Goal: Task Accomplishment & Management: Manage account settings

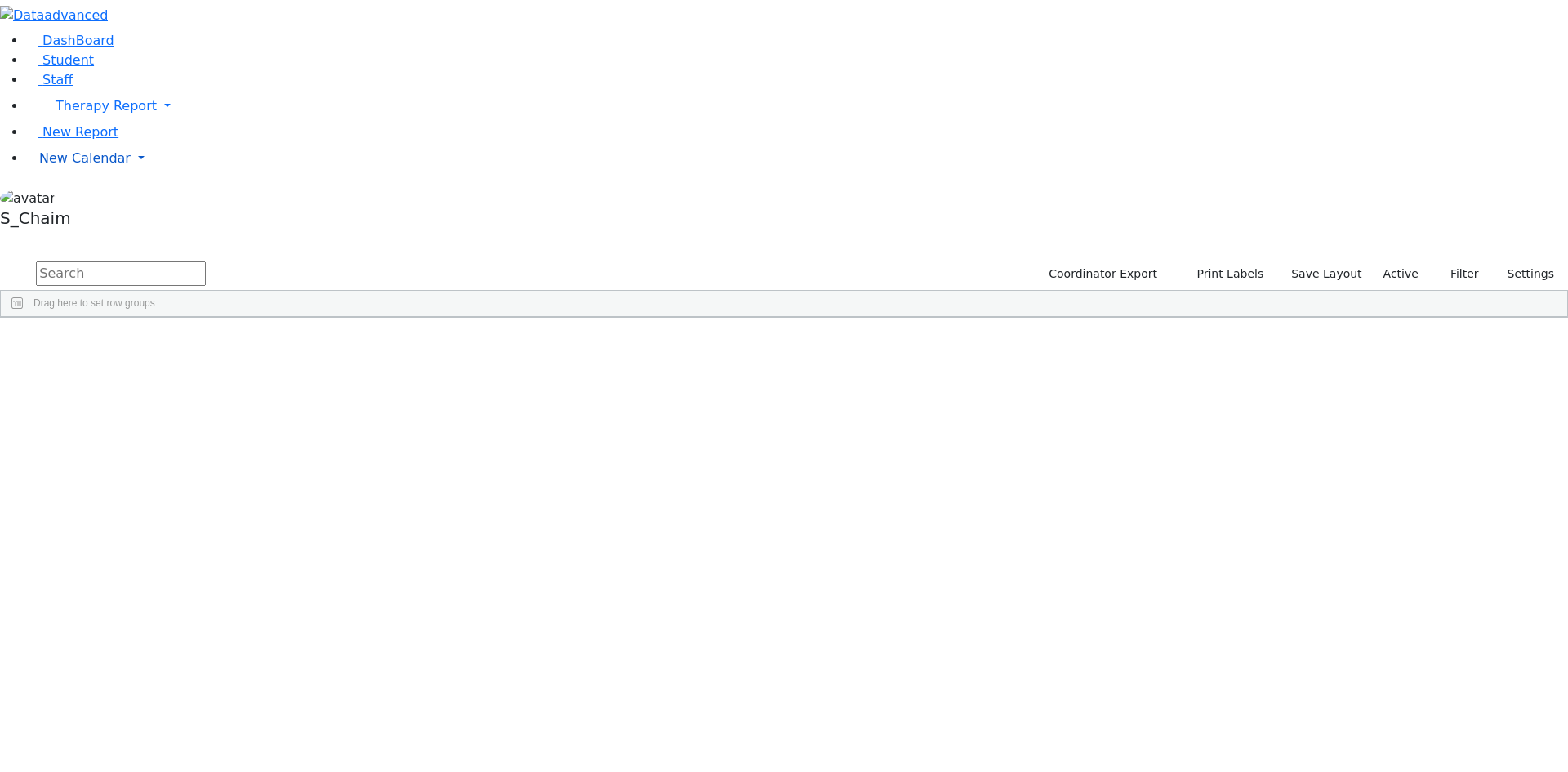
click at [77, 114] on span "New Calendar" at bounding box center [106, 105] width 102 height 16
click at [77, 198] on span "Calendar" at bounding box center [64, 191] width 59 height 16
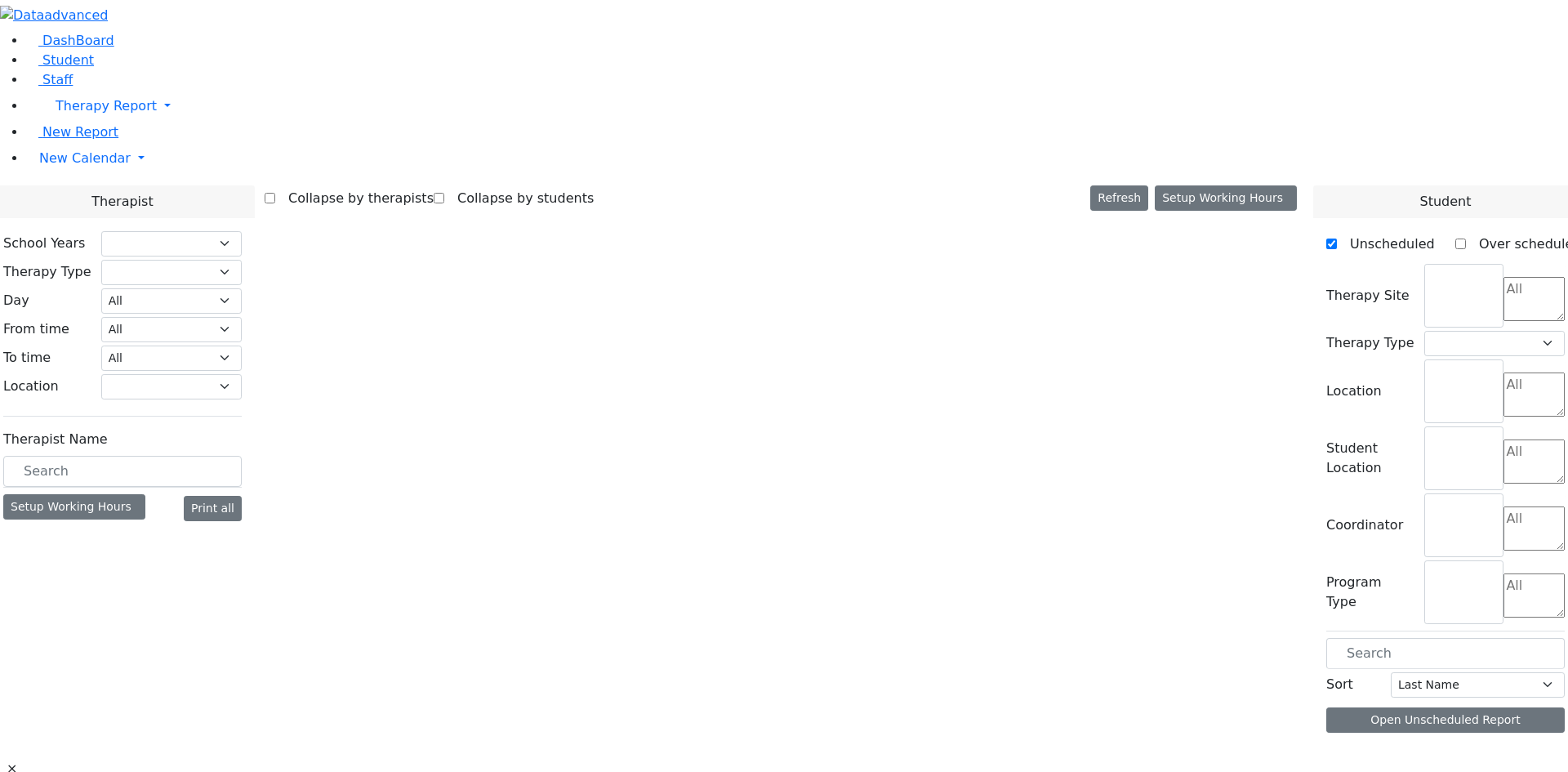
checkbox input "false"
select select "212"
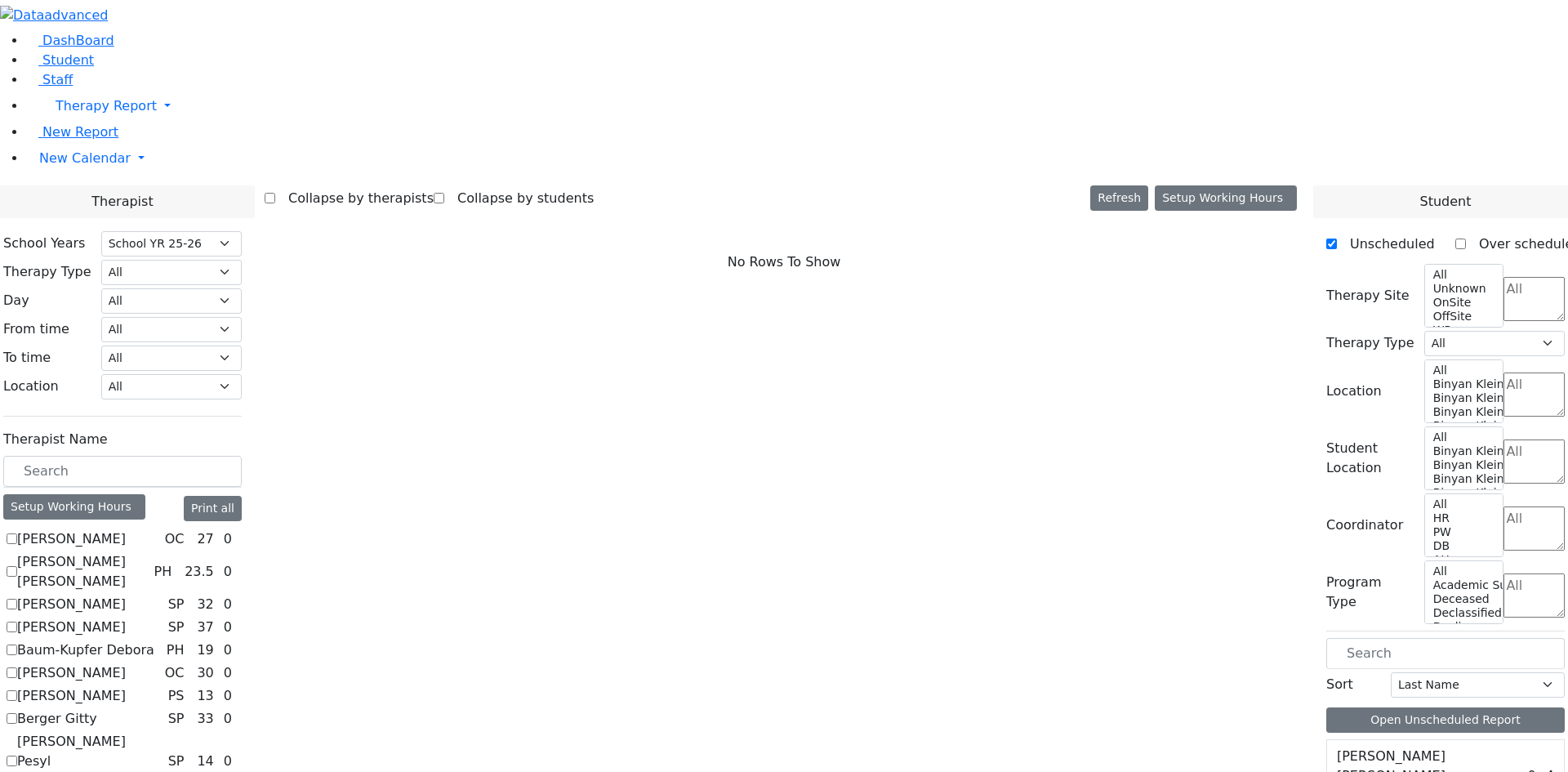
click at [154, 640] on label "Baum-Kupfer Debora" at bounding box center [86, 650] width 137 height 20
click at [17, 644] on input "Baum-Kupfer Debora" at bounding box center [11, 649] width 10 height 10
checkbox input "true"
select select "2"
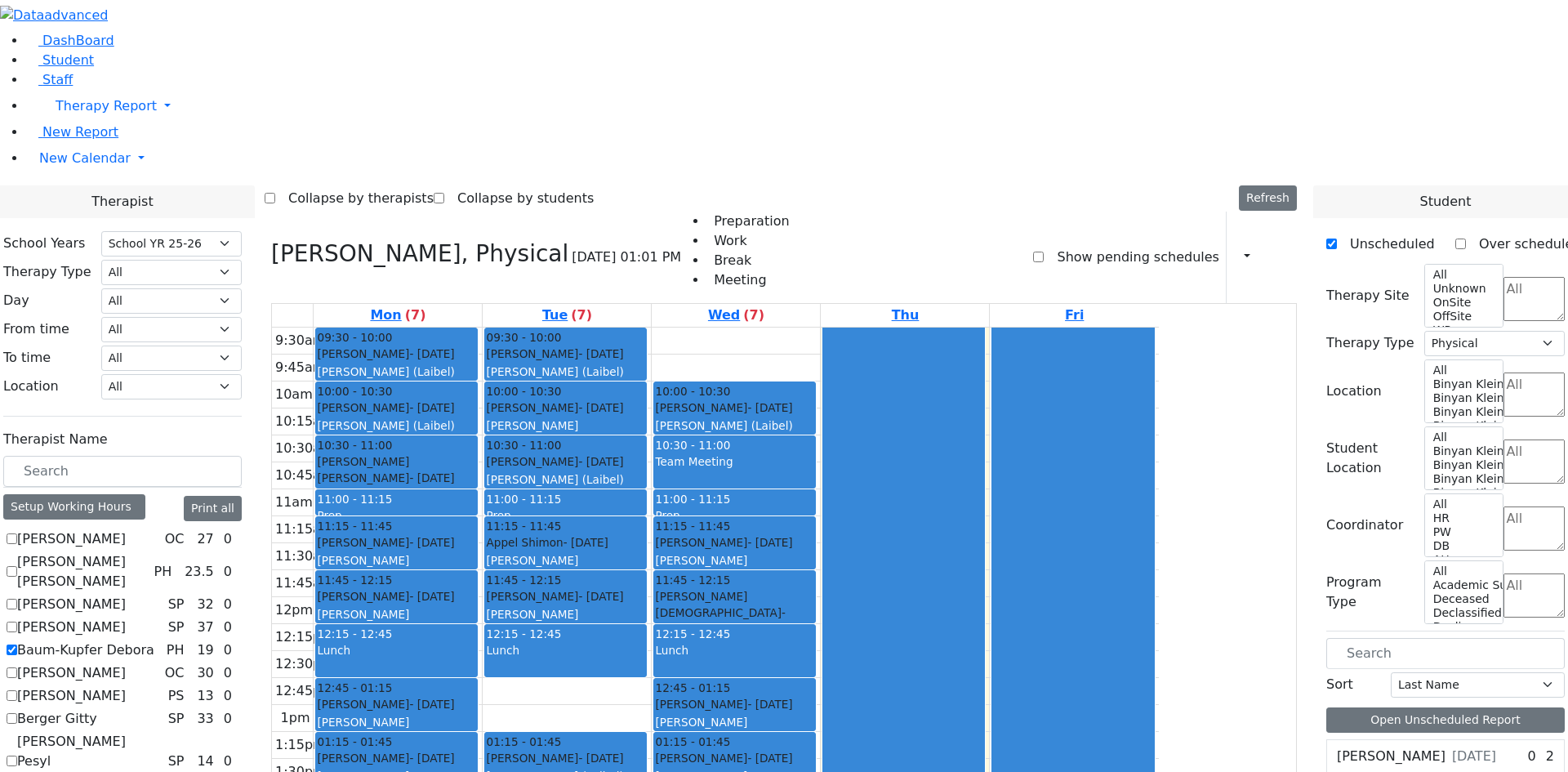
click at [154, 640] on label "Baum-Kupfer Debora" at bounding box center [86, 650] width 137 height 20
click at [17, 644] on input "Baum-Kupfer Debora" at bounding box center [11, 649] width 10 height 10
checkbox input "false"
select select
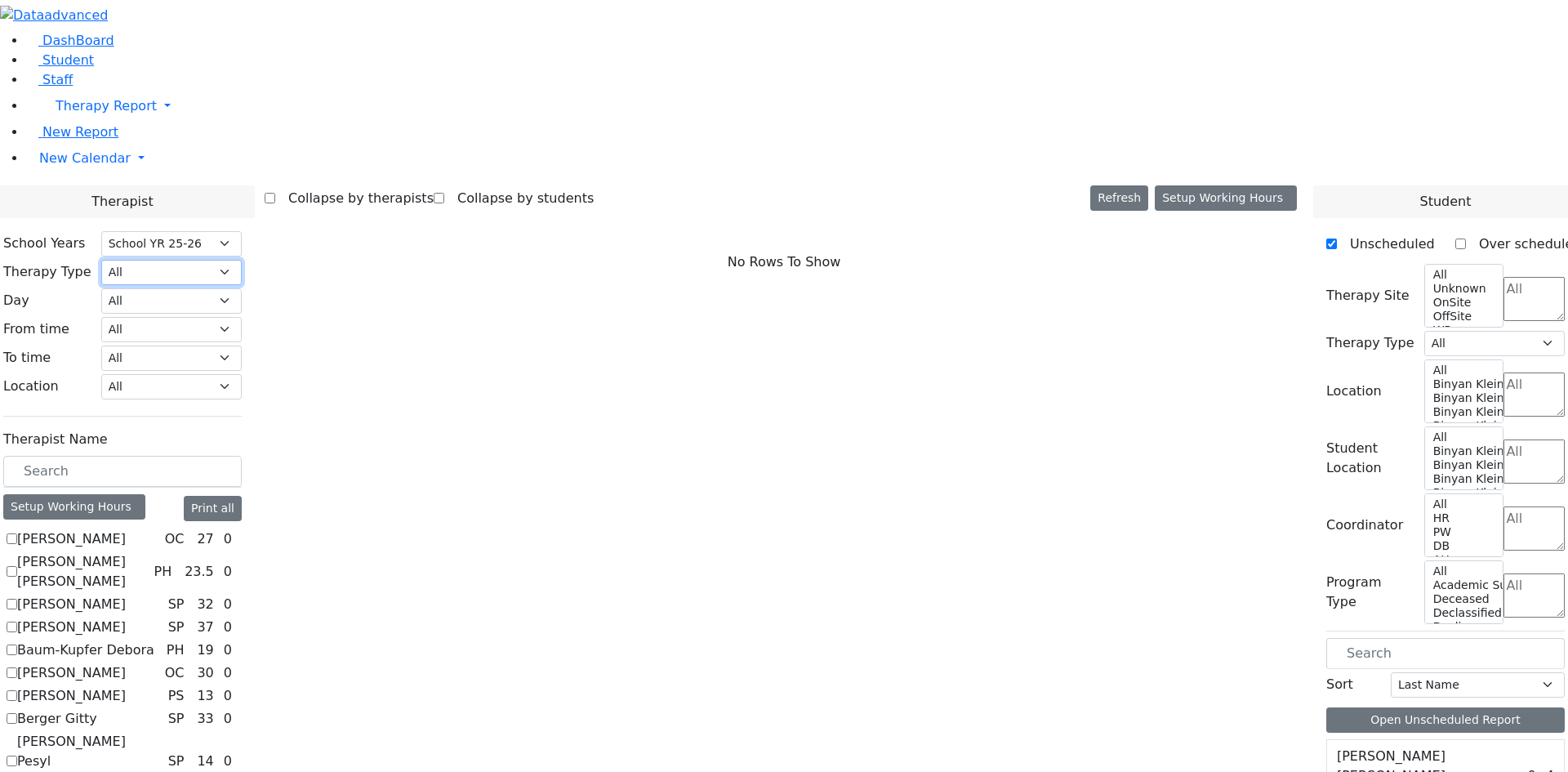
click at [242, 260] on select "All Psych Hearing Vision Speech Physical Occupational" at bounding box center [171, 272] width 140 height 25
select select "2"
click at [242, 260] on select "All Psych Hearing Vision Speech Physical Occupational" at bounding box center [171, 272] width 140 height 25
select select "2"
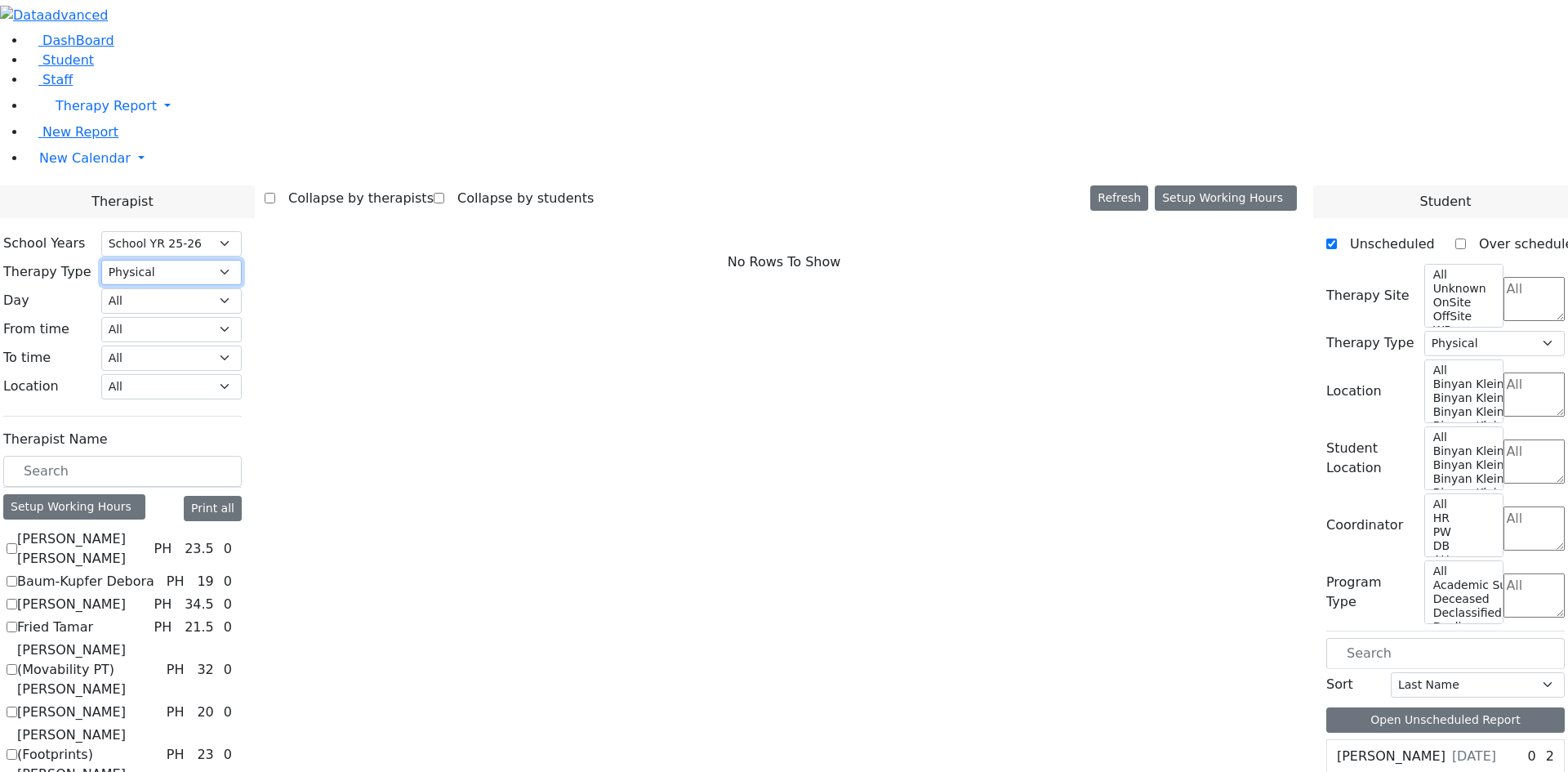
click at [242, 260] on select "All Psych Hearing Vision Speech Physical Occupational" at bounding box center [171, 272] width 140 height 25
select select "3"
click at [242, 260] on select "All Psych Hearing Vision Speech Physical Occupational" at bounding box center [171, 272] width 140 height 25
select select "3"
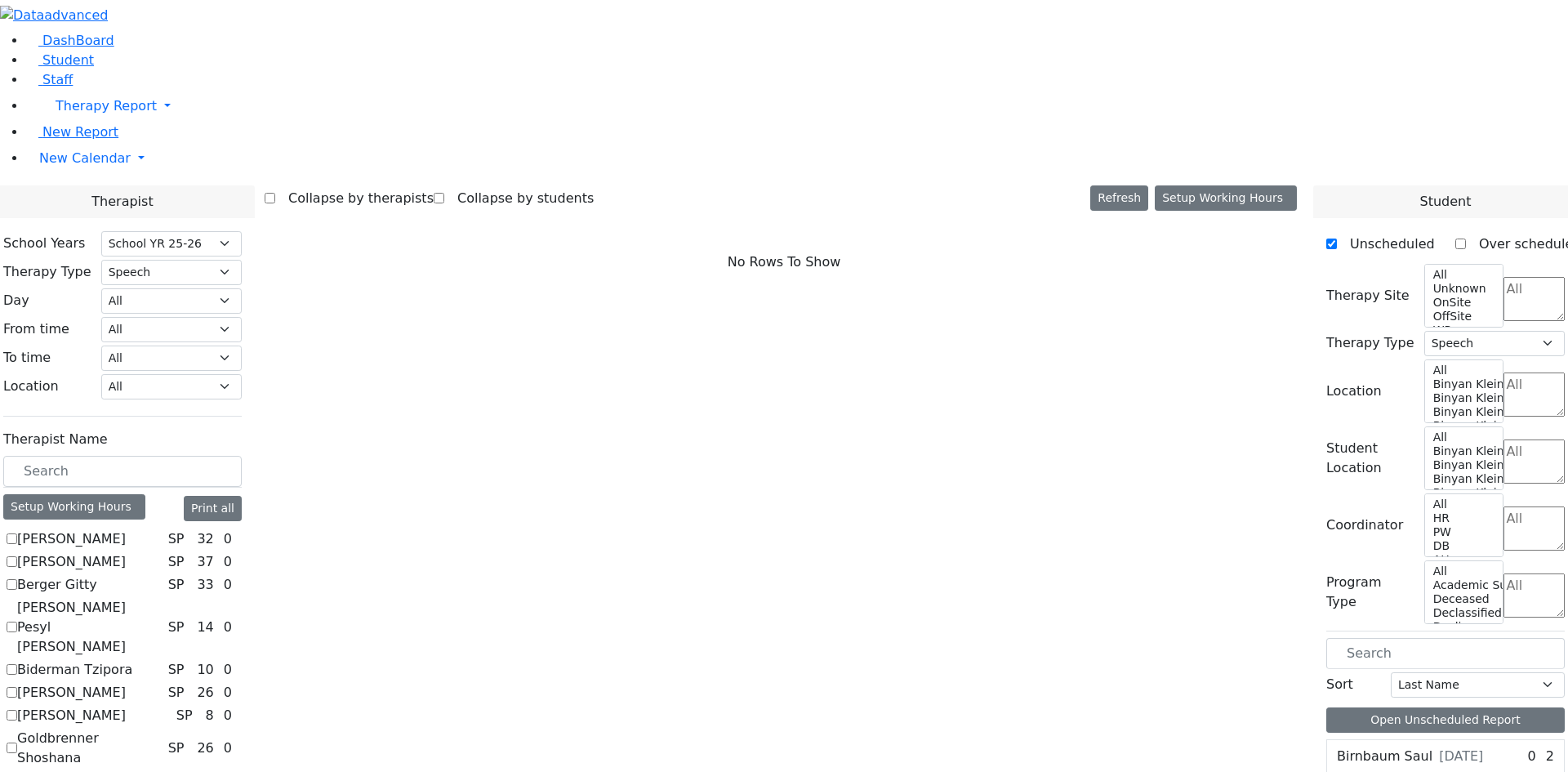
click at [126, 683] on label "[PERSON_NAME]" at bounding box center [71, 692] width 109 height 20
click at [17, 686] on input "[PERSON_NAME]" at bounding box center [11, 691] width 10 height 10
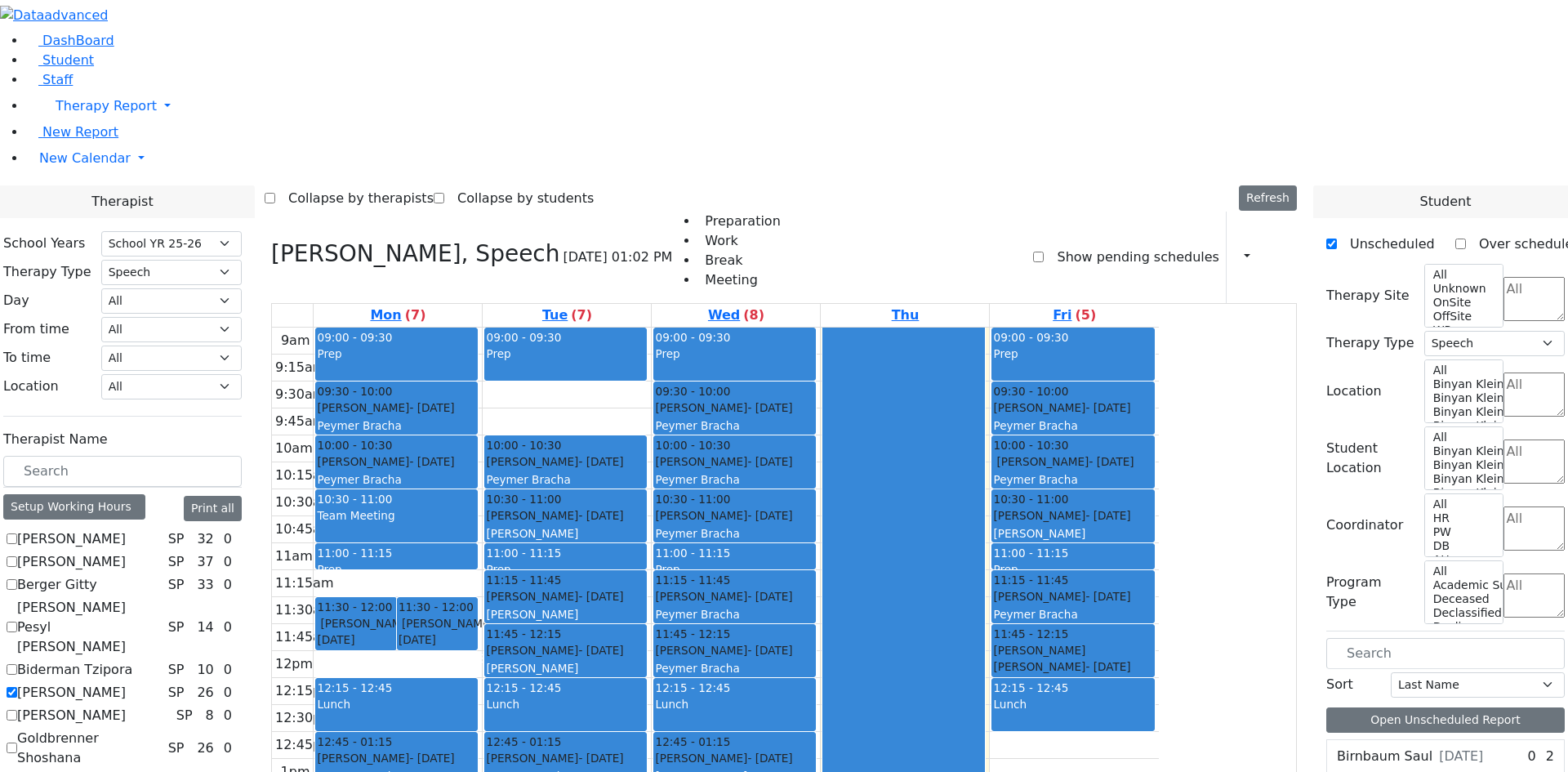
click at [126, 683] on label "[PERSON_NAME]" at bounding box center [71, 692] width 109 height 20
click at [17, 686] on input "[PERSON_NAME]" at bounding box center [11, 691] width 10 height 10
checkbox input "false"
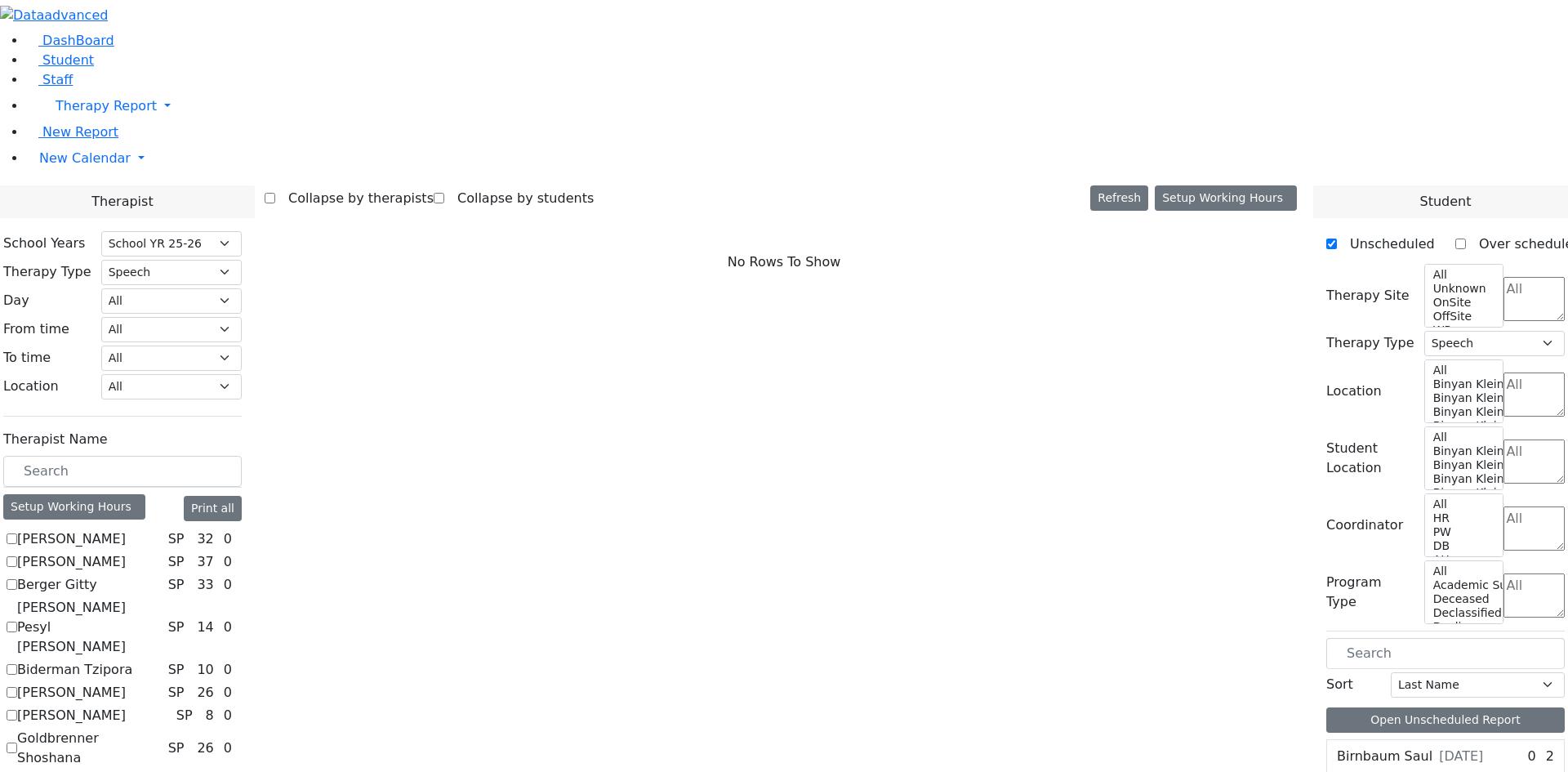
scroll to position [245, 0]
checkbox input "true"
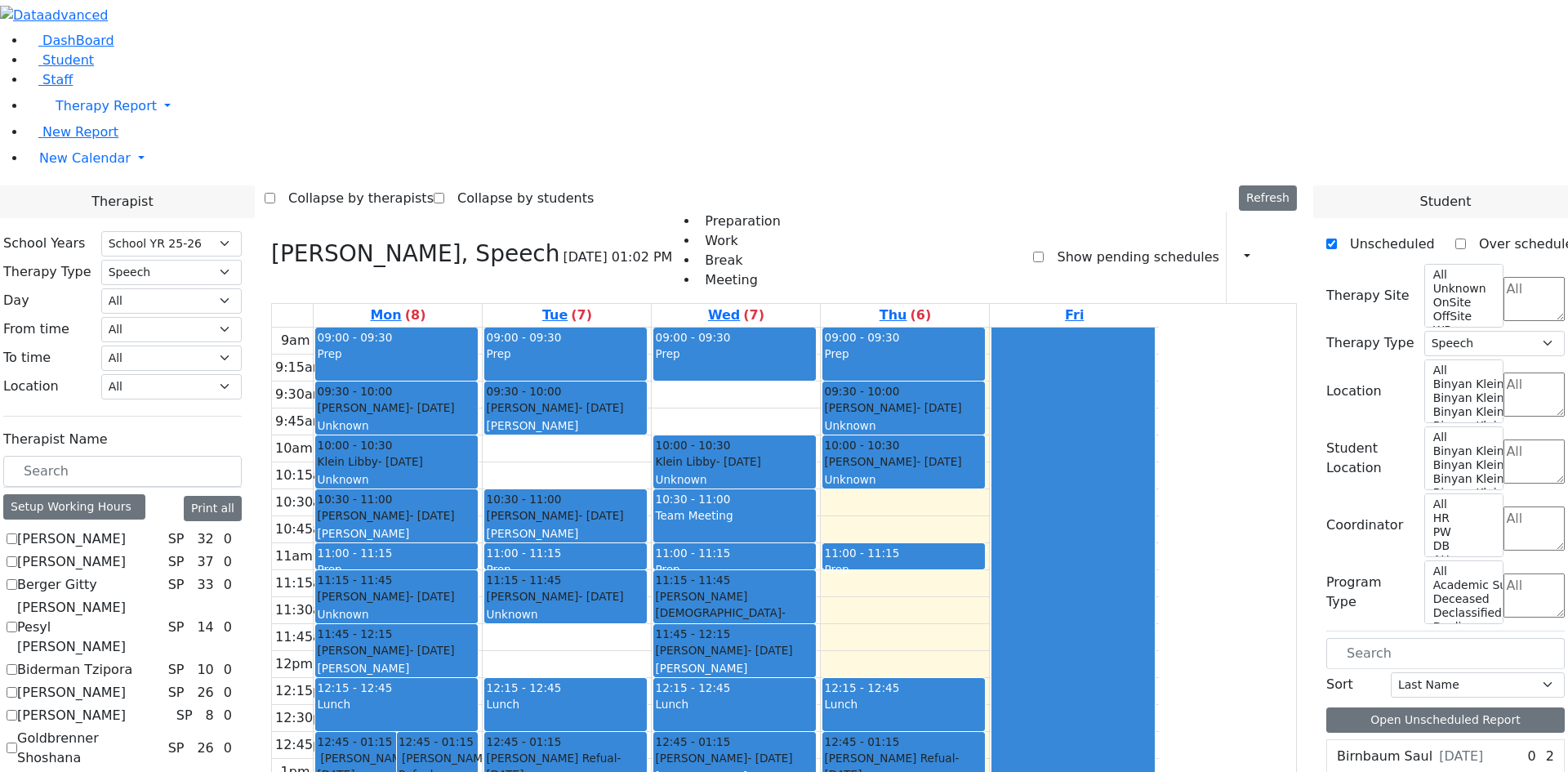
scroll to position [0, 0]
click at [126, 529] on label "Asok Pradeep" at bounding box center [71, 539] width 109 height 20
click at [17, 533] on input "Asok Pradeep" at bounding box center [11, 538] width 10 height 10
checkbox input "true"
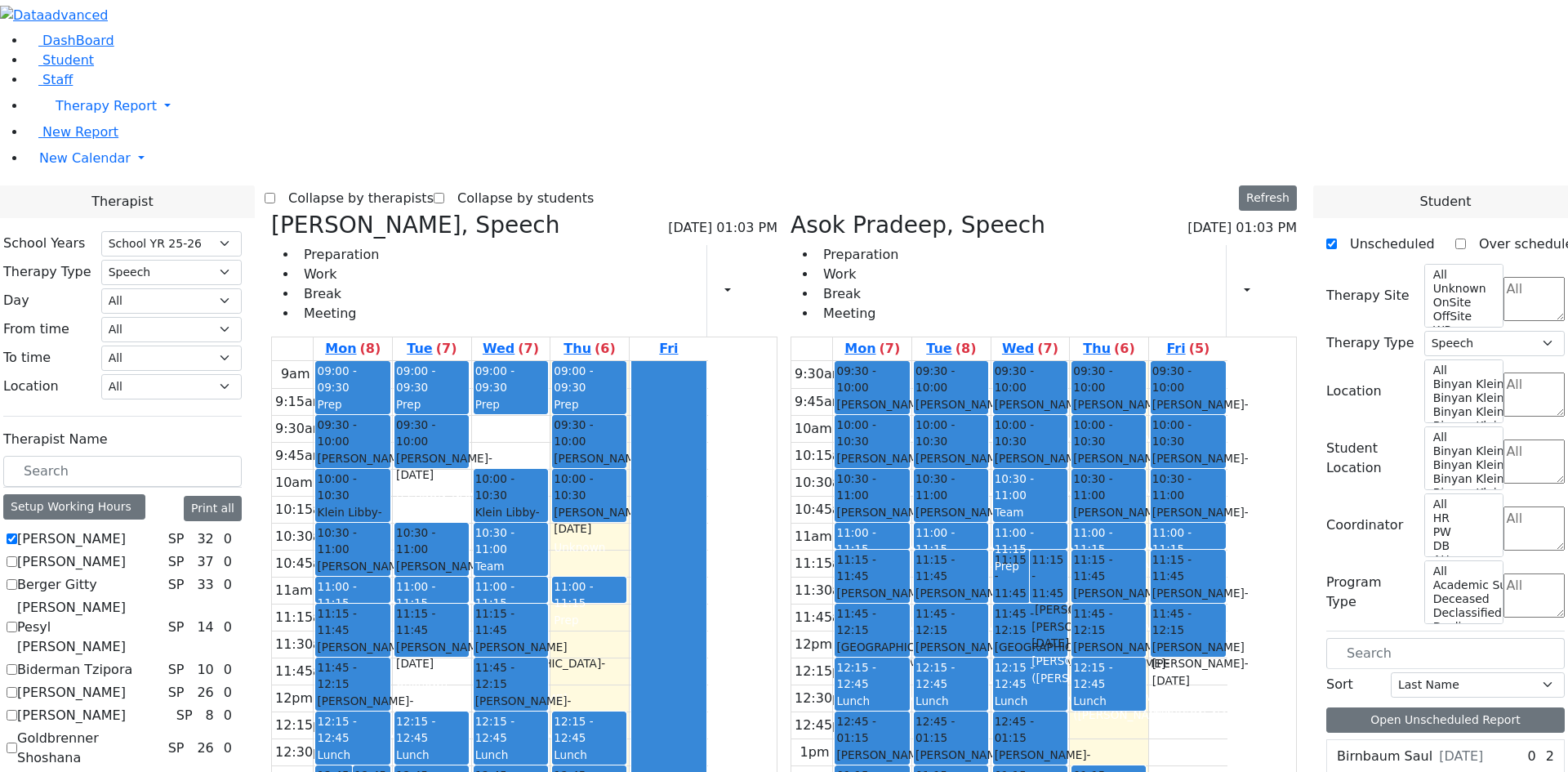
click at [126, 683] on label "[PERSON_NAME]" at bounding box center [71, 692] width 109 height 20
click at [17, 686] on input "[PERSON_NAME]" at bounding box center [11, 691] width 10 height 10
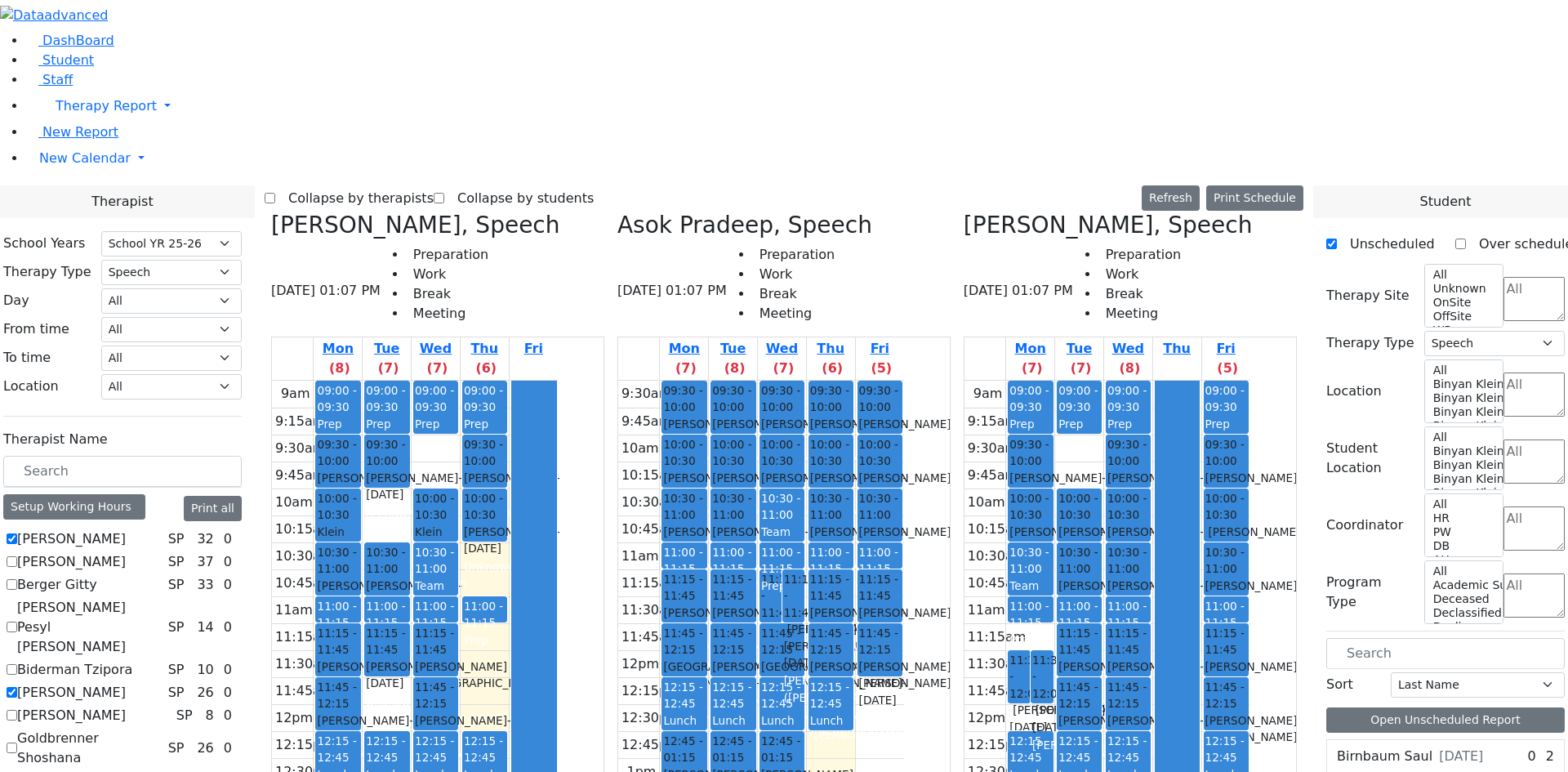
click at [126, 683] on label "[PERSON_NAME]" at bounding box center [71, 692] width 109 height 20
click at [17, 686] on input "[PERSON_NAME]" at bounding box center [11, 691] width 10 height 10
checkbox input "false"
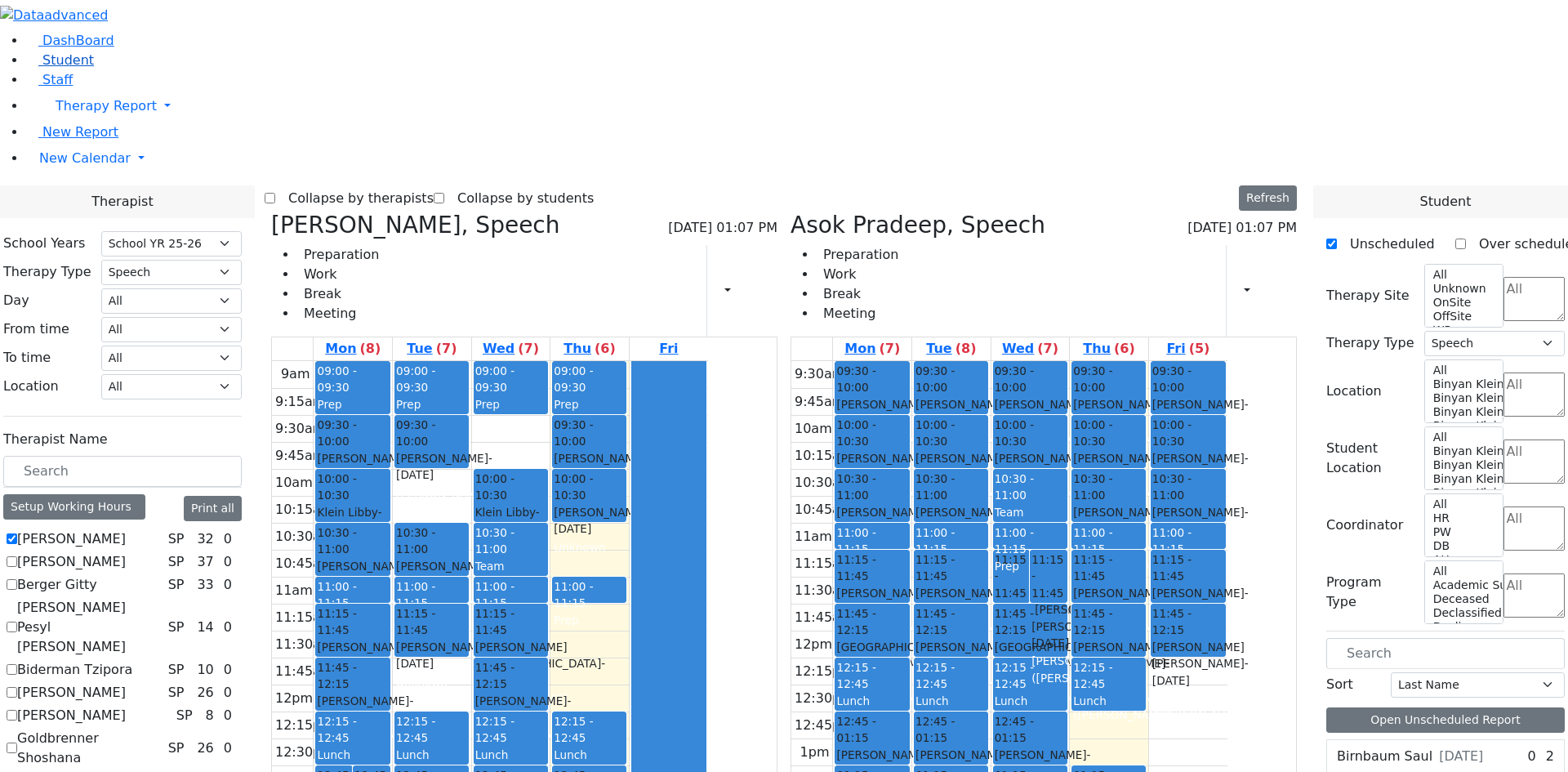
click at [71, 68] on span "Student" at bounding box center [68, 60] width 52 height 16
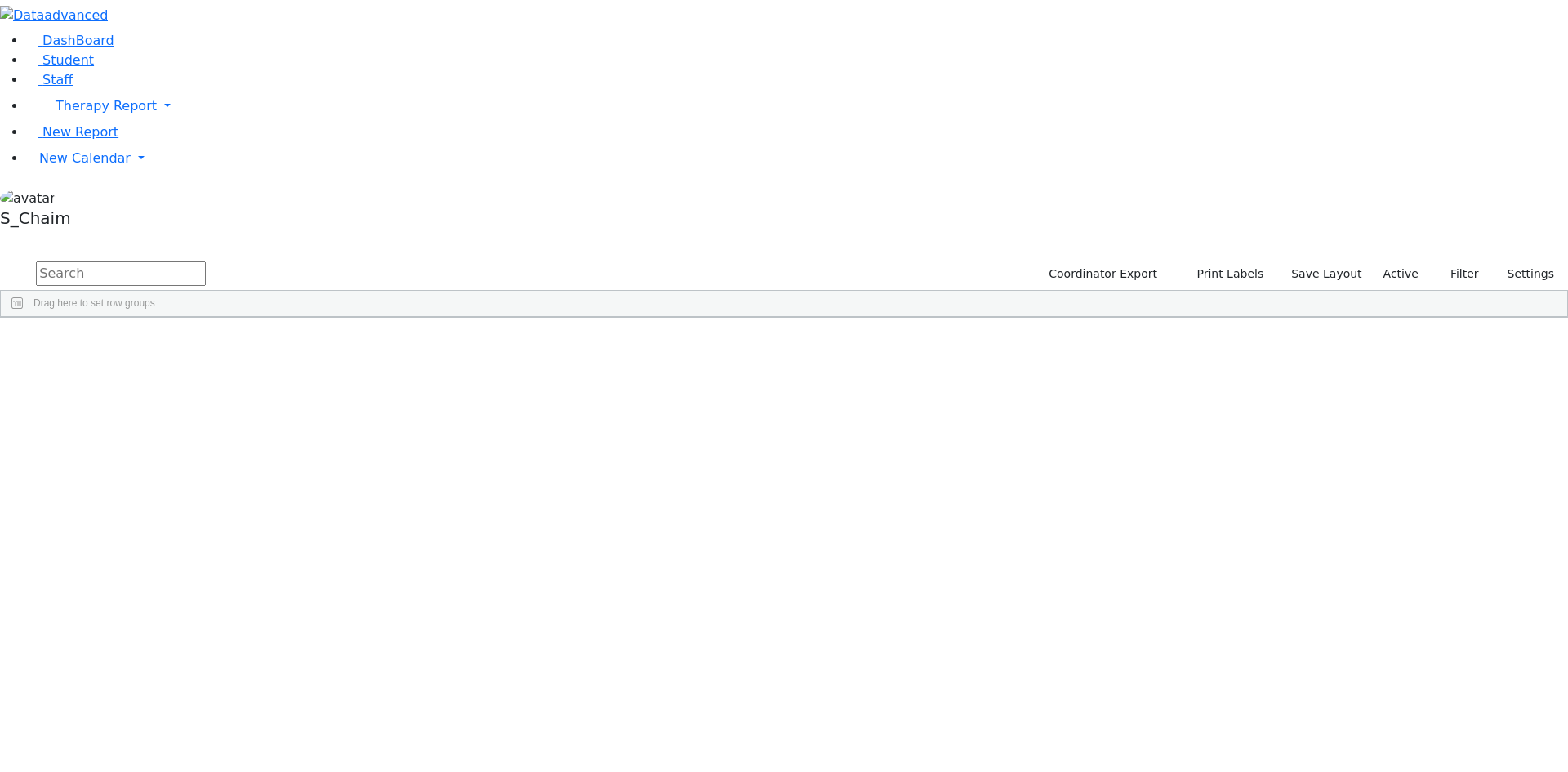
click at [854, 324] on span "Site" at bounding box center [843, 330] width 18 height 11
click at [311, 367] on div "Rafael" at bounding box center [259, 378] width 102 height 23
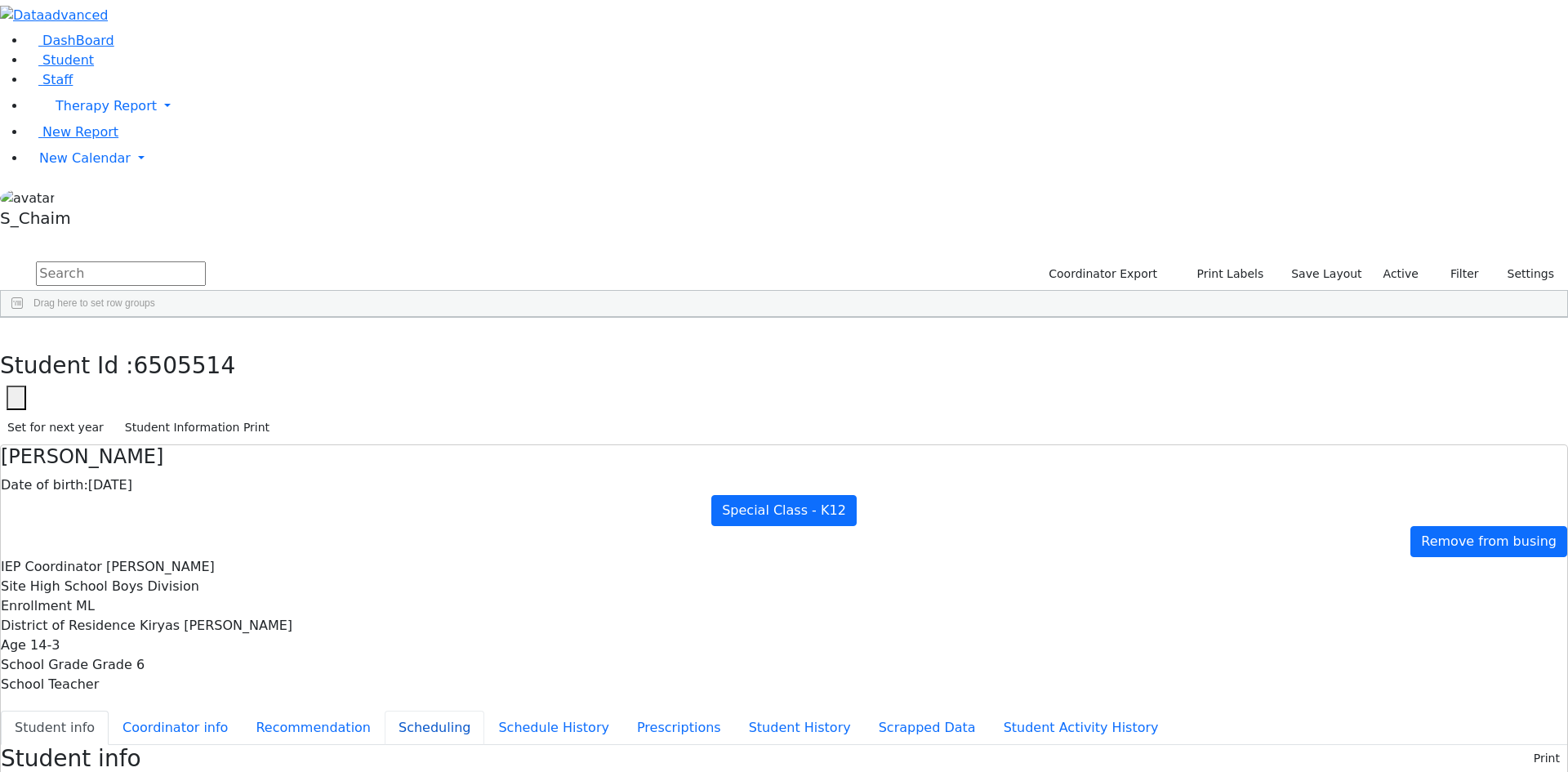
click at [384, 711] on button "Scheduling" at bounding box center [434, 728] width 100 height 34
click at [24, 318] on button "button" at bounding box center [11, 335] width 24 height 34
click at [91, 114] on span "New Calendar" at bounding box center [106, 105] width 102 height 16
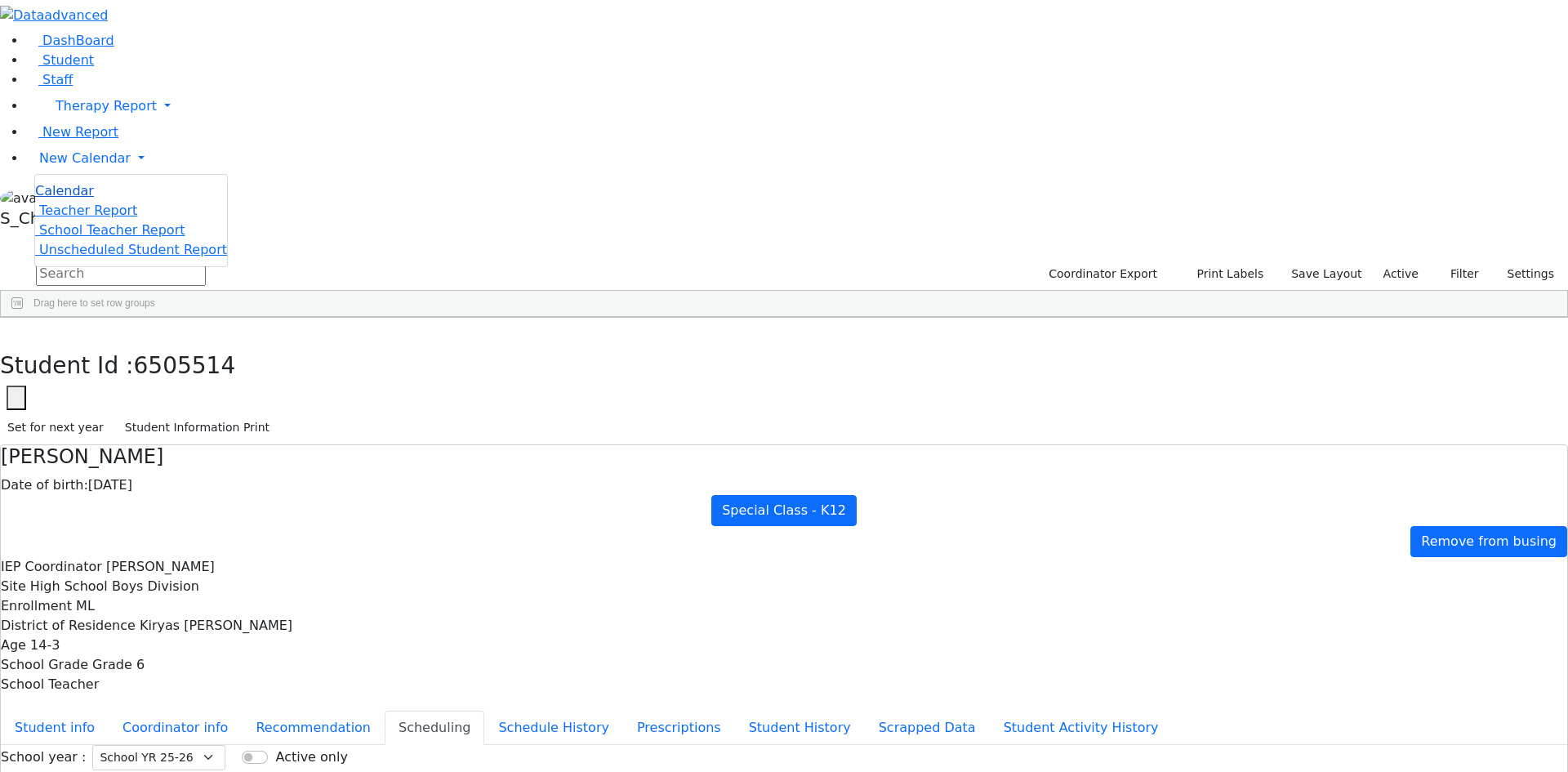
click at [89, 198] on span "Calendar" at bounding box center [64, 191] width 59 height 16
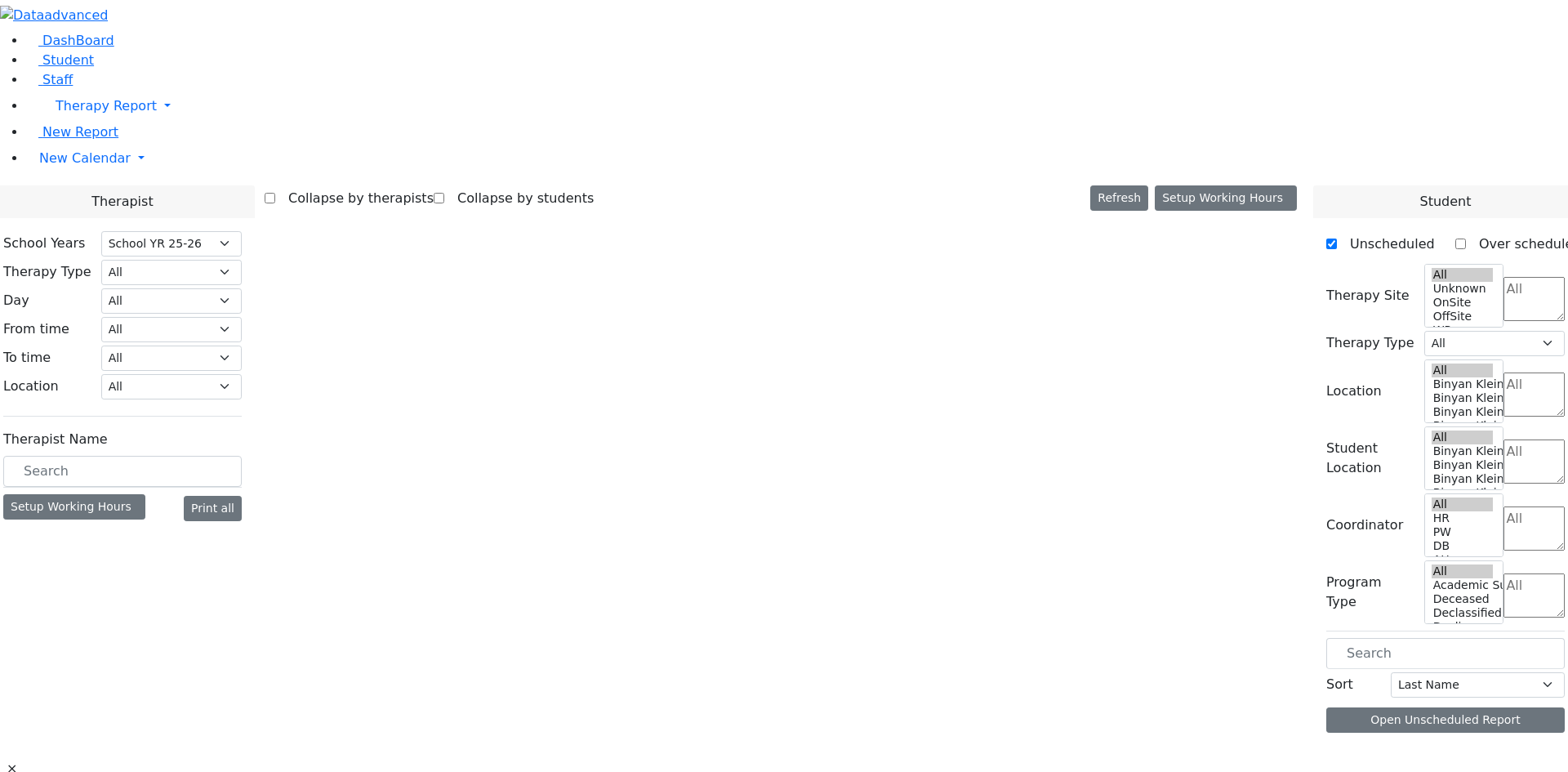
select select "212"
select select "3"
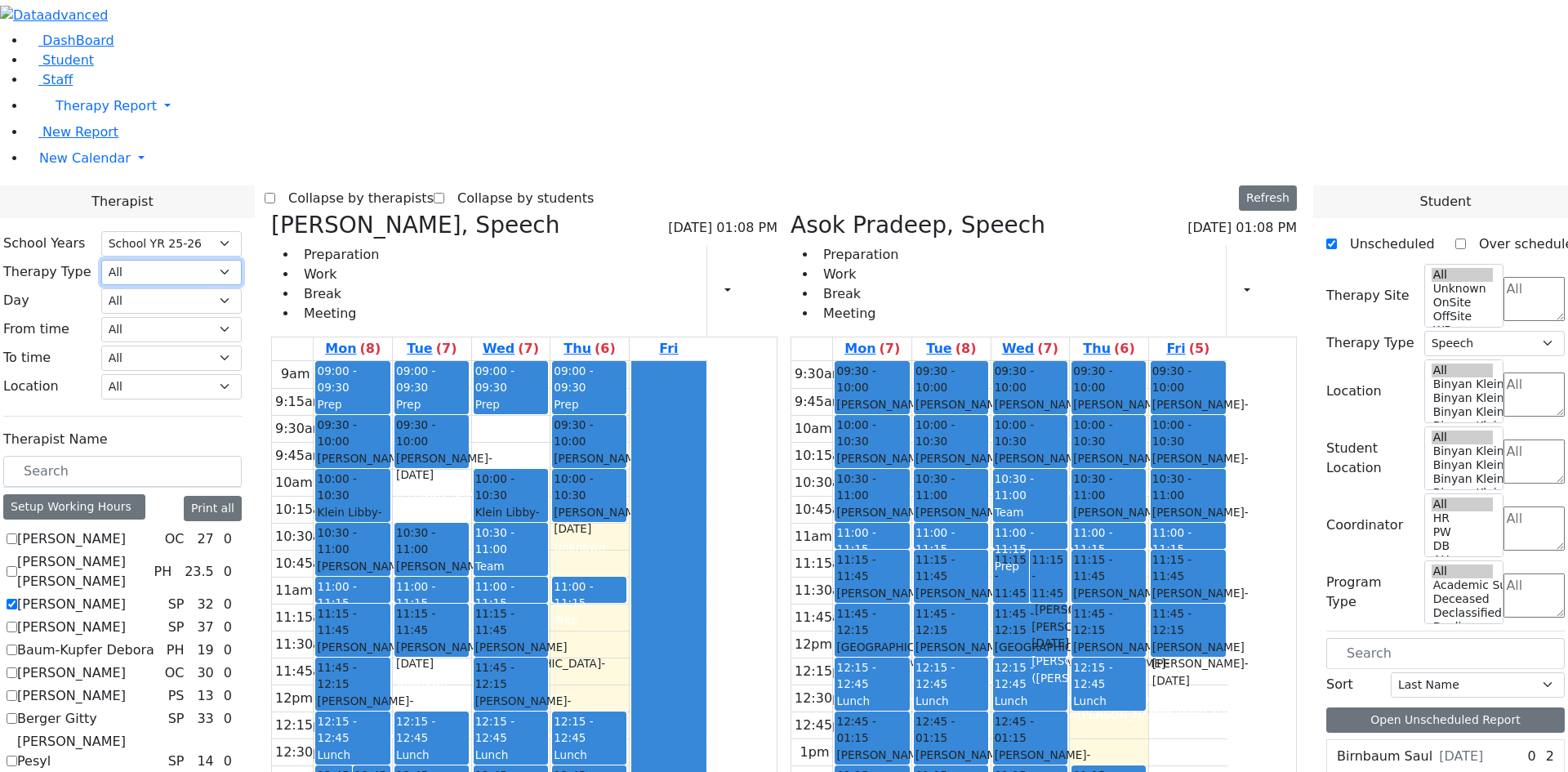
click at [242, 260] on select "All Psych Hearing Vision Speech Physical Occupational" at bounding box center [171, 272] width 140 height 25
select select "3"
click at [242, 260] on select "All Psych Hearing Vision Speech Physical Occupational" at bounding box center [171, 272] width 140 height 25
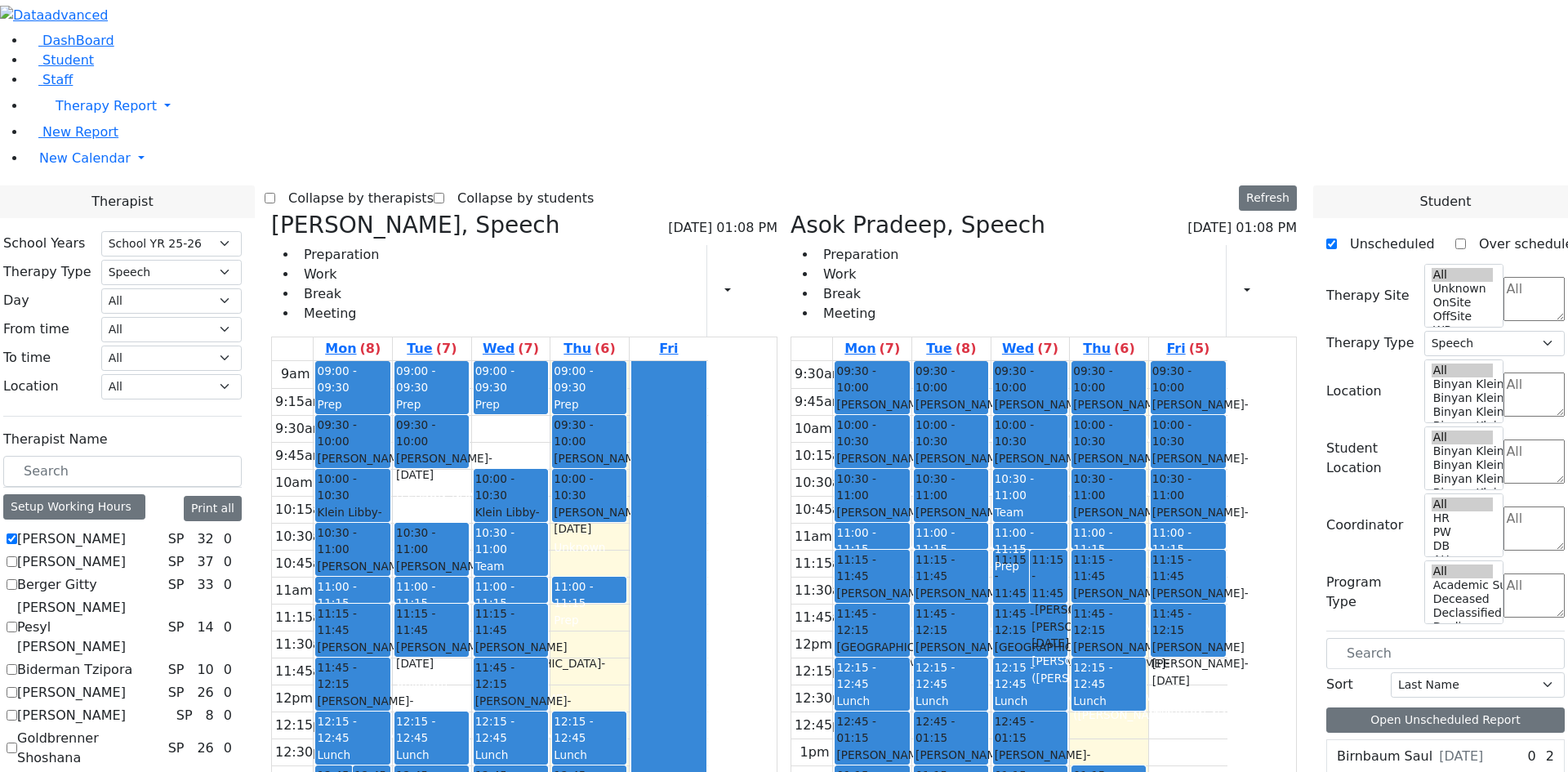
click at [126, 529] on label "[PERSON_NAME]" at bounding box center [71, 539] width 109 height 20
click at [17, 533] on input "[PERSON_NAME]" at bounding box center [11, 538] width 10 height 10
checkbox input "false"
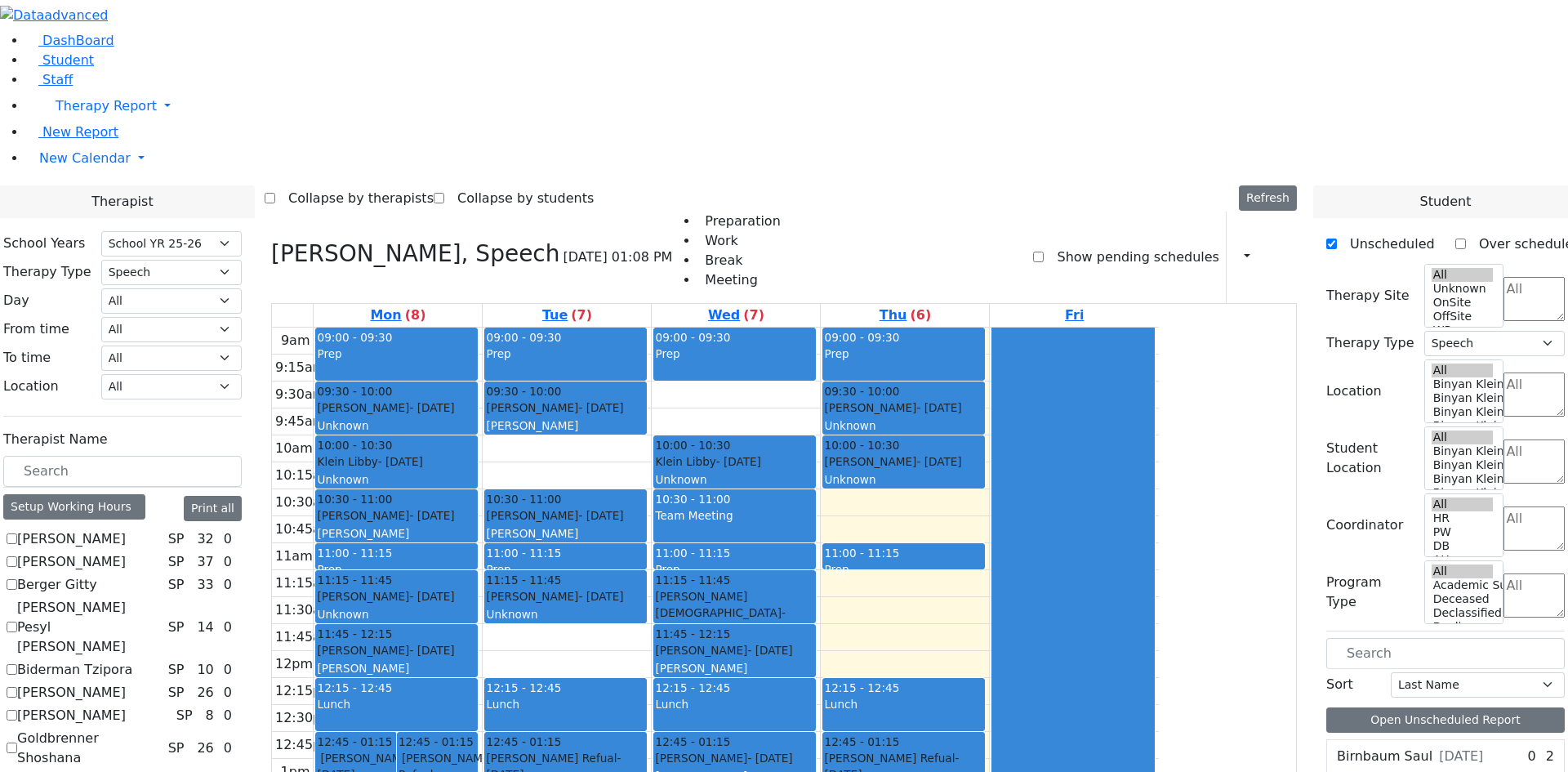
click at [162, 598] on label "[PERSON_NAME] Pesyl [PERSON_NAME]" at bounding box center [89, 627] width 145 height 59
click at [17, 622] on input "[PERSON_NAME] Pesyl [PERSON_NAME]" at bounding box center [11, 626] width 10 height 10
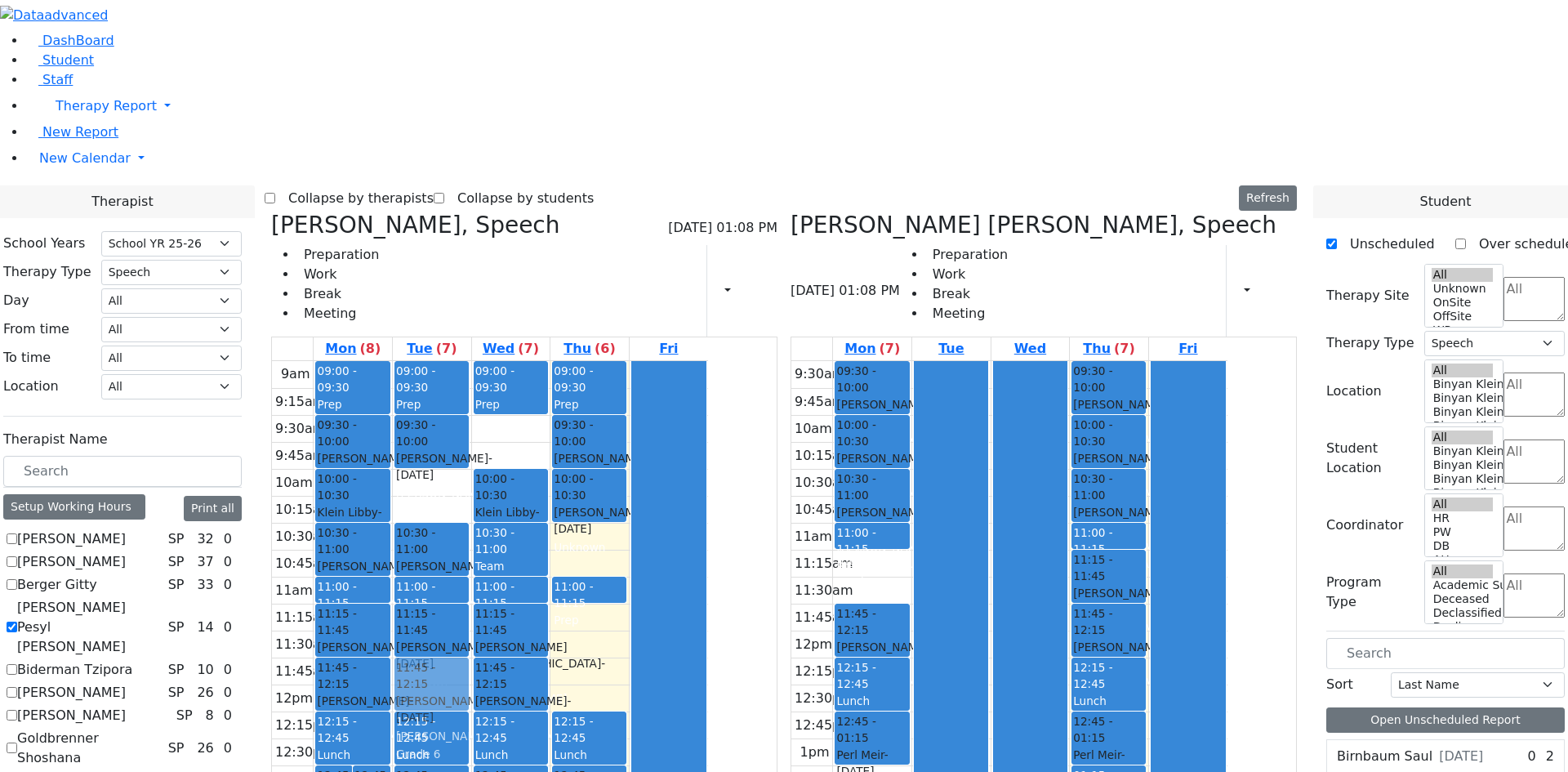
drag, startPoint x: 962, startPoint y: 335, endPoint x: 607, endPoint y: 434, distance: 368.5
click at [607, 434] on div "Orlian Aviva, Speech 08/28/2025 01:08 PM Preparation Work Break Meeting Print S…" at bounding box center [783, 610] width 1039 height 798
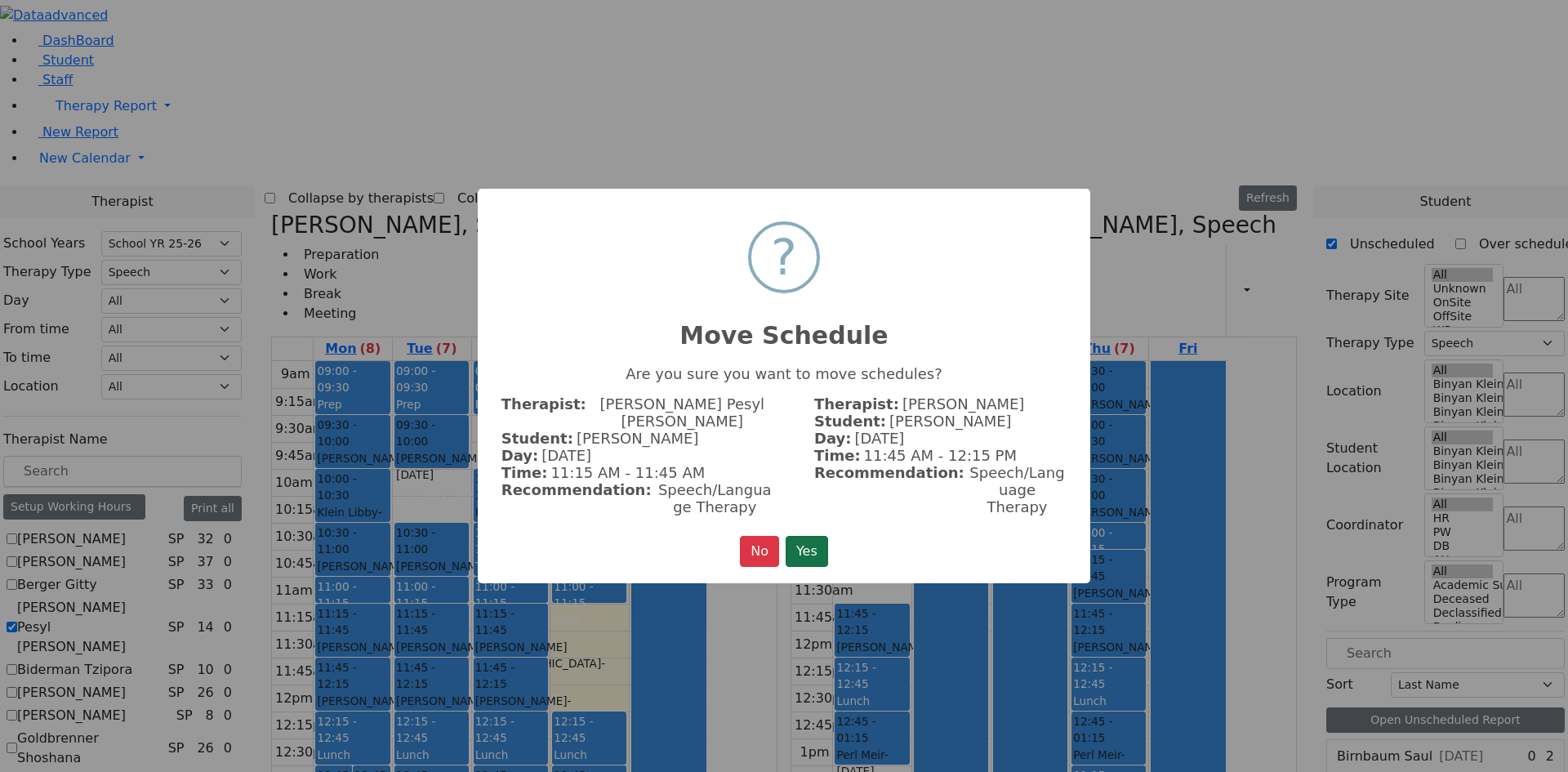
click at [810, 545] on button "Yes" at bounding box center [807, 551] width 42 height 31
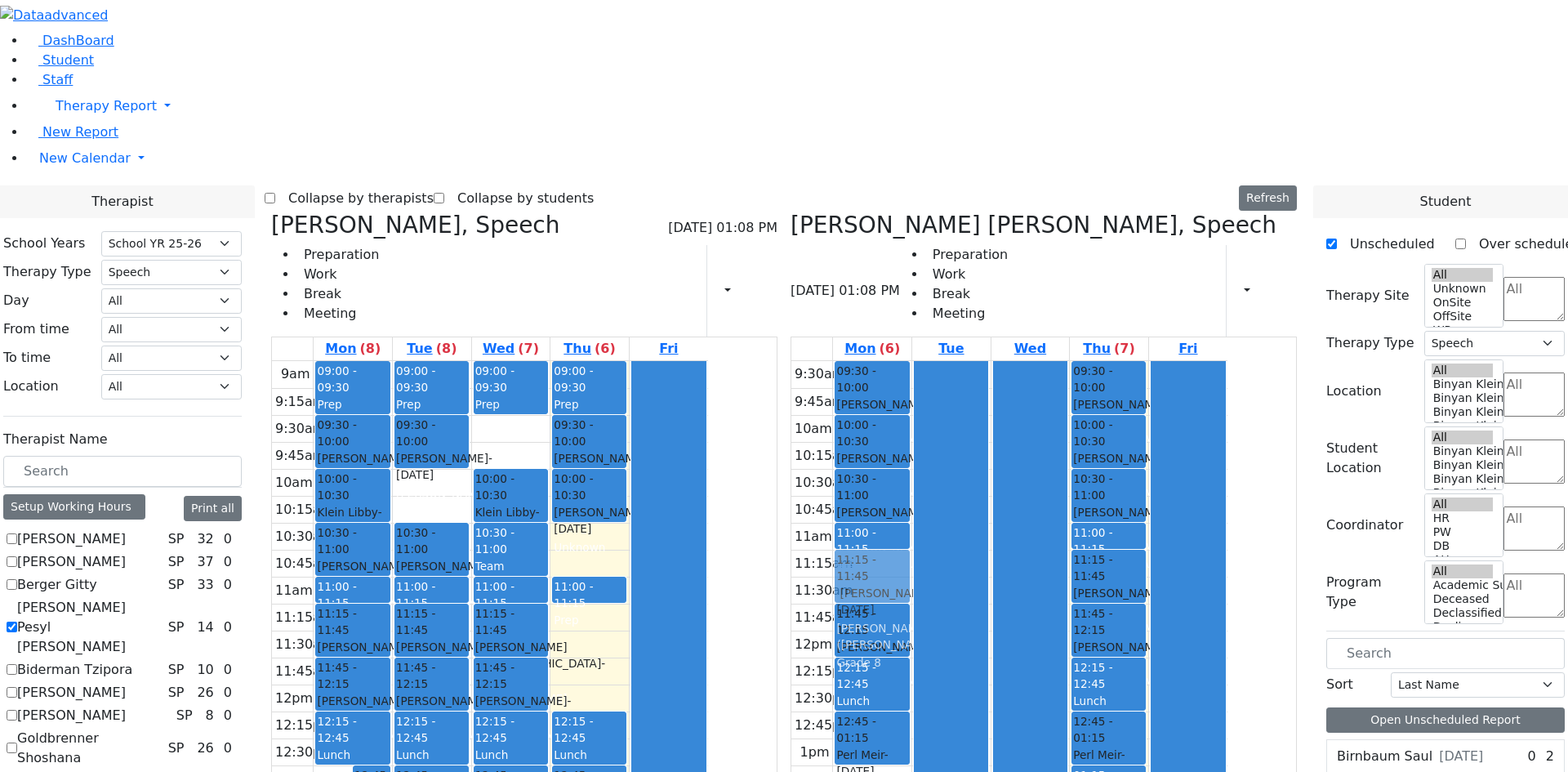
drag, startPoint x: 492, startPoint y: 553, endPoint x: 970, endPoint y: 337, distance: 524.5
click at [970, 337] on div "Orlian Aviva, Speech 08/28/2025 01:08 PM Preparation Work Break Meeting Print S…" at bounding box center [783, 610] width 1039 height 798
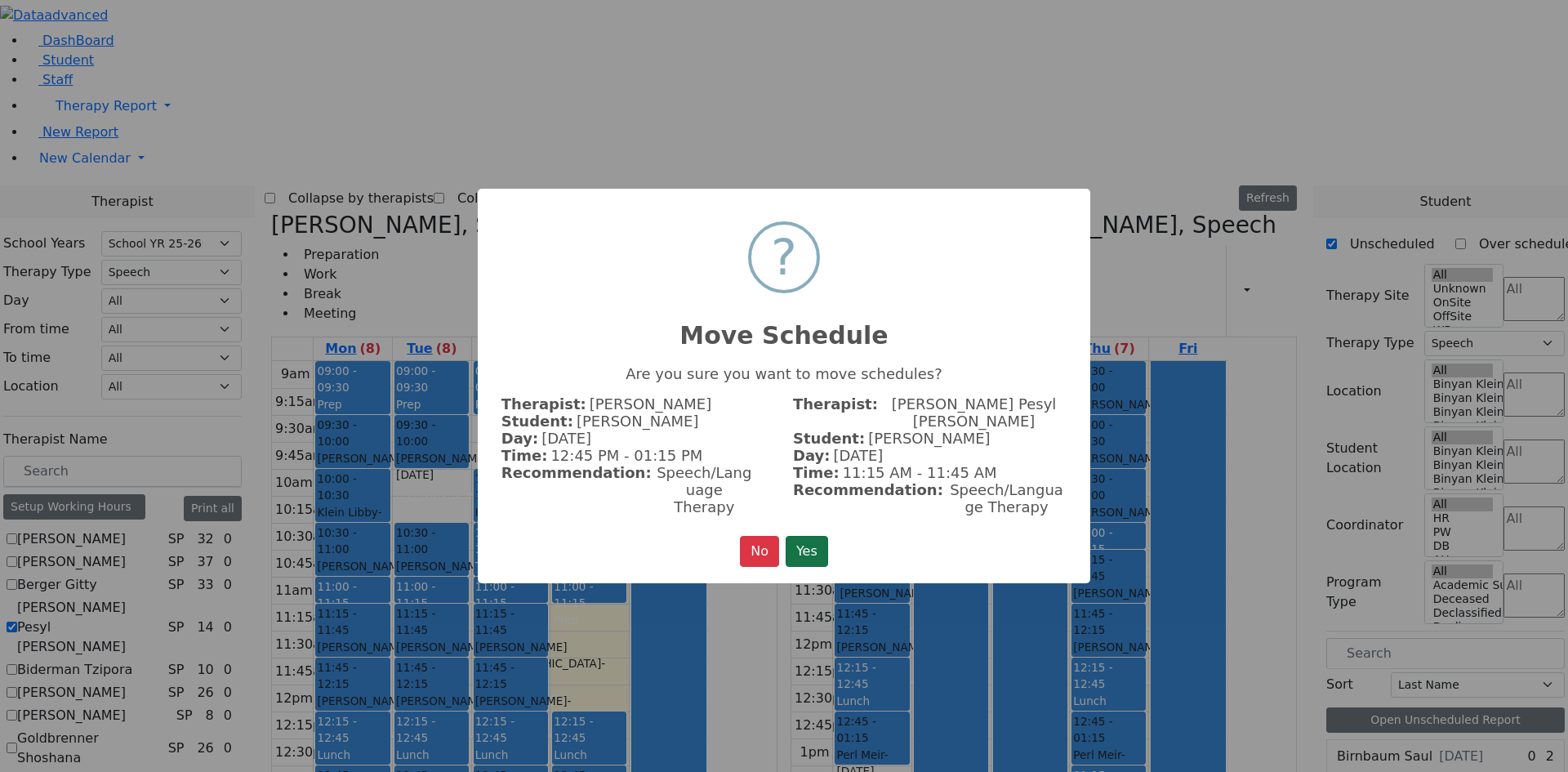
click at [821, 539] on button "Yes" at bounding box center [807, 551] width 42 height 31
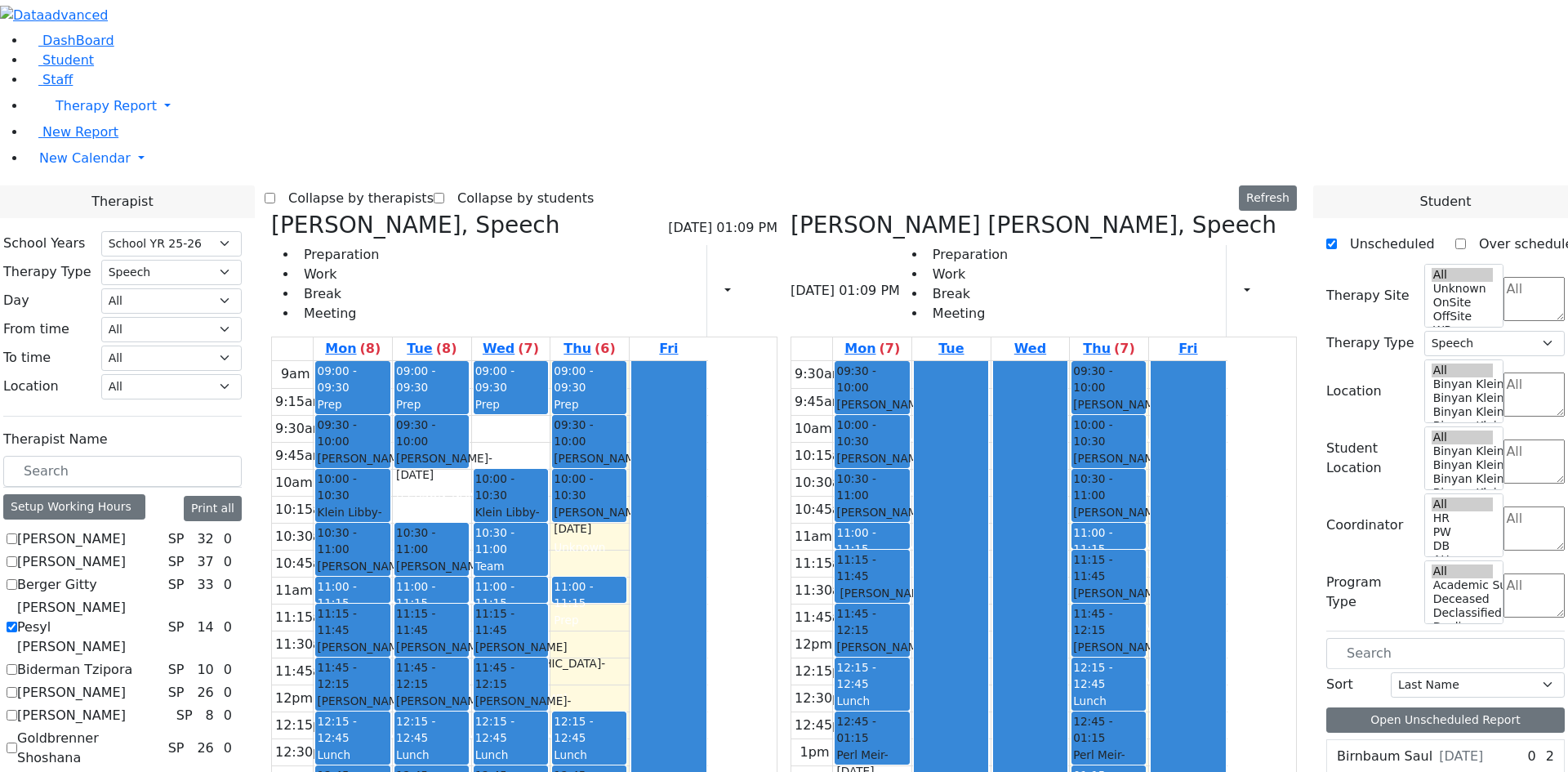
drag, startPoint x: 574, startPoint y: 590, endPoint x: 531, endPoint y: 537, distance: 68.2
click at [531, 537] on tr "09:00 - 09:30 Prep 09:30 - 10:00 Kohn Rachel - 05/25/2022 Unknown 10:00 - 10:30…" at bounding box center [490, 685] width 436 height 647
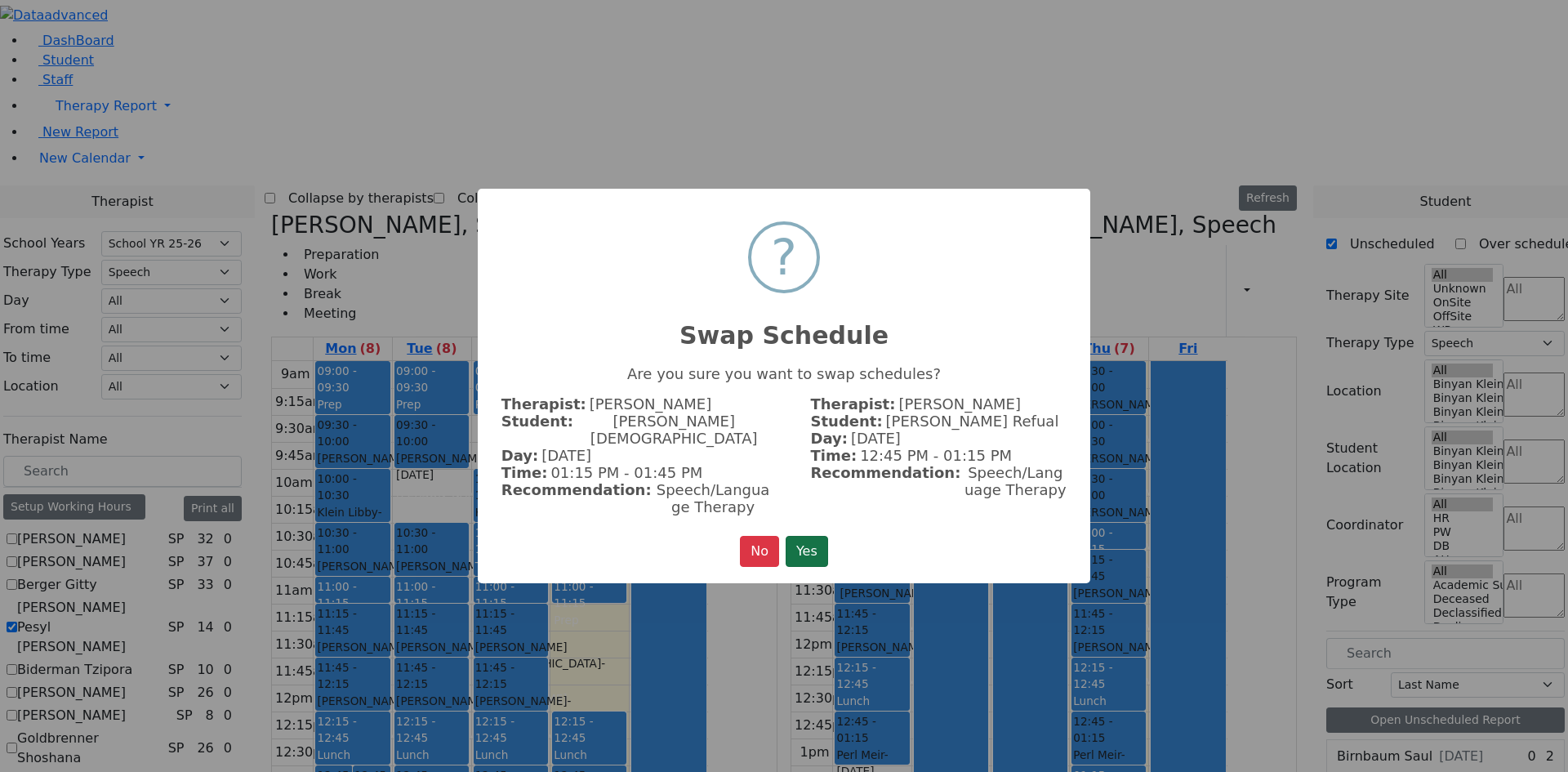
click at [805, 540] on button "Yes" at bounding box center [807, 551] width 42 height 31
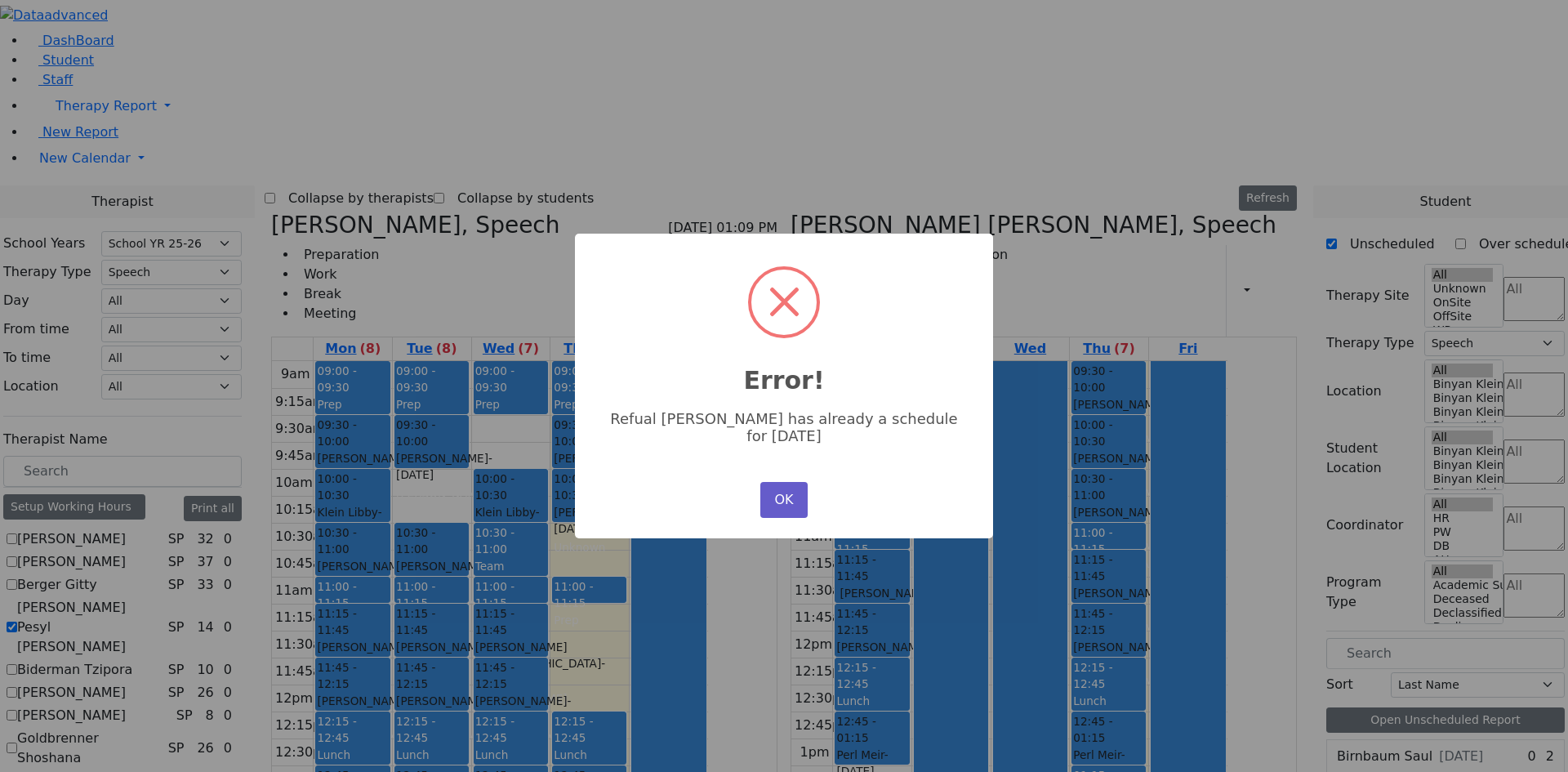
click at [792, 482] on button "OK" at bounding box center [784, 499] width 47 height 36
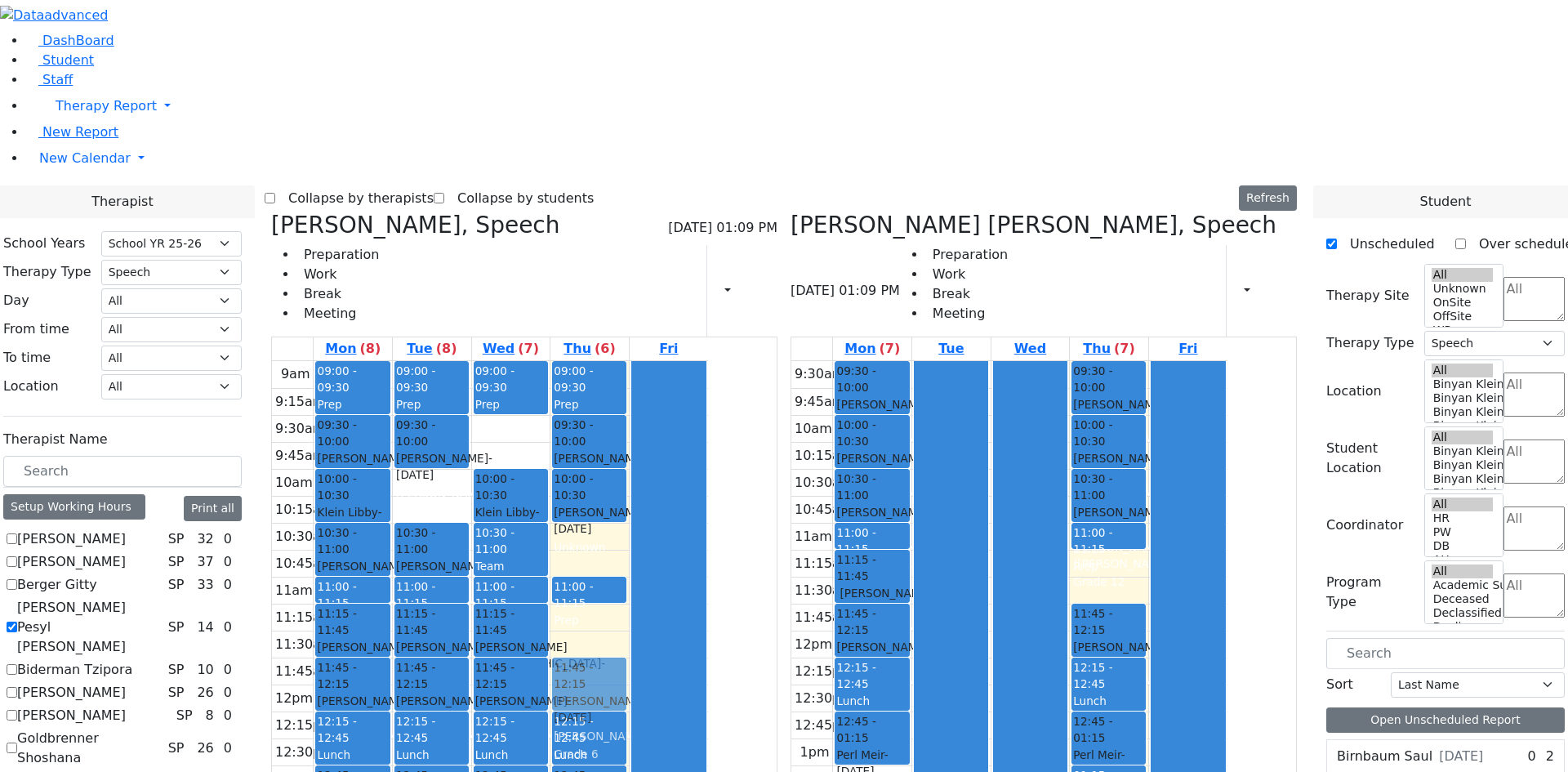
drag, startPoint x: 1196, startPoint y: 329, endPoint x: 782, endPoint y: 432, distance: 426.6
click at [767, 438] on div "Orlian Aviva, Speech 08/28/2025 01:09 PM Preparation Work Break Meeting Print S…" at bounding box center [783, 610] width 1039 height 798
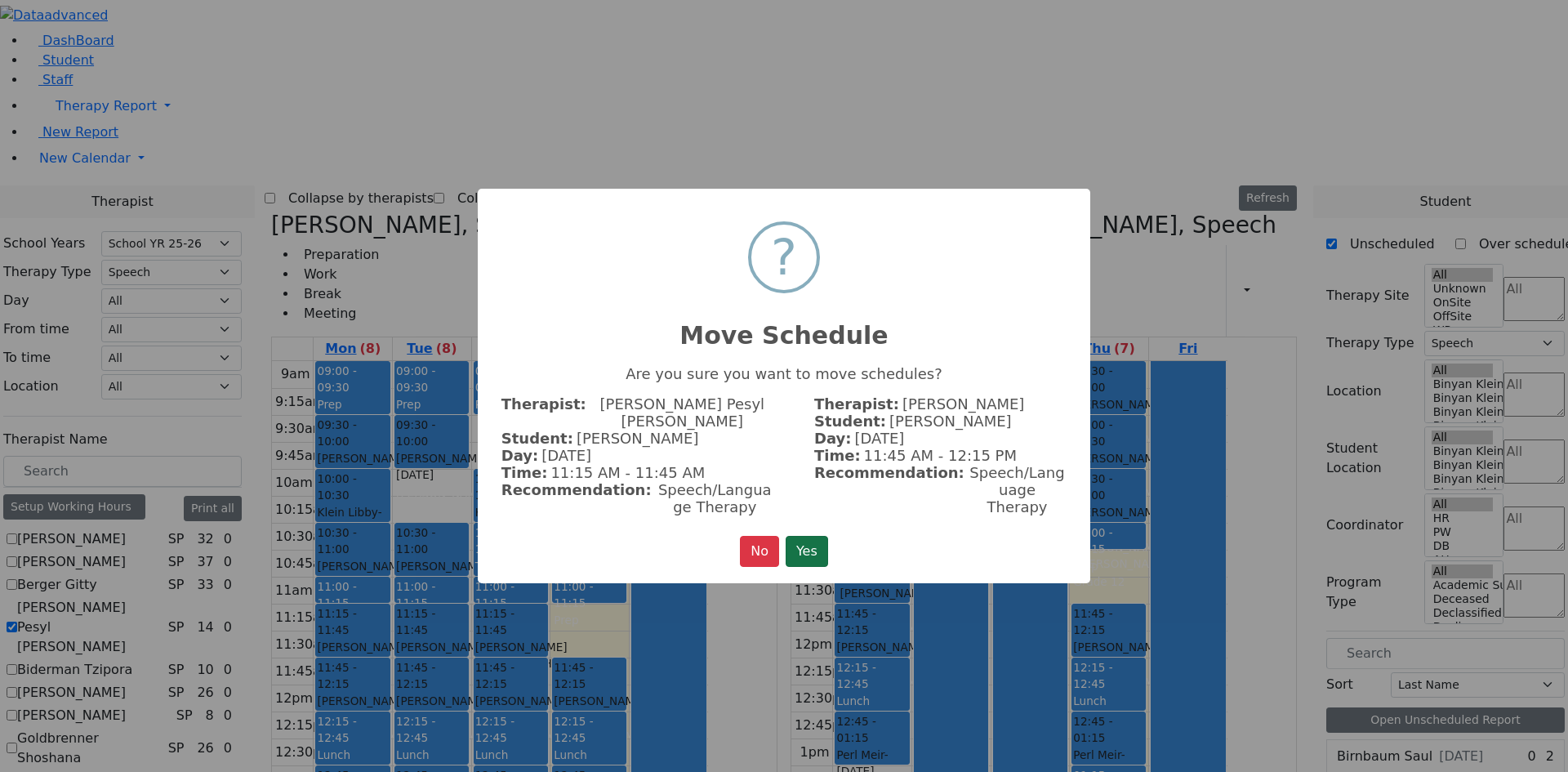
click at [792, 536] on button "Yes" at bounding box center [807, 551] width 42 height 31
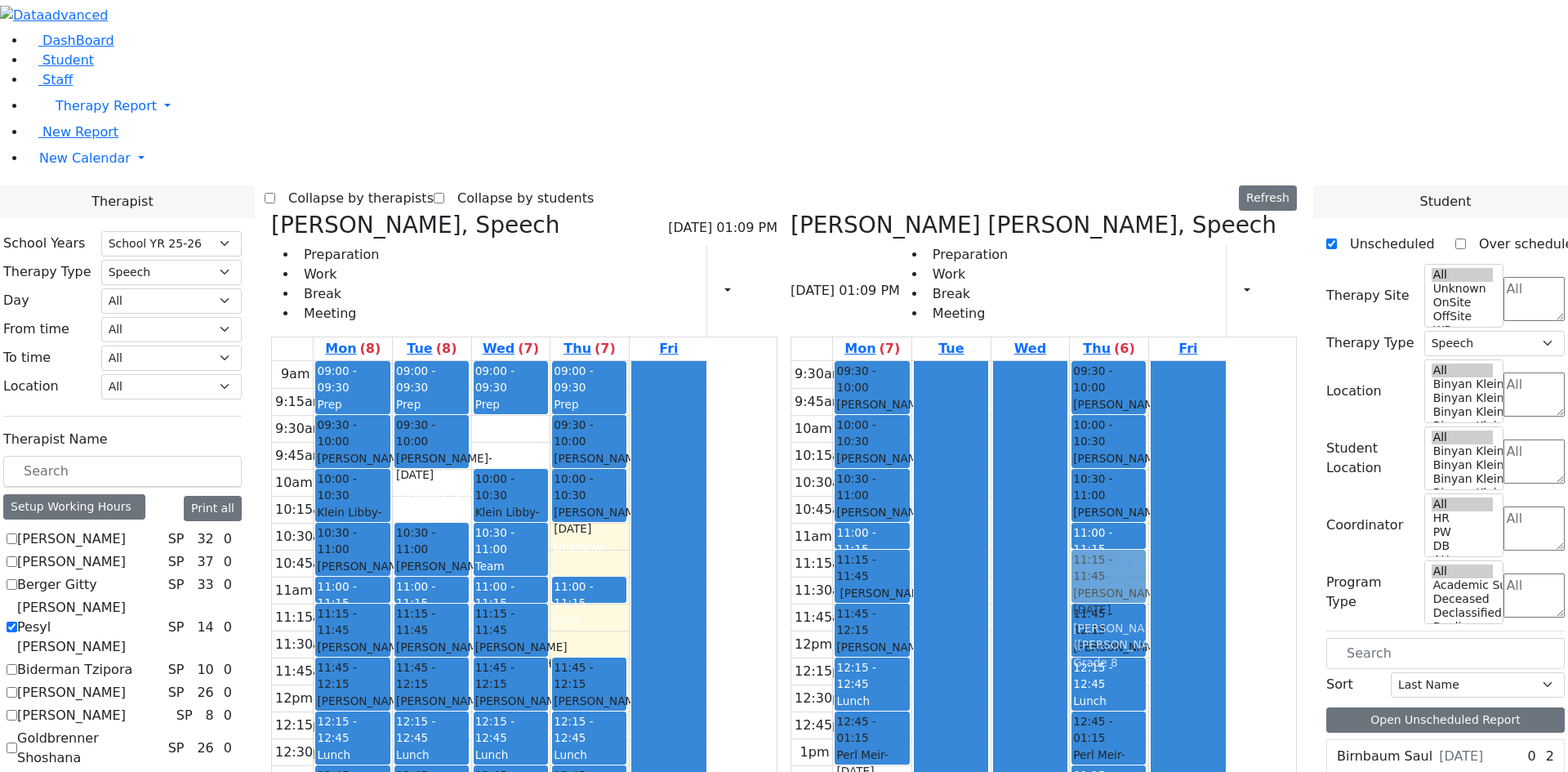
drag, startPoint x: 592, startPoint y: 649, endPoint x: 1196, endPoint y: 325, distance: 685.4
click at [1196, 325] on div "Orlian Aviva, Speech 08/28/2025 01:09 PM Preparation Work Break Meeting Print S…" at bounding box center [783, 610] width 1039 height 798
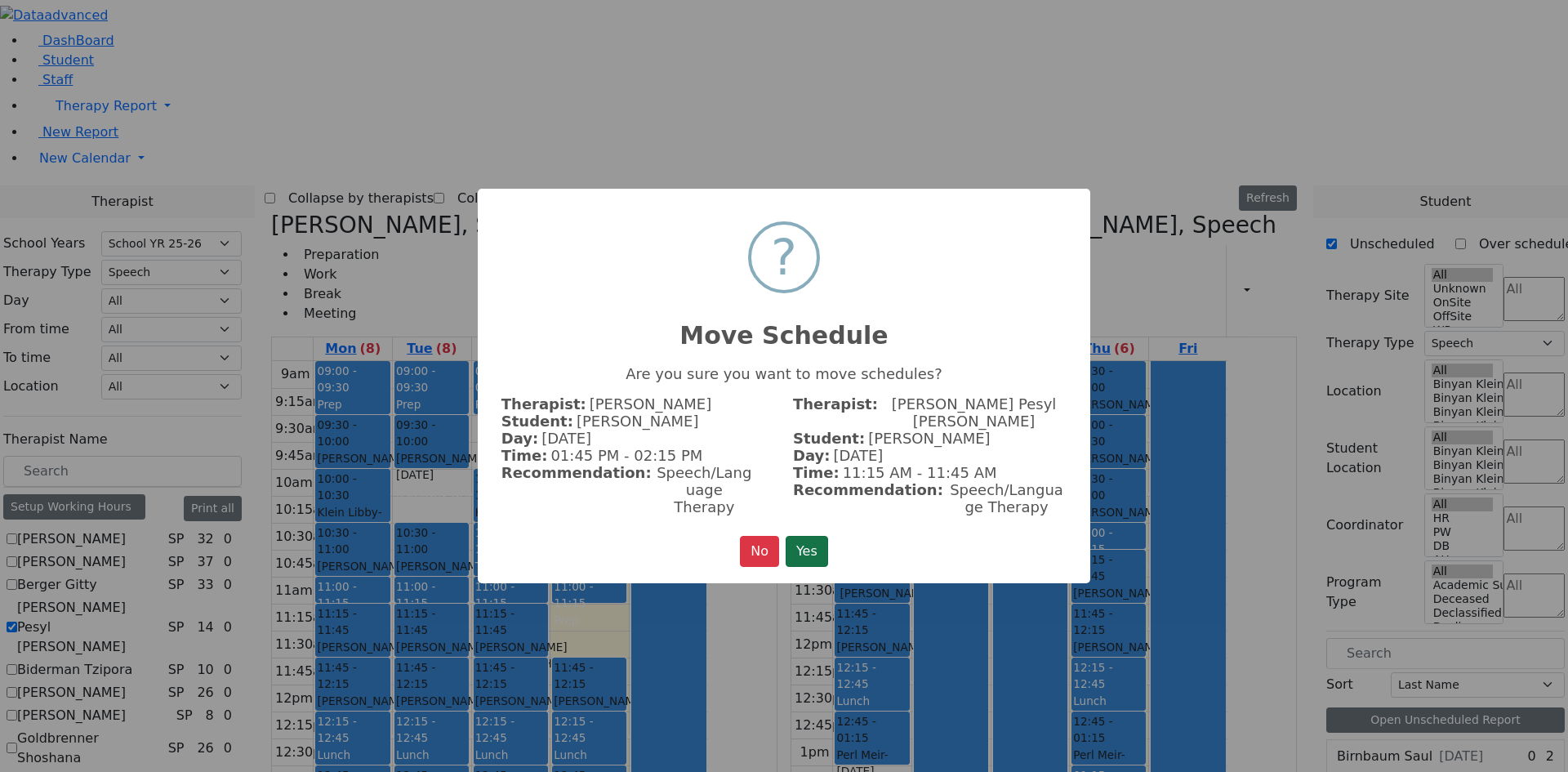
click at [815, 536] on button "Yes" at bounding box center [807, 551] width 42 height 31
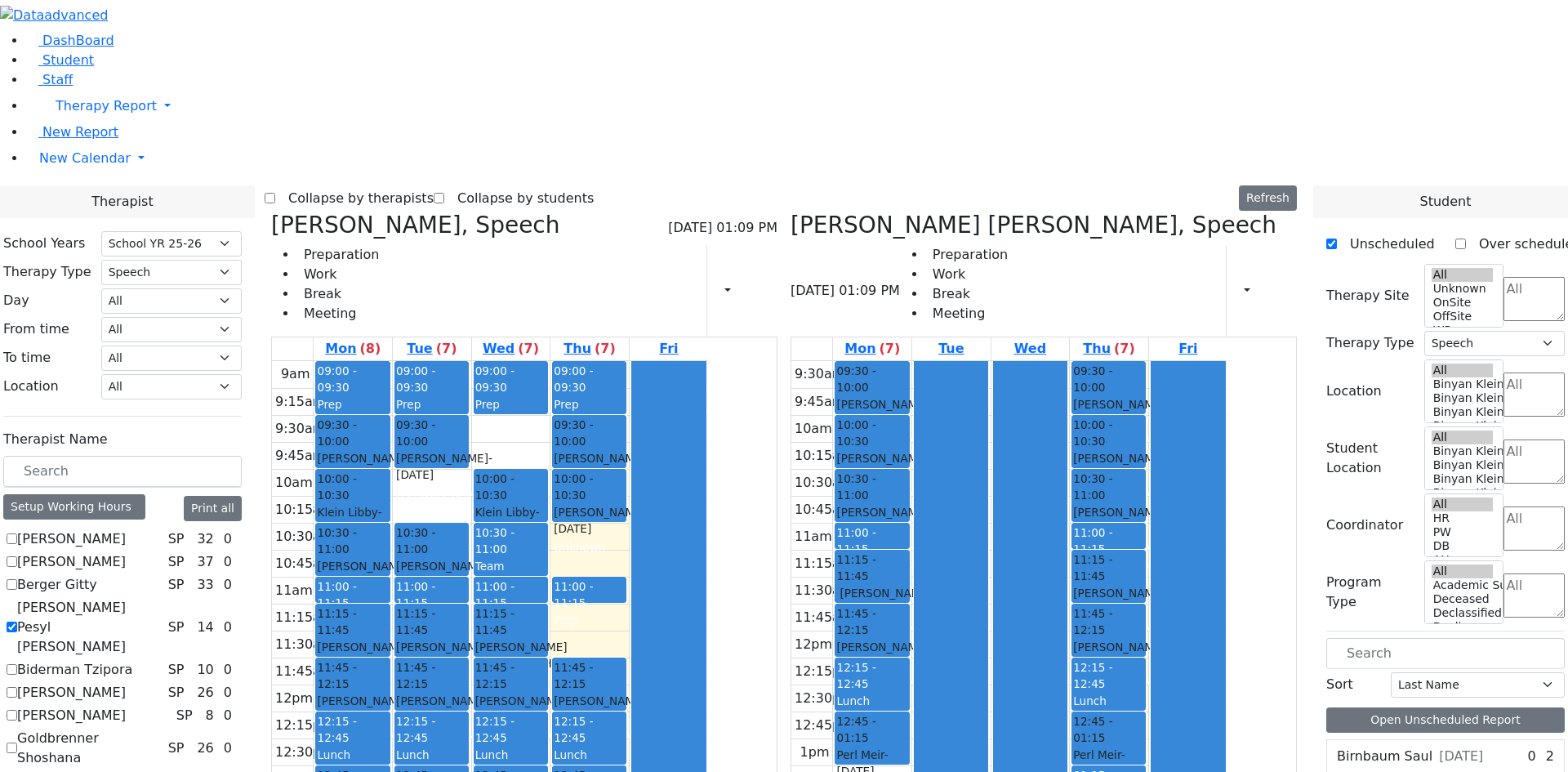
click at [162, 598] on label "[PERSON_NAME] Pesyl [PERSON_NAME]" at bounding box center [89, 627] width 145 height 59
click at [17, 622] on input "[PERSON_NAME] Pesyl [PERSON_NAME]" at bounding box center [11, 626] width 10 height 10
checkbox input "false"
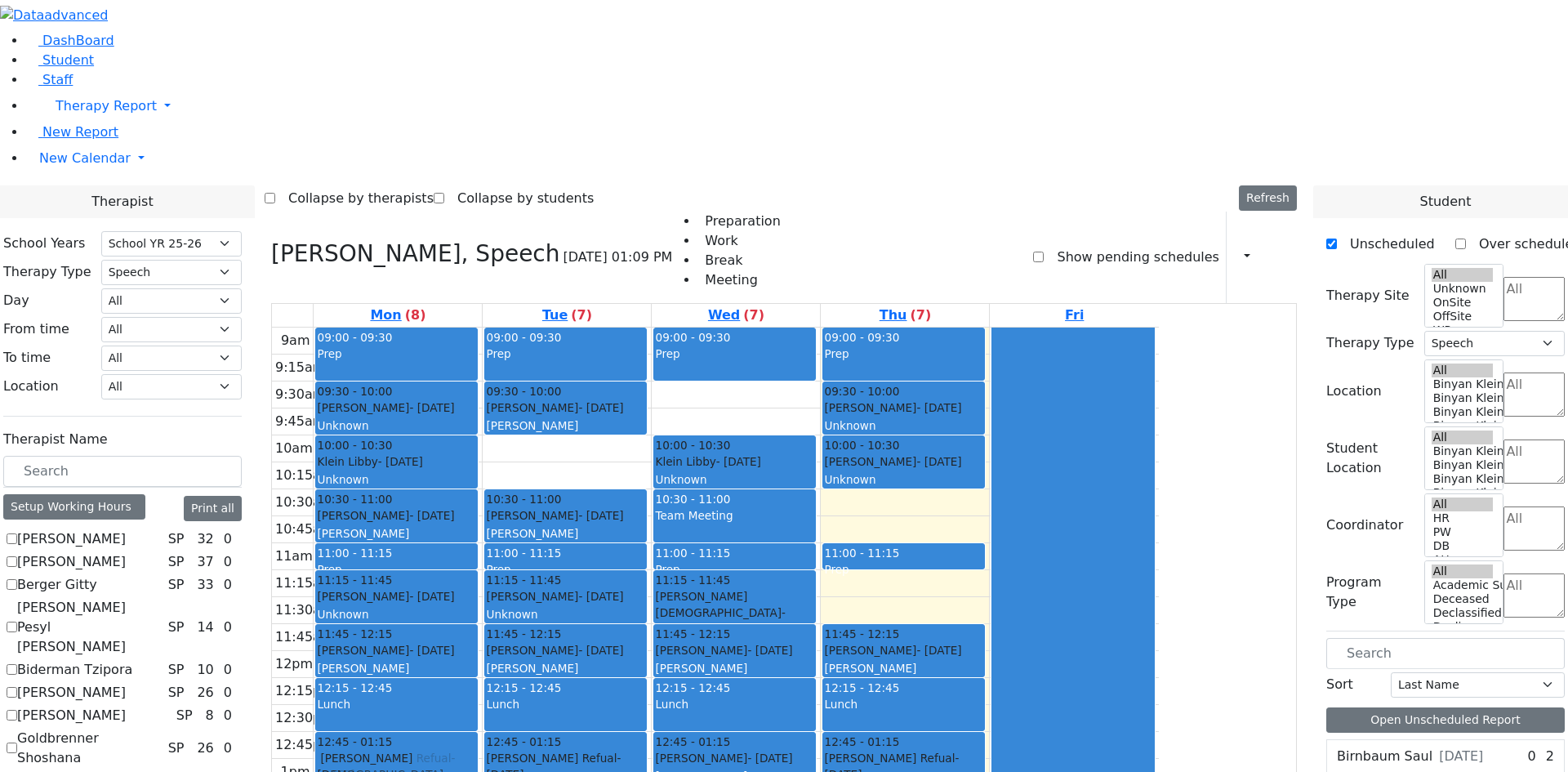
drag, startPoint x: 713, startPoint y: 587, endPoint x: 586, endPoint y: 528, distance: 140.0
click at [586, 528] on tr "09:00 - 09:30 Prep 09:30 - 10:00 Kohn Rachel - 05/25/2022 Unknown 10:00 - 10:30…" at bounding box center [714, 651] width 886 height 647
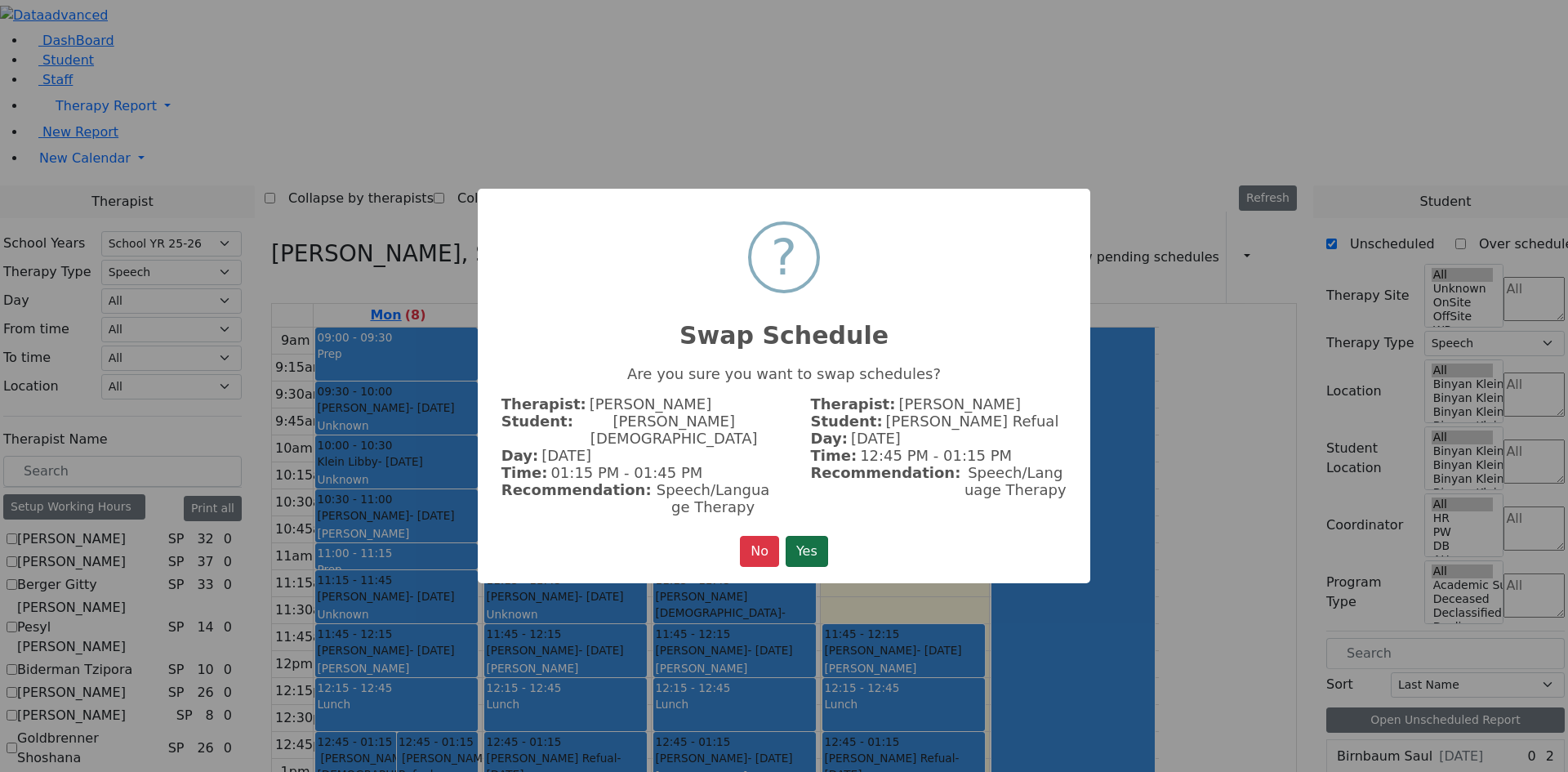
click at [810, 544] on button "Yes" at bounding box center [807, 551] width 42 height 31
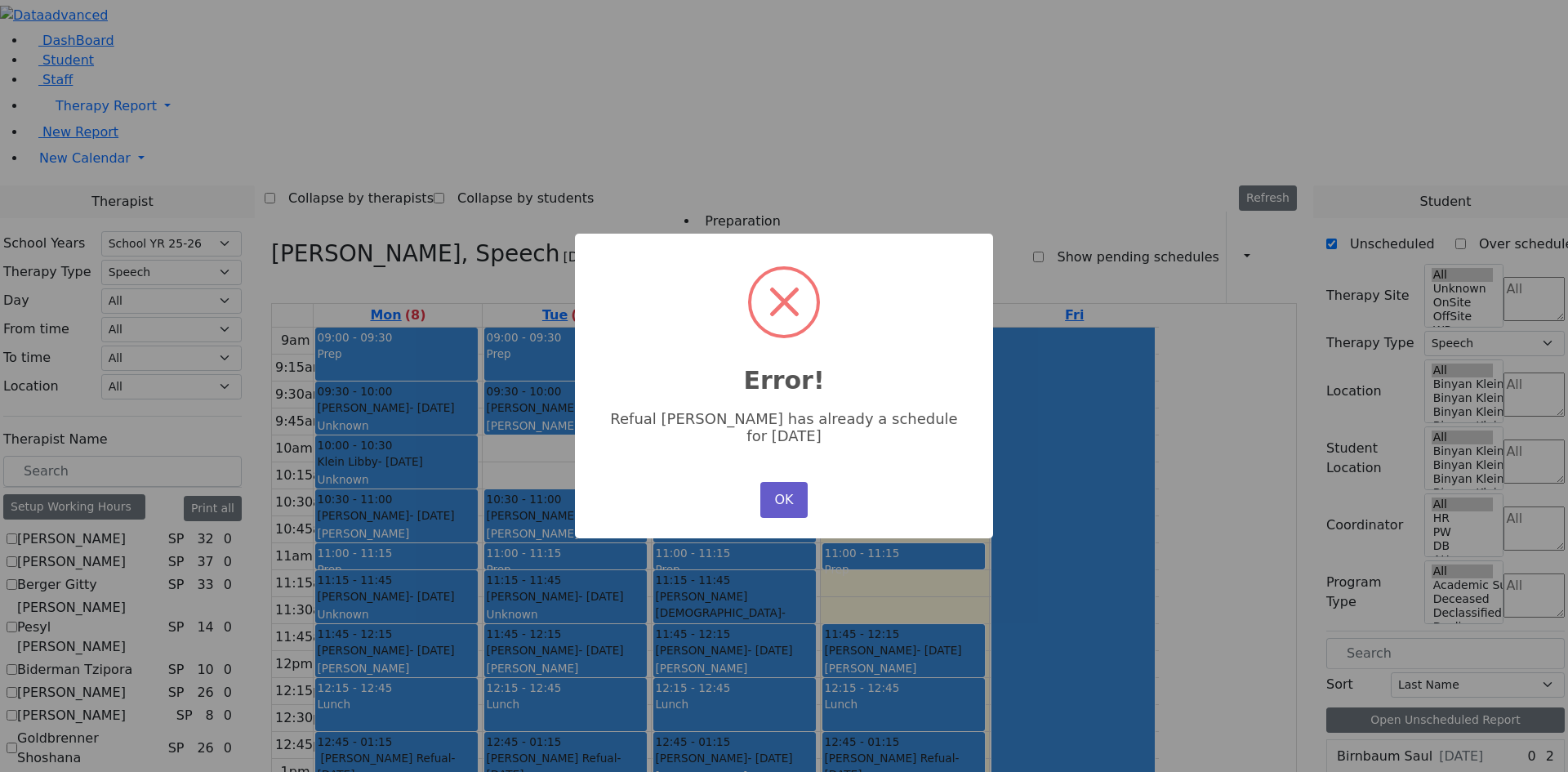
click at [791, 492] on button "OK" at bounding box center [784, 499] width 47 height 36
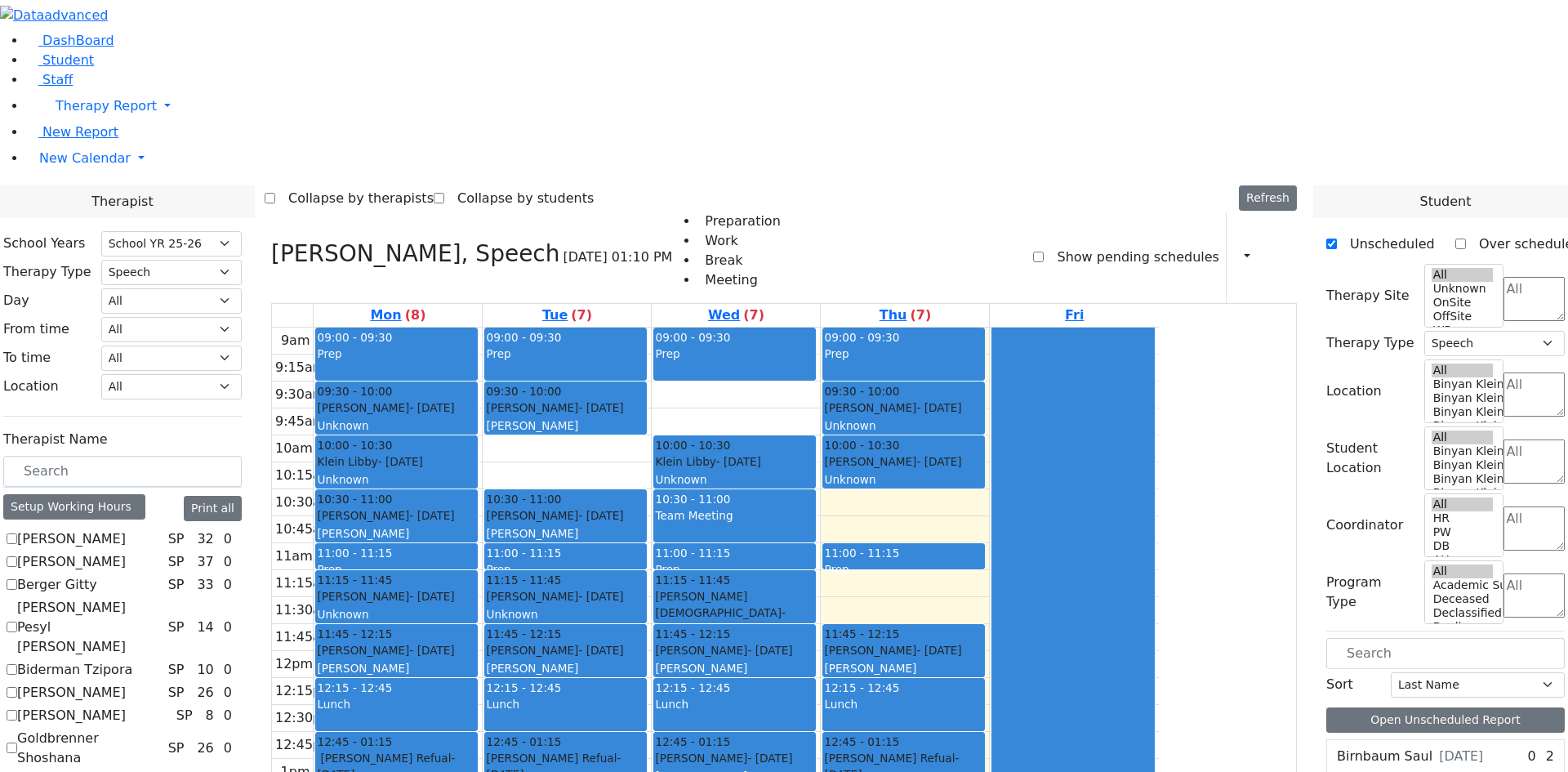
click at [1536, 276] on textarea "Search" at bounding box center [1533, 298] width 61 height 44
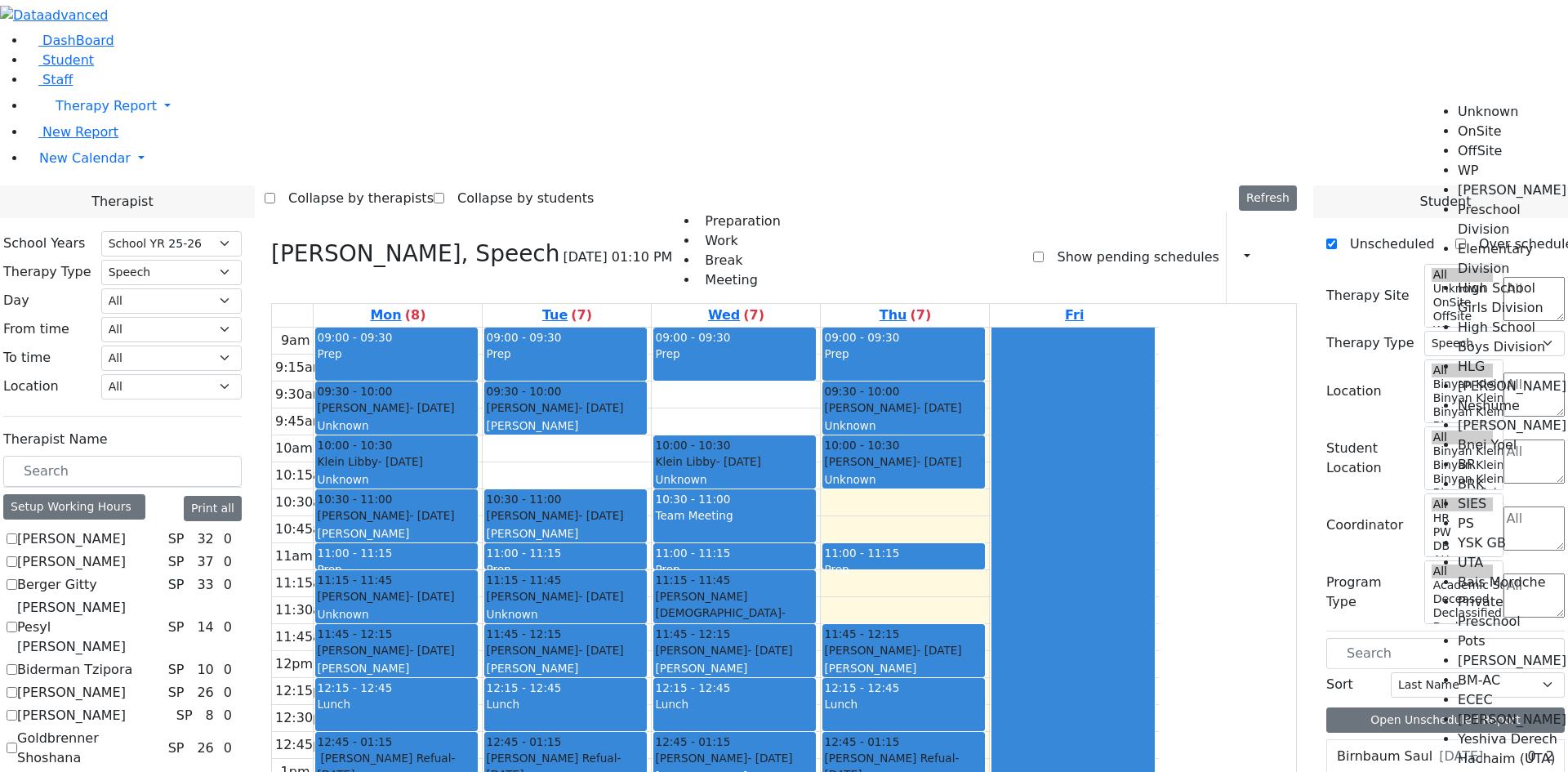
scroll to position [164, 0]
click at [1522, 318] on li "High School Boys Division" at bounding box center [1512, 338] width 110 height 39
select select "12"
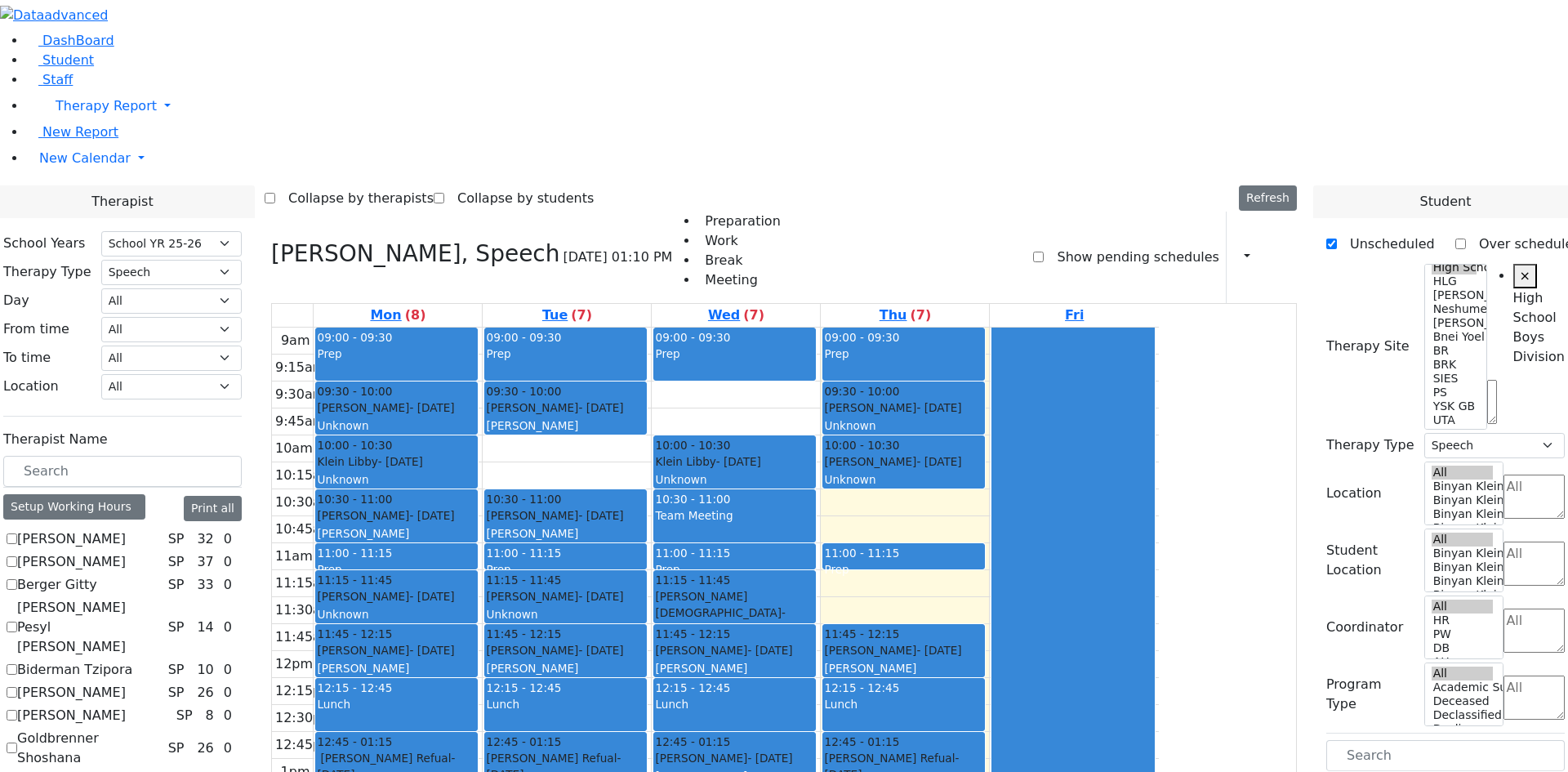
scroll to position [0, 33]
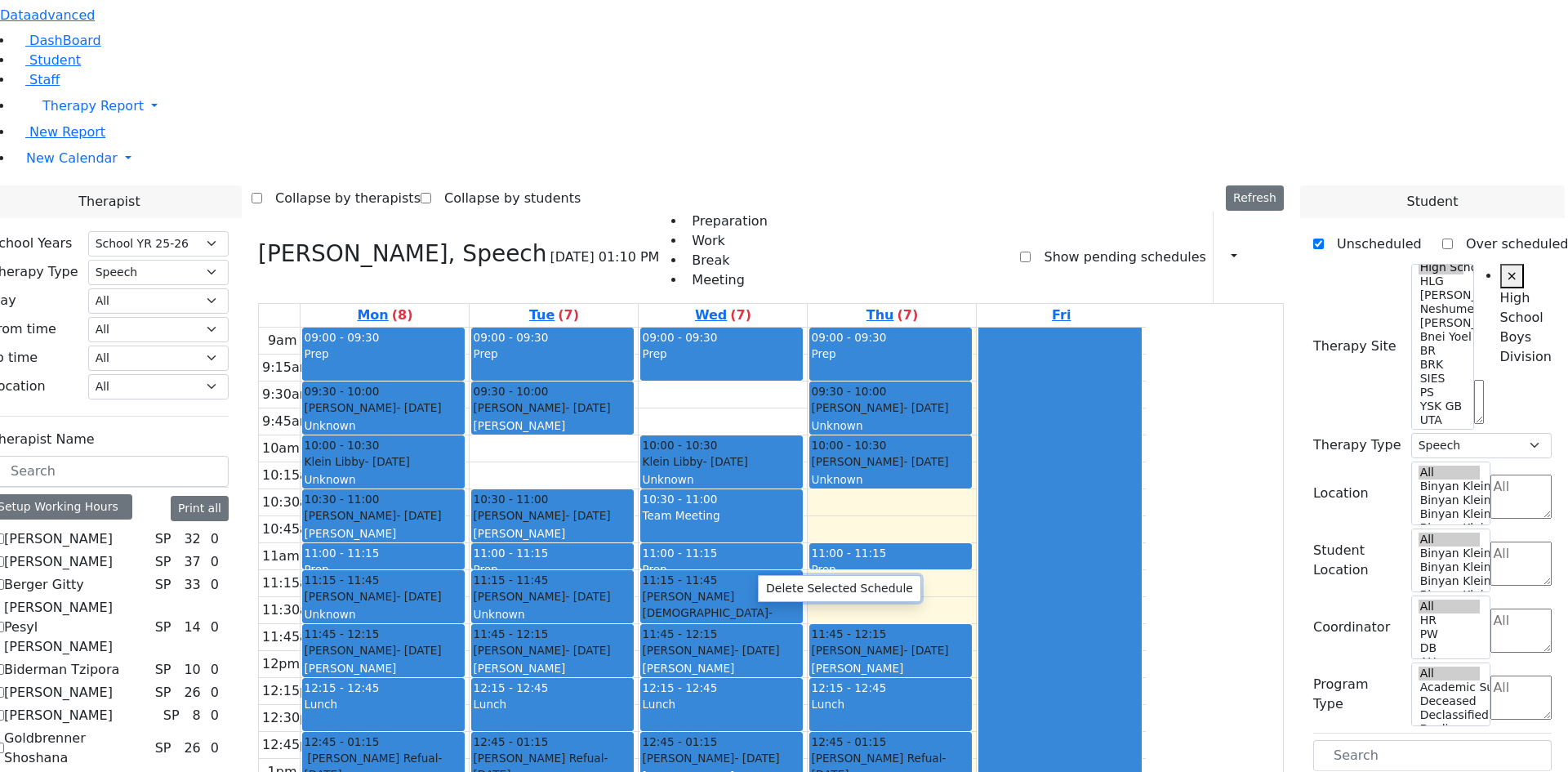
click at [773, 587] on button "Delete Selected Schedule" at bounding box center [839, 588] width 162 height 25
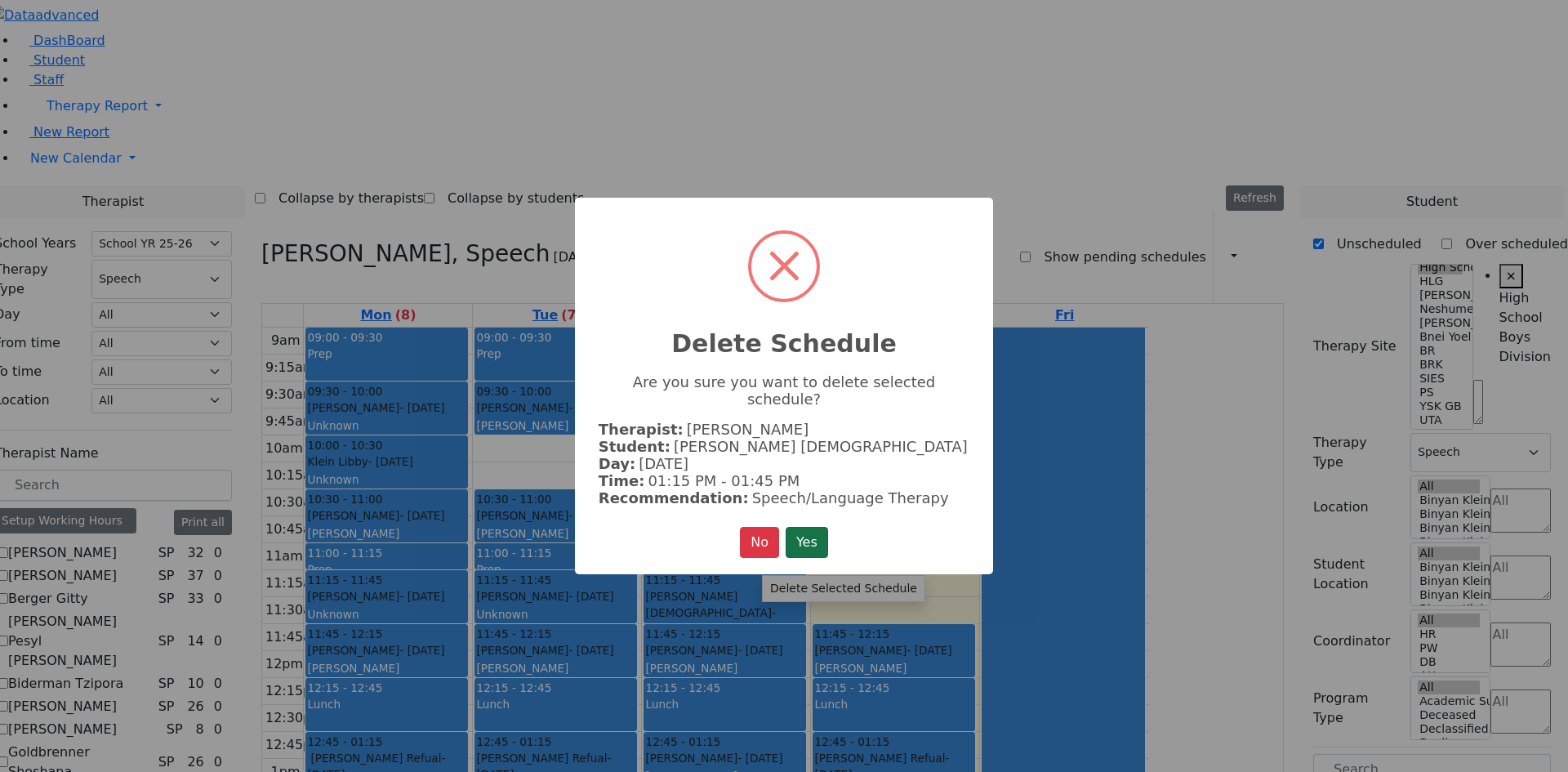
click at [807, 531] on button "Yes" at bounding box center [807, 542] width 42 height 31
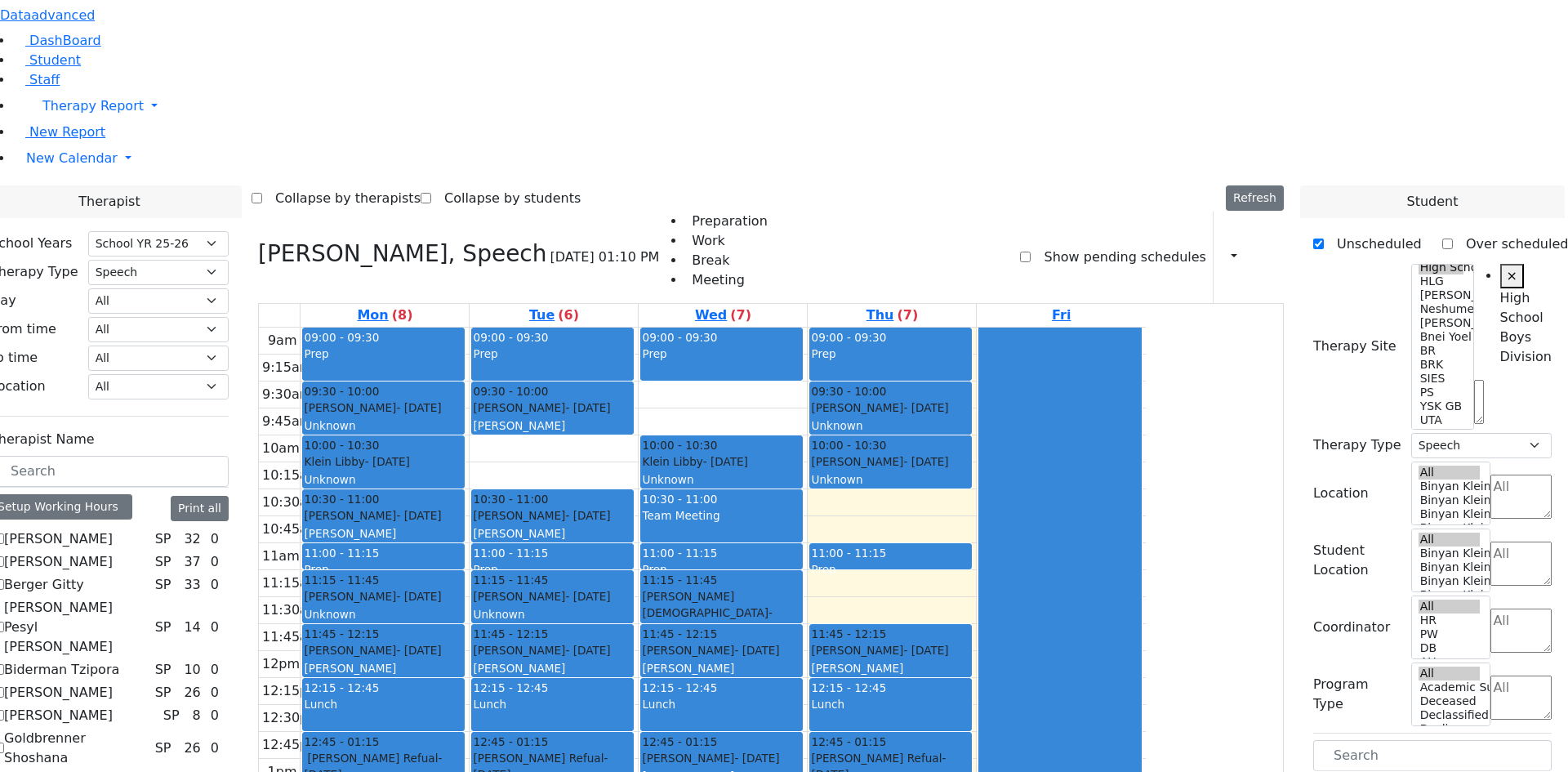
drag, startPoint x: 1388, startPoint y: 414, endPoint x: 507, endPoint y: 528, distance: 888.3
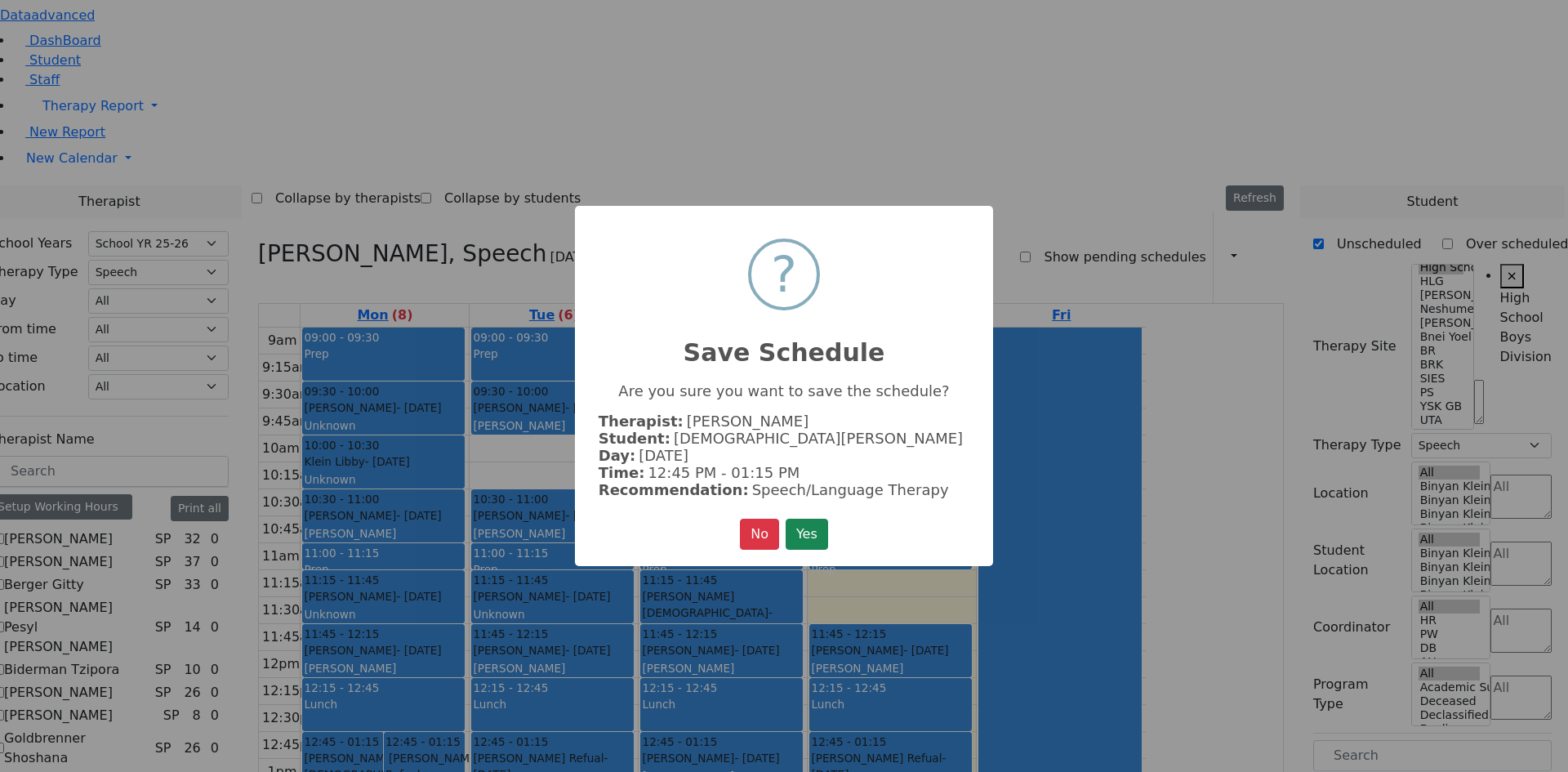
click at [827, 509] on div "× ? Save Schedule Are you sure you want to save the schedule? Therapist: Orlian…" at bounding box center [783, 386] width 418 height 360
click at [819, 525] on button "Yes" at bounding box center [807, 534] width 42 height 31
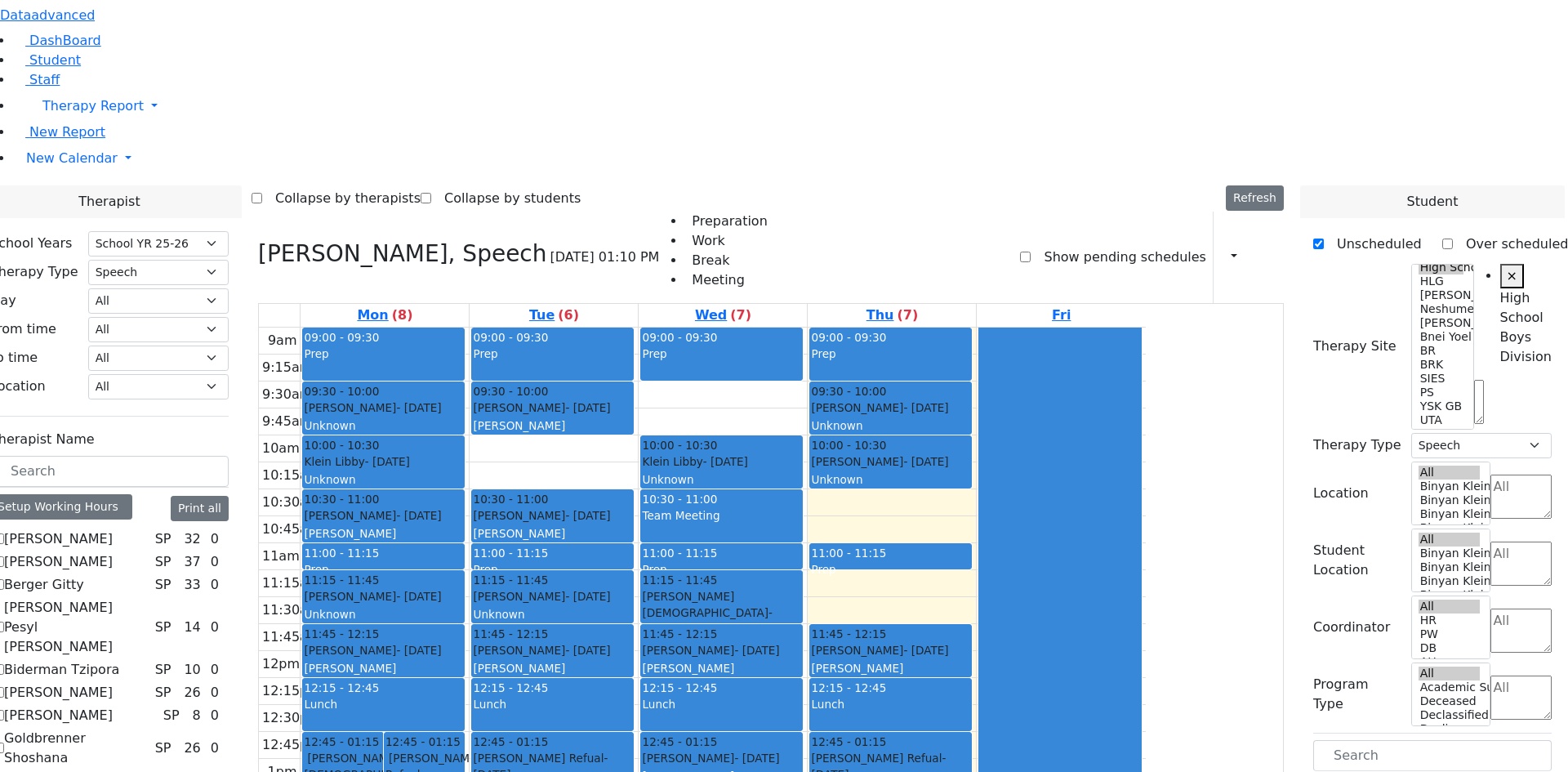
click at [149, 598] on label "[PERSON_NAME] Pesyl [PERSON_NAME]" at bounding box center [76, 627] width 145 height 59
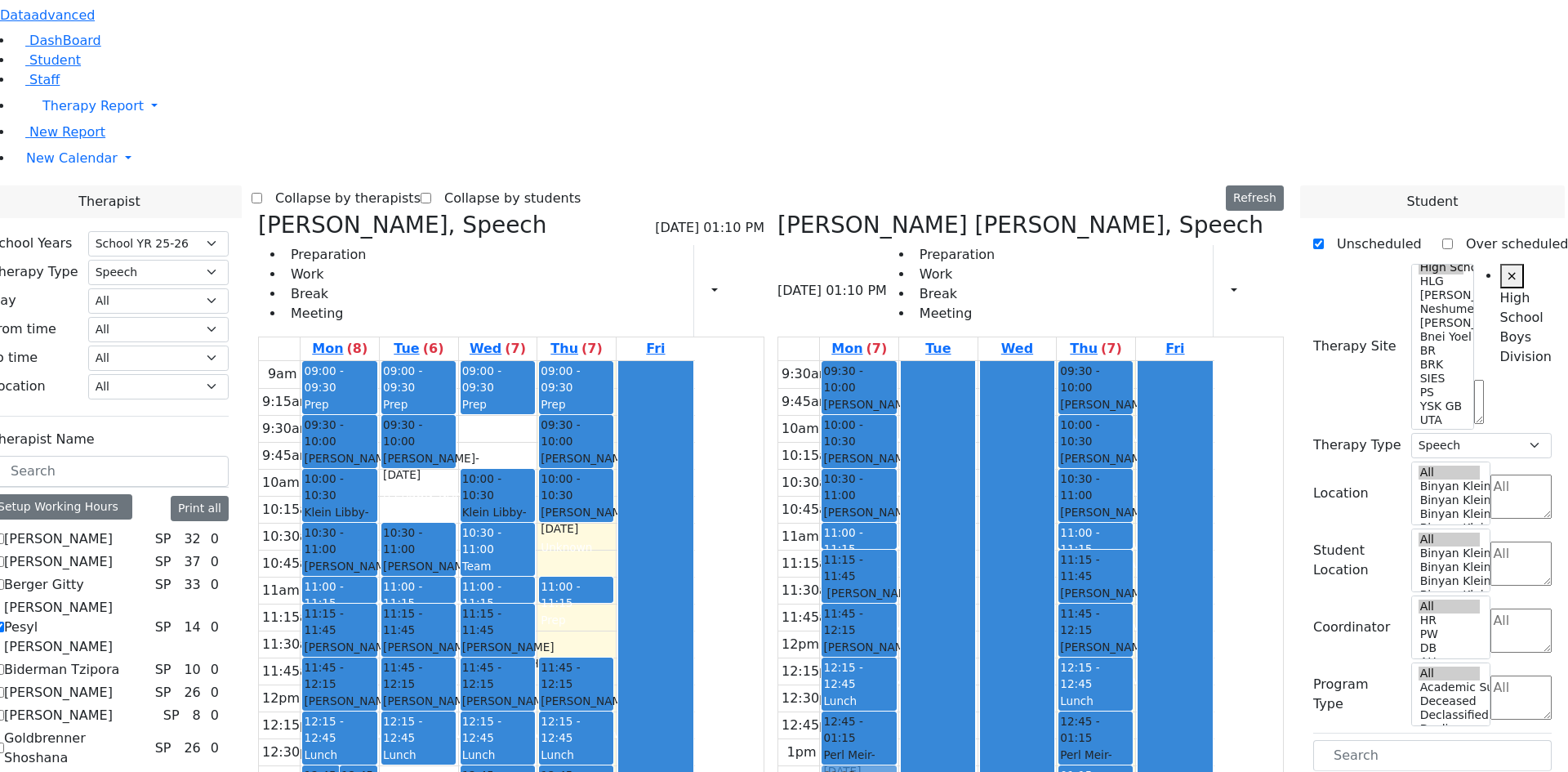
drag, startPoint x: 582, startPoint y: 546, endPoint x: 935, endPoint y: 547, distance: 353.0
click at [935, 547] on div "Orlian Aviva, Speech 08/28/2025 01:10 PM Preparation Work Break Meeting Print S…" at bounding box center [771, 610] width 1039 height 798
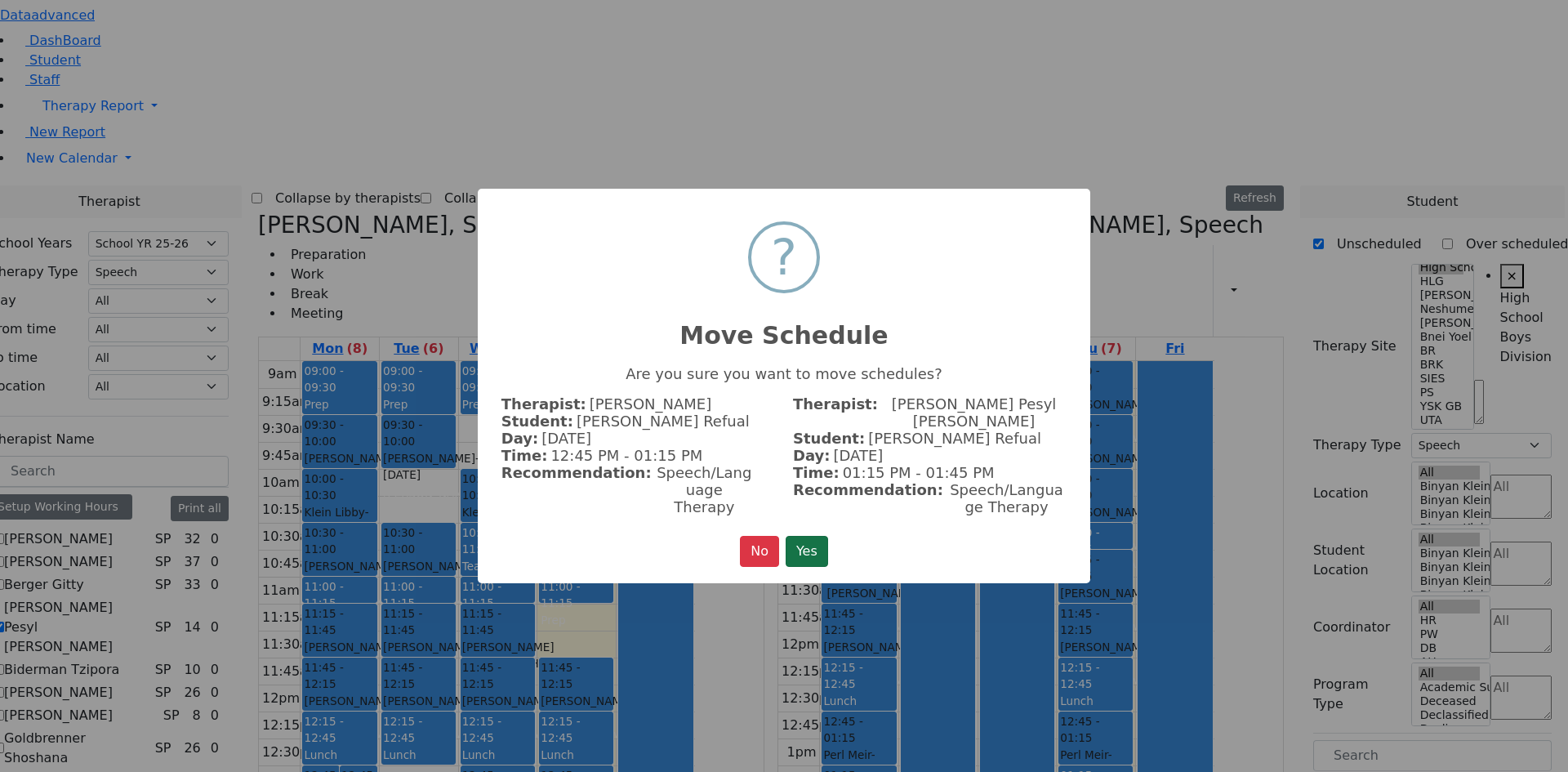
click at [813, 536] on button "Yes" at bounding box center [807, 551] width 42 height 31
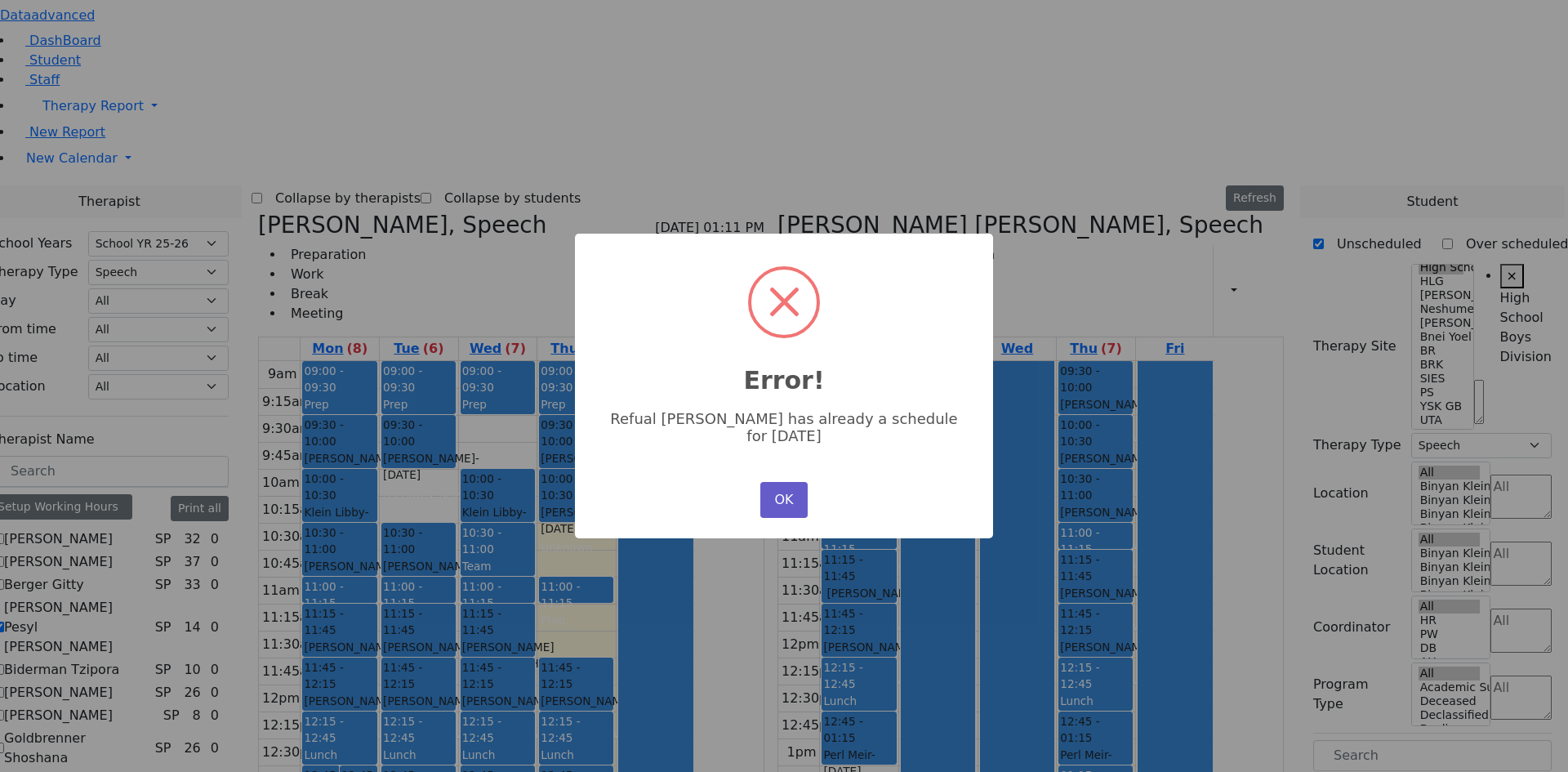
click at [769, 484] on button "OK" at bounding box center [784, 499] width 47 height 36
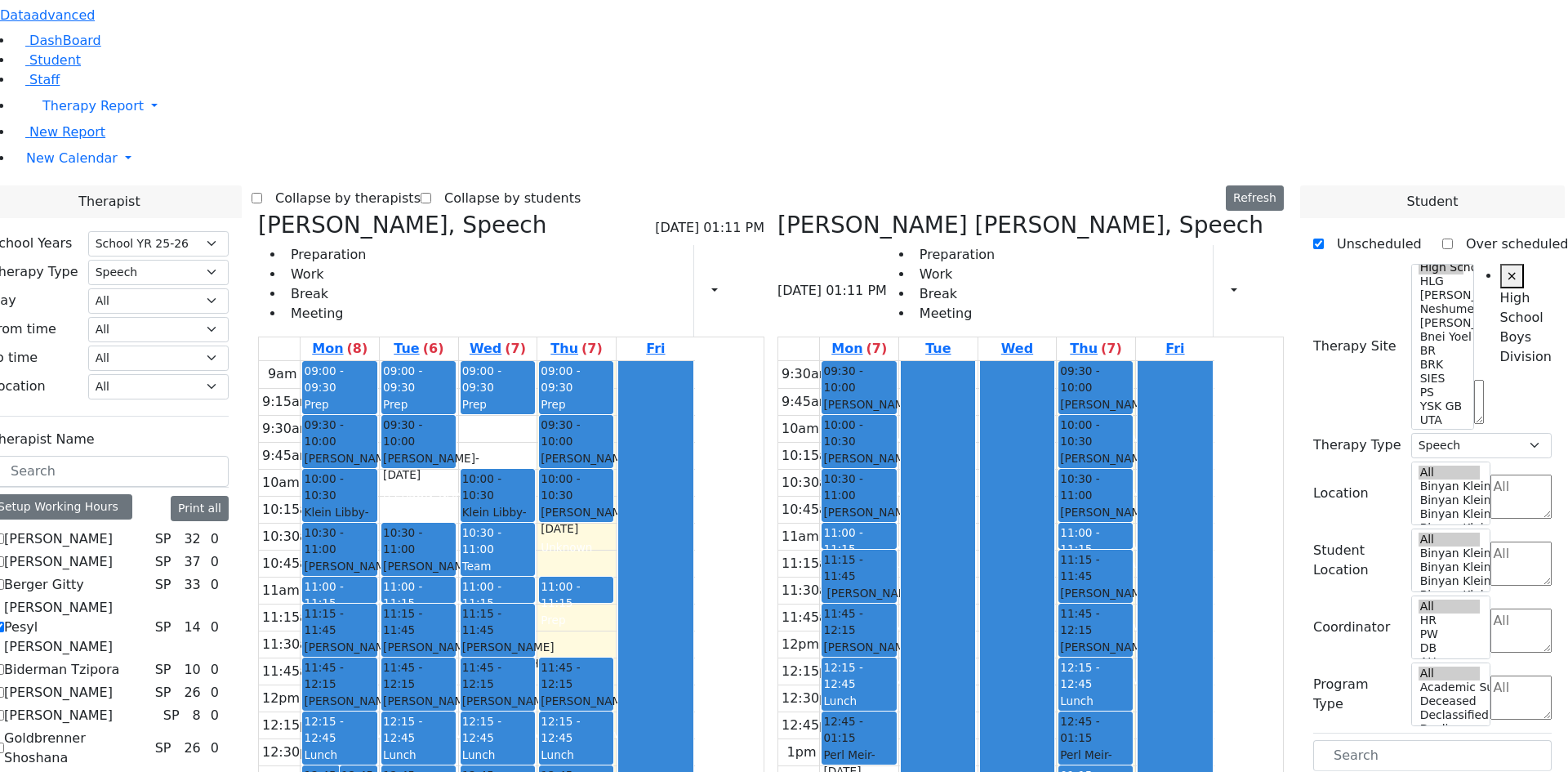
click at [149, 598] on label "[PERSON_NAME] Pesyl [PERSON_NAME]" at bounding box center [76, 627] width 145 height 59
checkbox input "false"
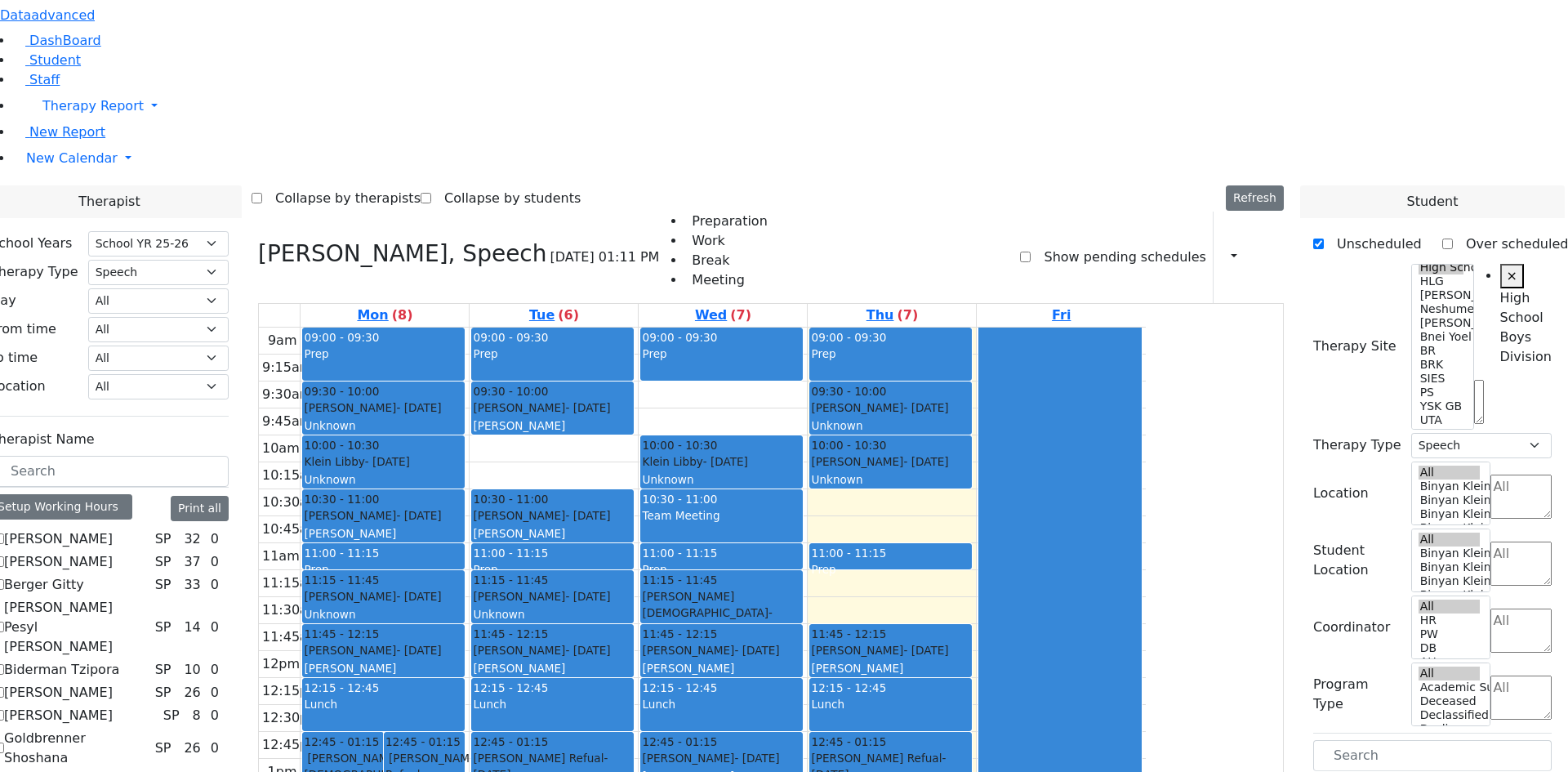
click at [113, 529] on label "[PERSON_NAME]" at bounding box center [58, 539] width 109 height 20
checkbox input "true"
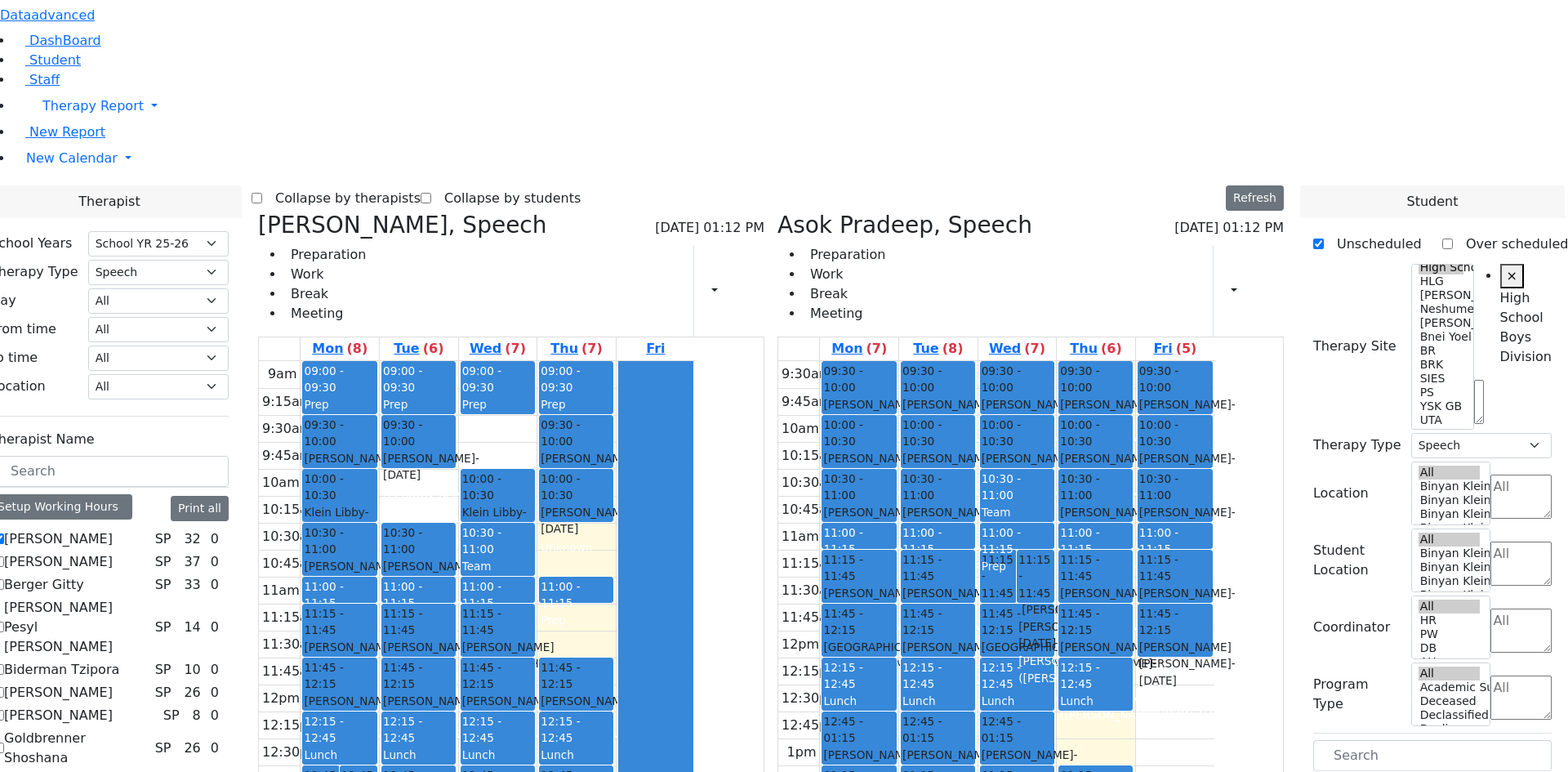
scroll to position [164, 0]
checkbox input "false"
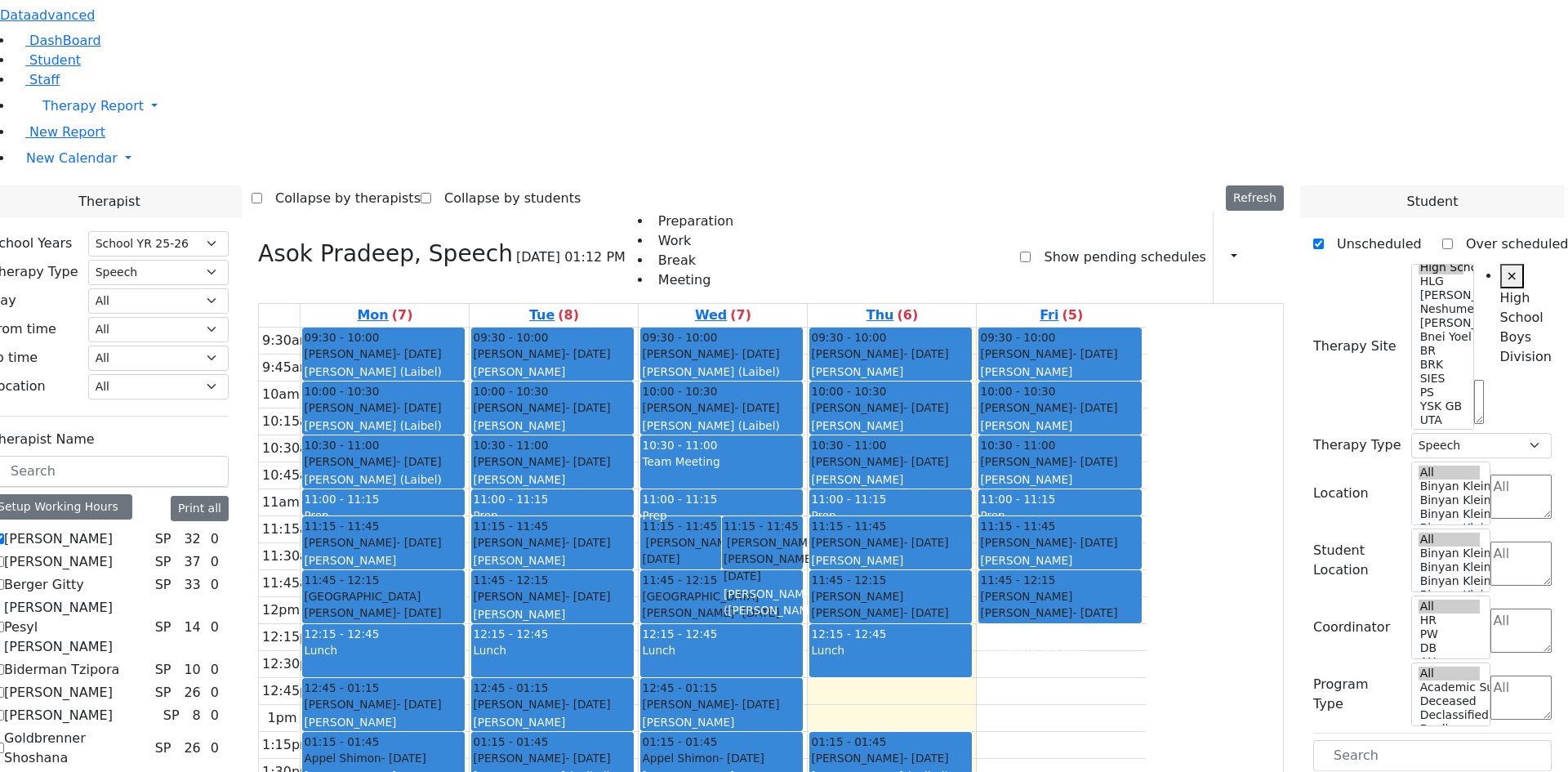
scroll to position [0, 0]
click at [113, 683] on label "[PERSON_NAME]" at bounding box center [58, 692] width 109 height 20
checkbox input "true"
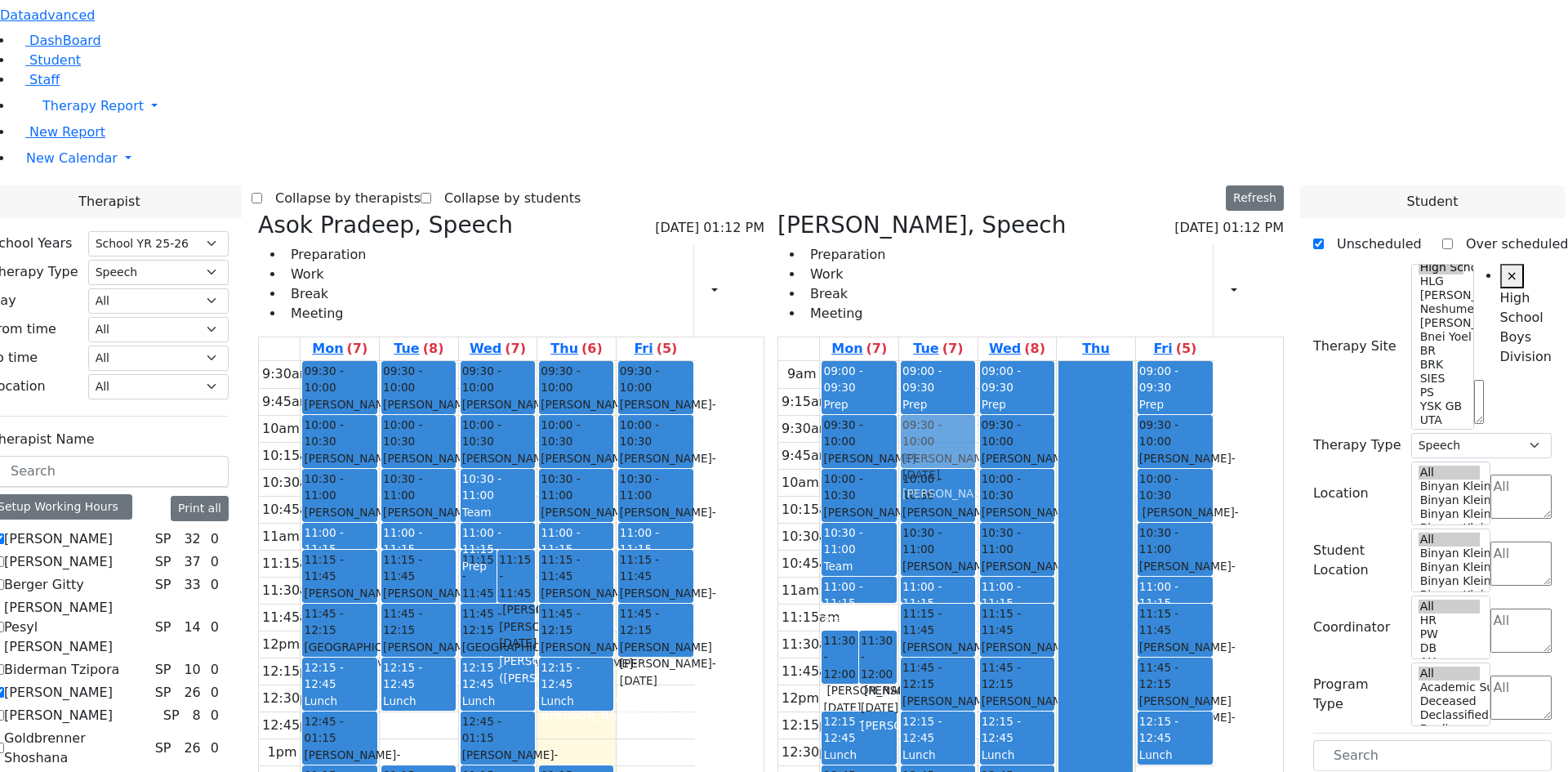
drag, startPoint x: 548, startPoint y: 483, endPoint x: 987, endPoint y: 188, distance: 528.9
click at [987, 212] on div "Asok Pradeep, Speech 08/28/2025 01:12 PM Preparation Work Break Meeting Print S…" at bounding box center [771, 610] width 1039 height 798
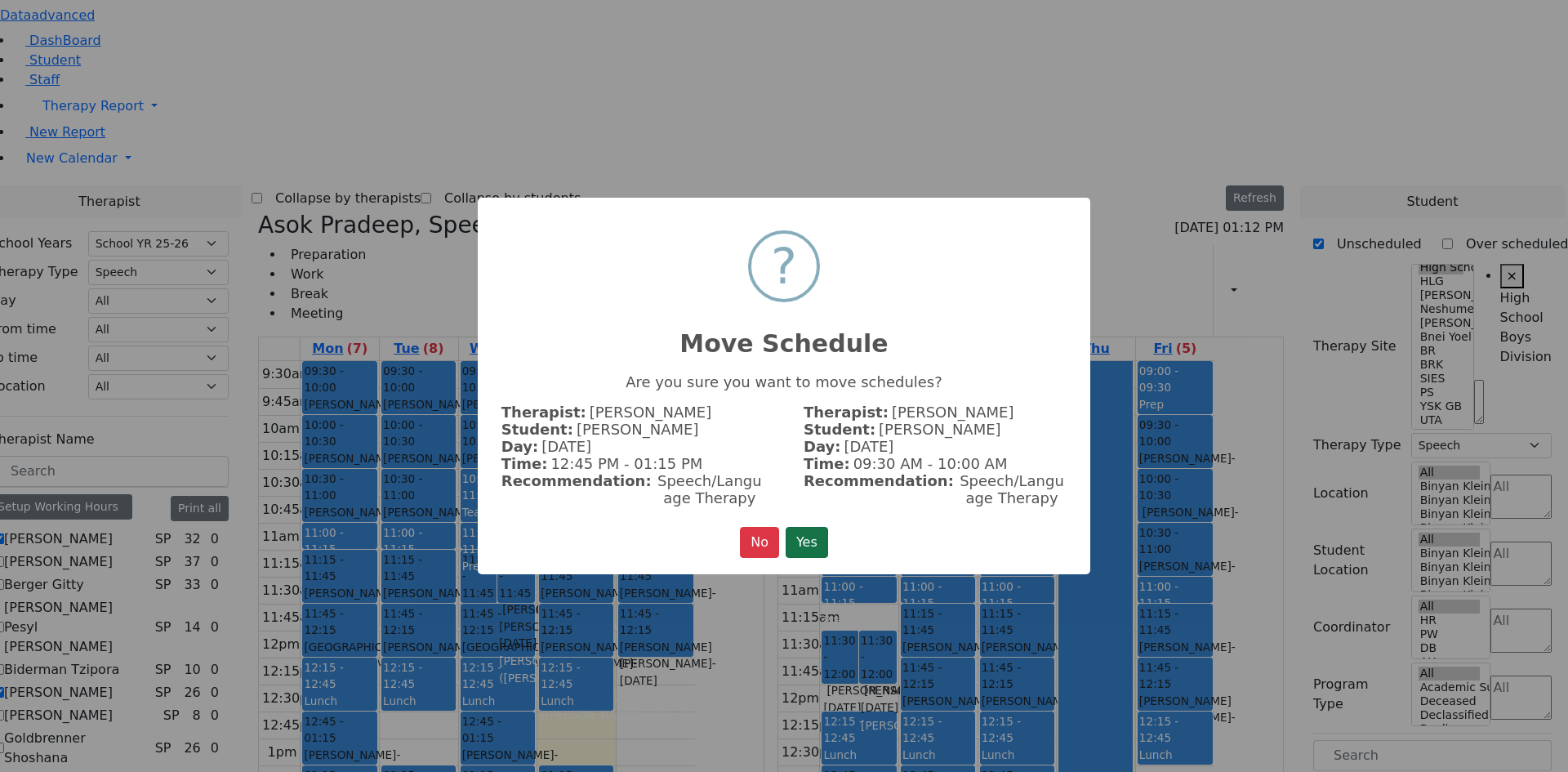
click at [805, 528] on button "Yes" at bounding box center [807, 542] width 42 height 31
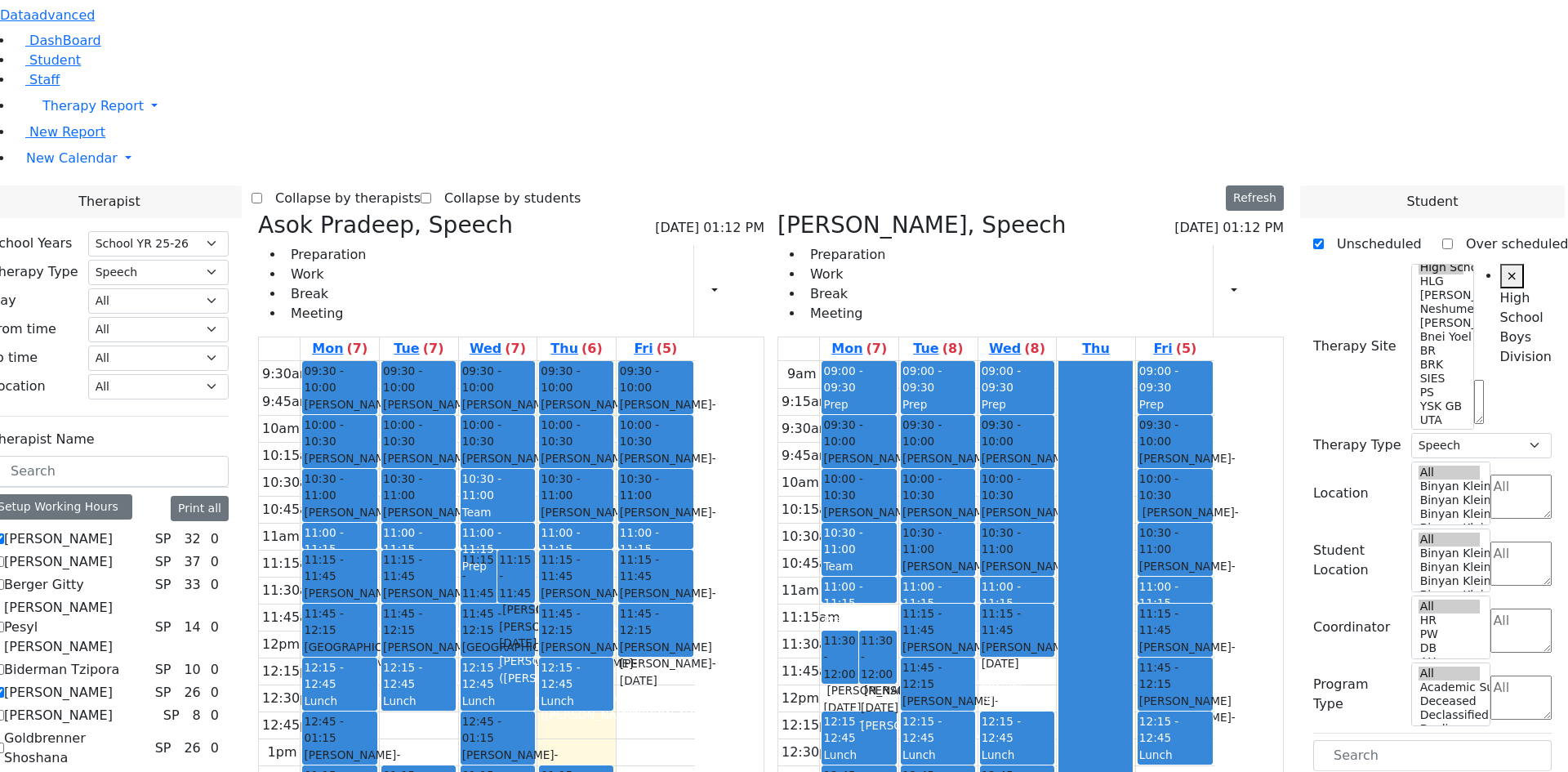
drag, startPoint x: 1084, startPoint y: 444, endPoint x: 1025, endPoint y: 600, distance: 166.8
click at [1025, 601] on tr "11:30 - 12:00 Frankel Blimy - 04/29/2009 Weber, Leah Grade 8 11:30 - 12:00 Rutn…" at bounding box center [996, 685] width 436 height 647
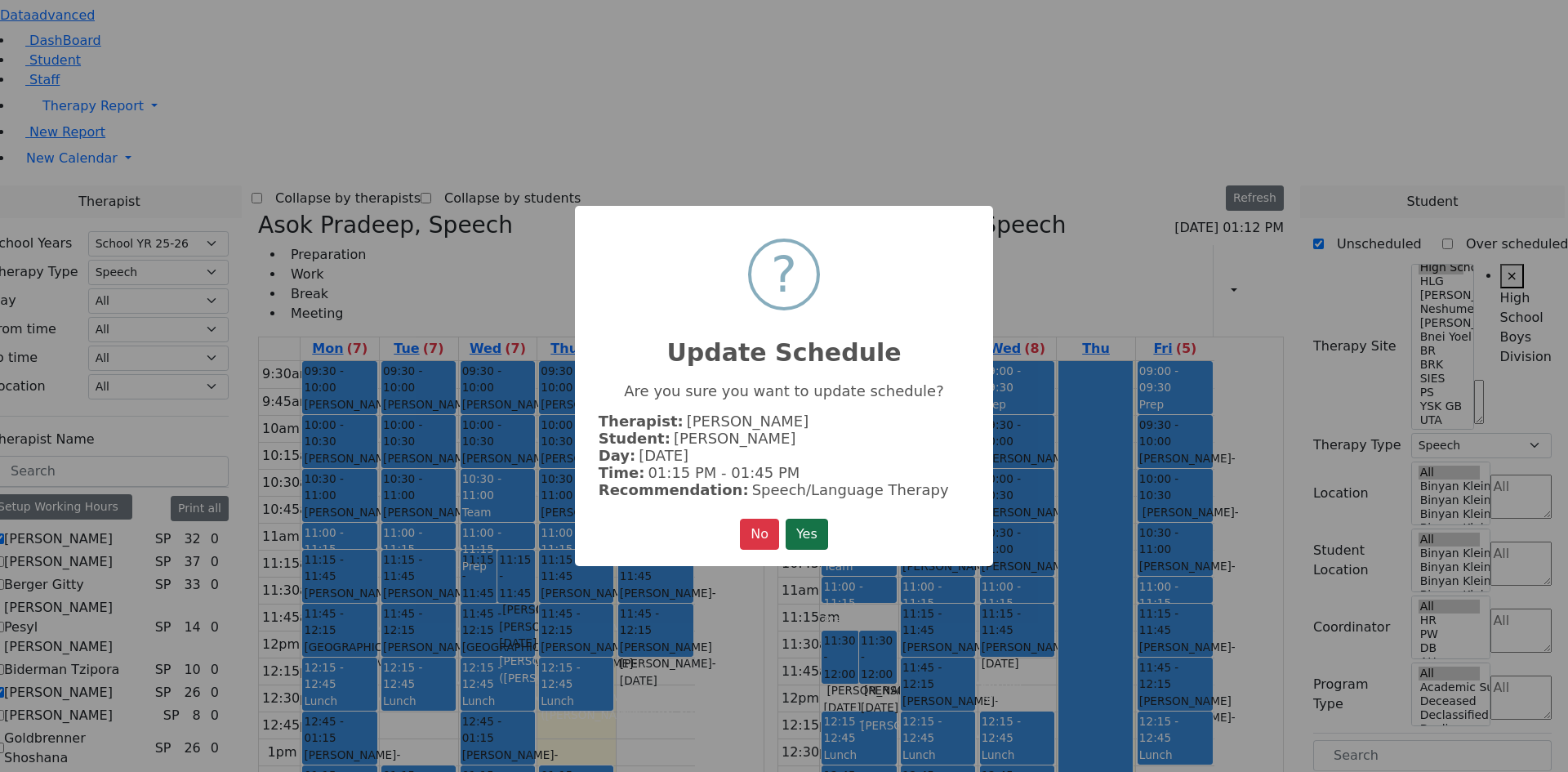
click at [822, 526] on button "Yes" at bounding box center [807, 534] width 42 height 31
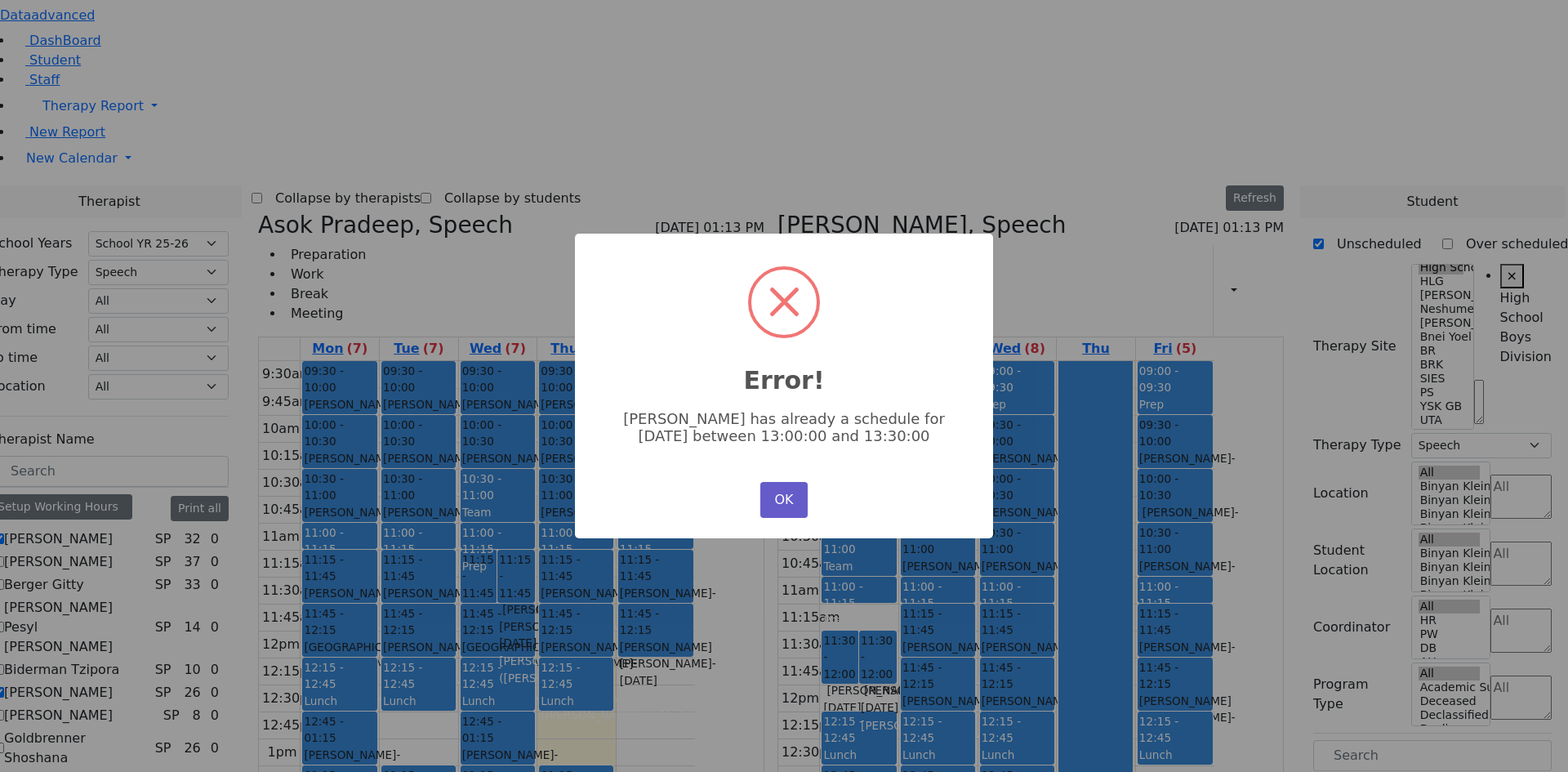
click at [791, 490] on button "OK" at bounding box center [784, 499] width 47 height 36
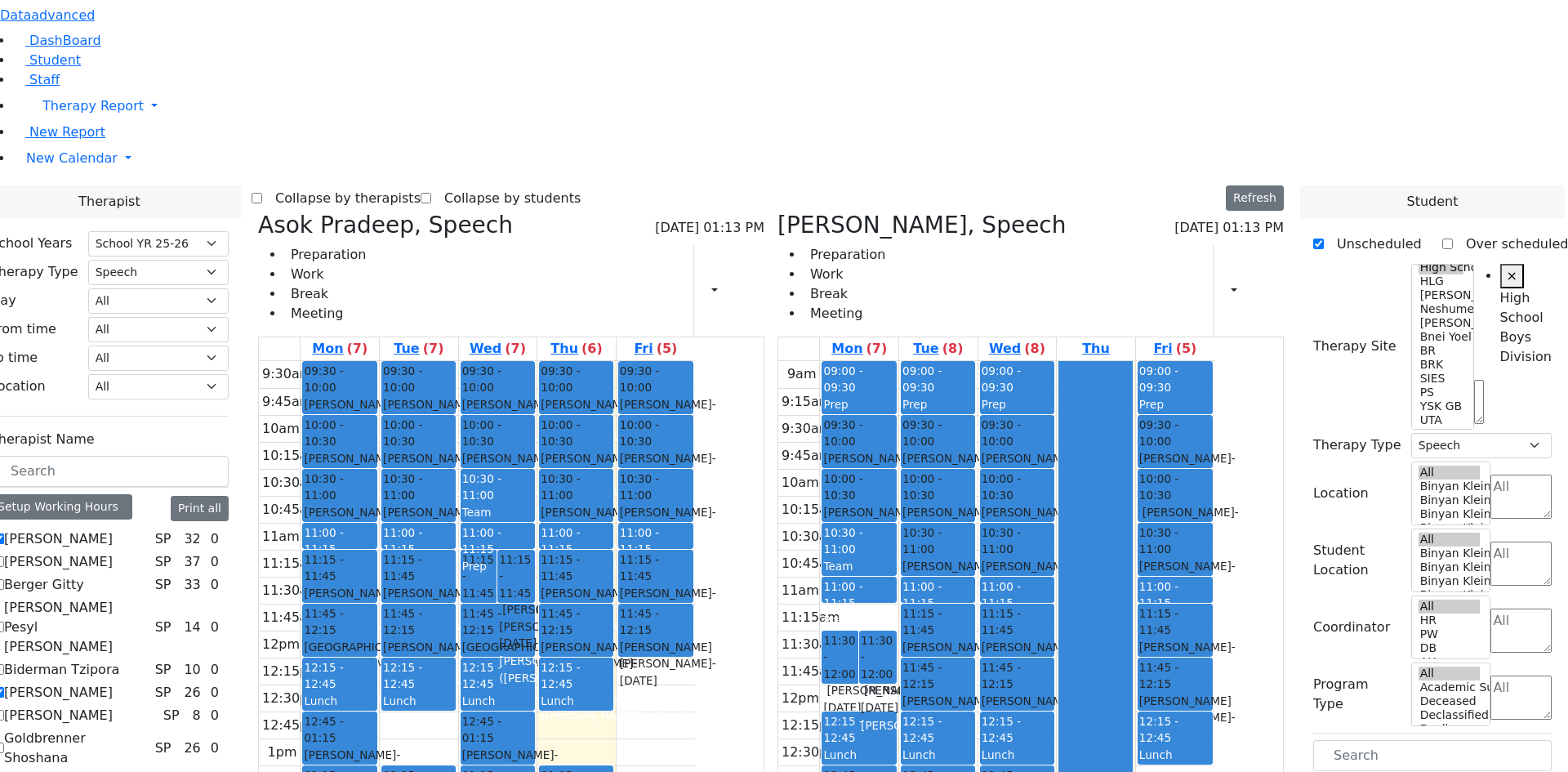
scroll to position [392, 0]
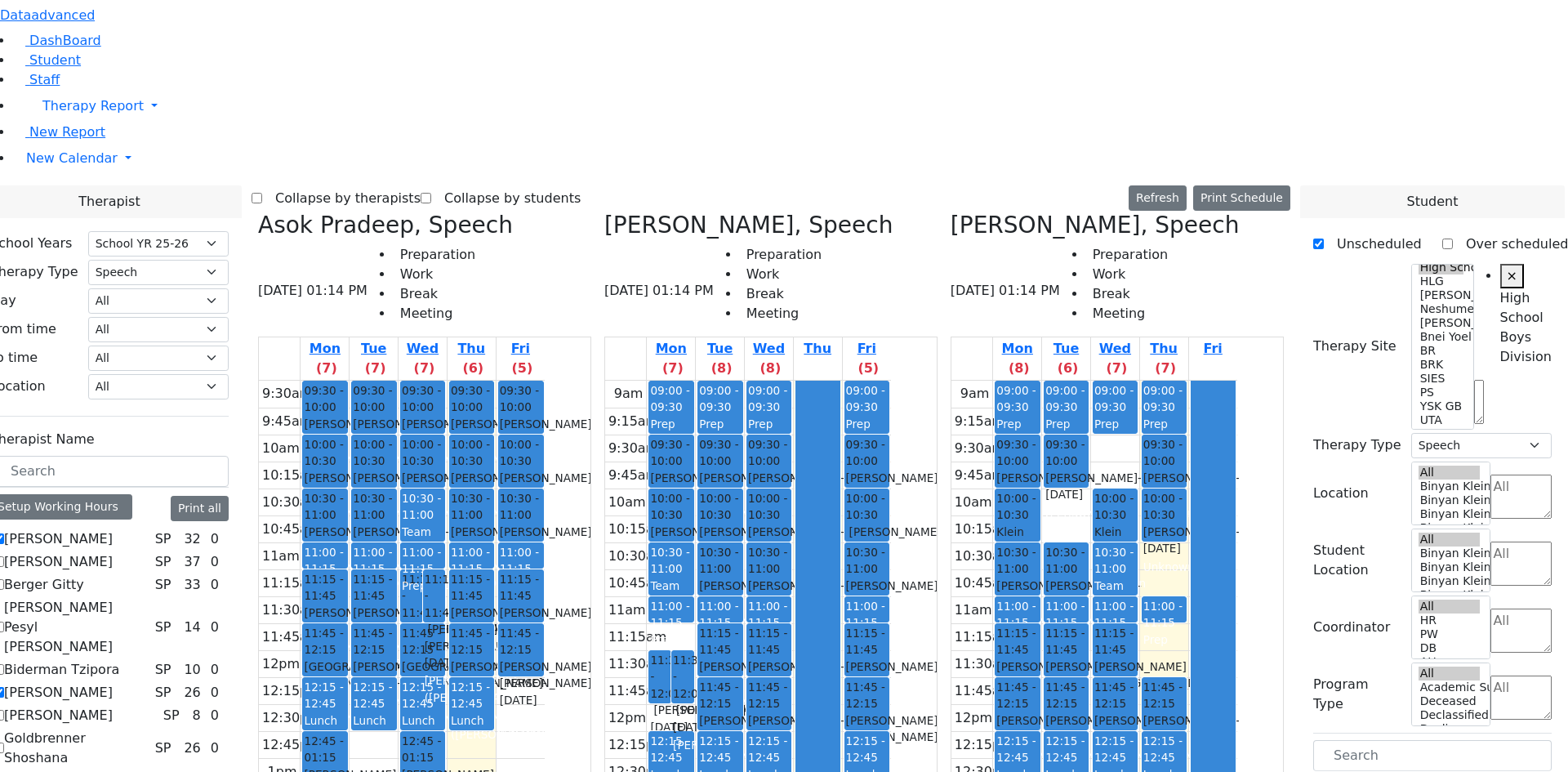
checkbox input "false"
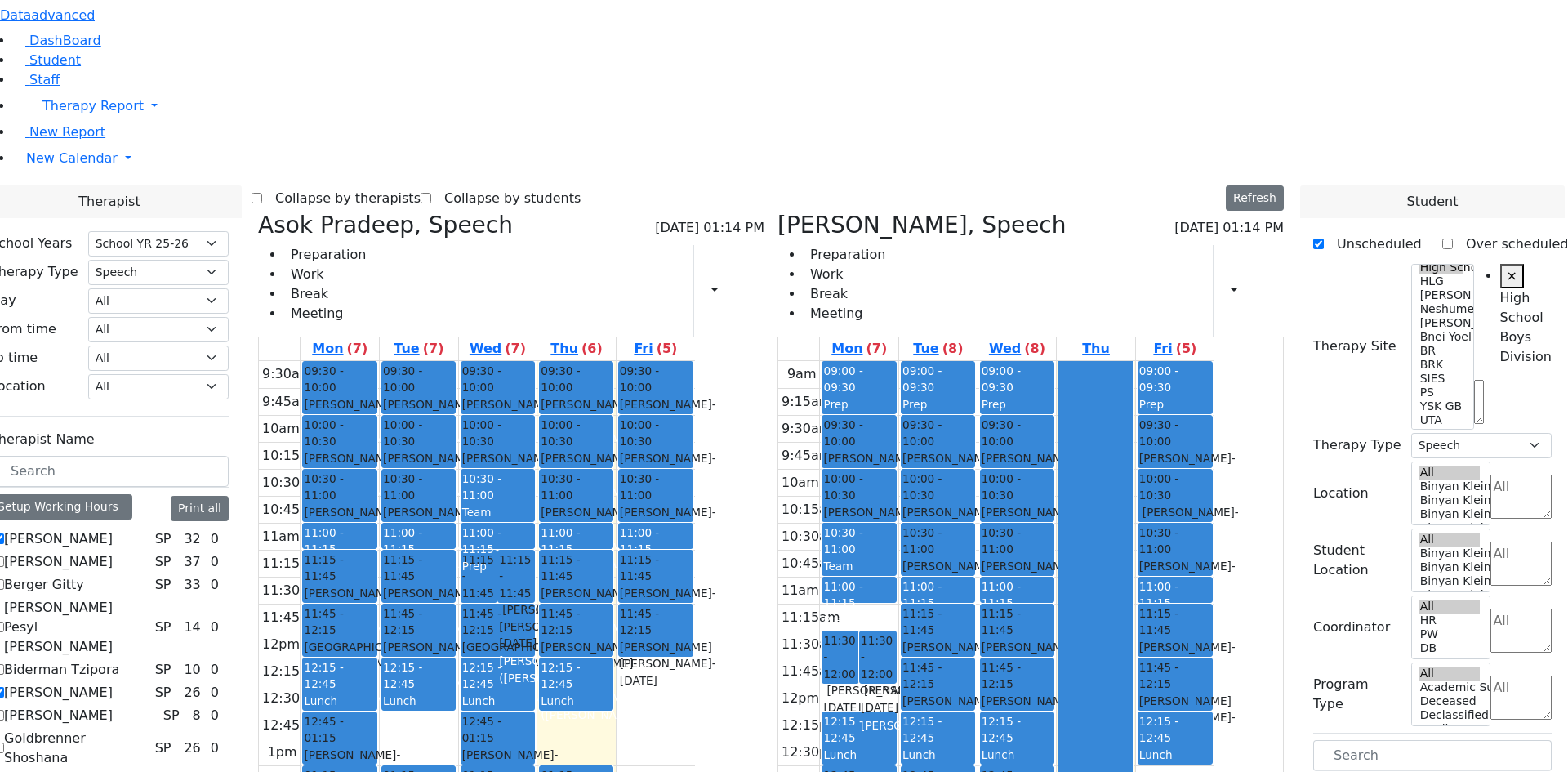
scroll to position [147, 0]
checkbox input "true"
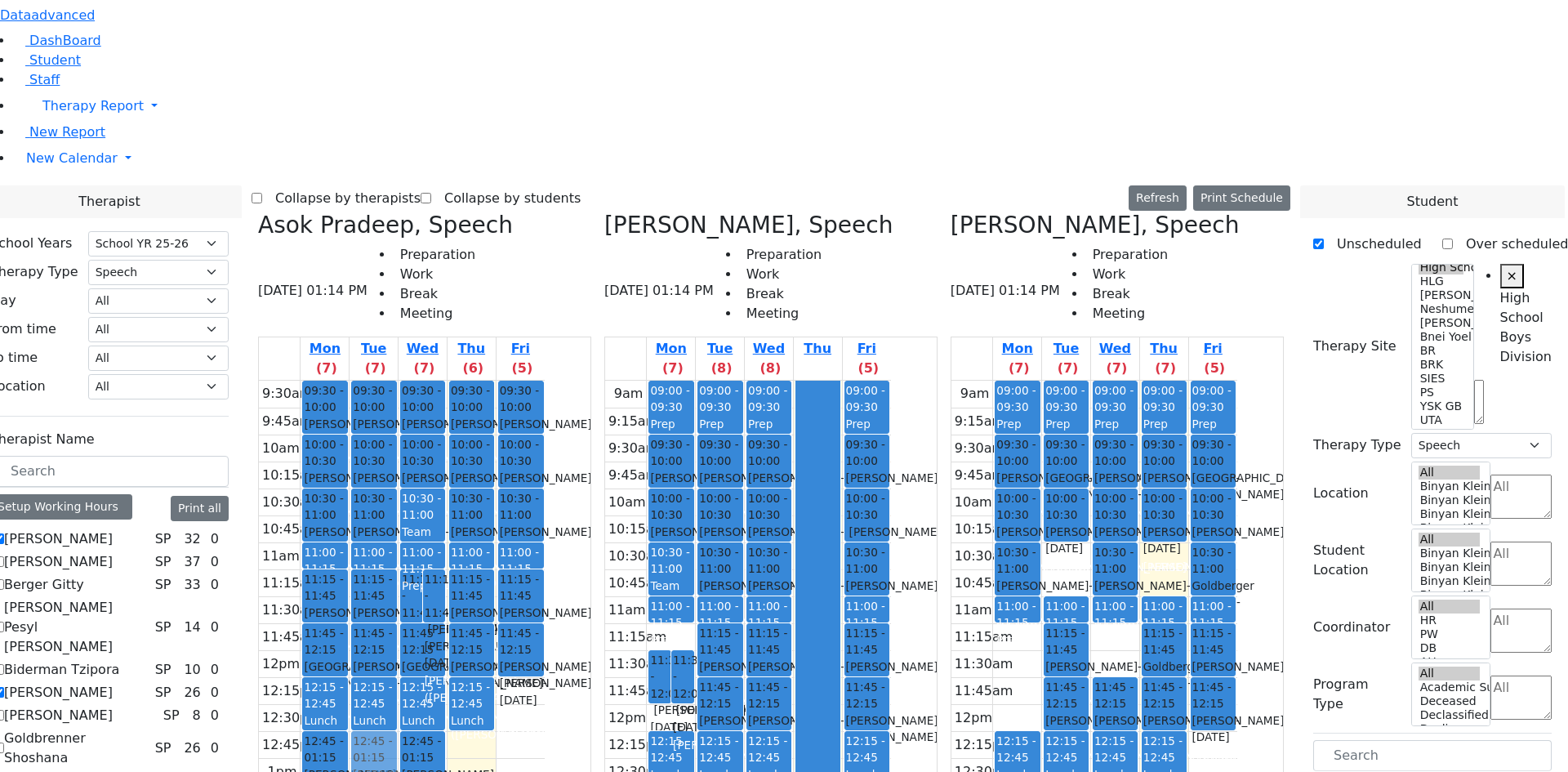
drag, startPoint x: 1075, startPoint y: 589, endPoint x: 526, endPoint y: 477, distance: 560.3
click at [526, 477] on div "Asok Pradeep, Speech 08/28/2025 01:14 PM Preparation Work Break Meeting Mon (7)…" at bounding box center [771, 620] width 1039 height 817
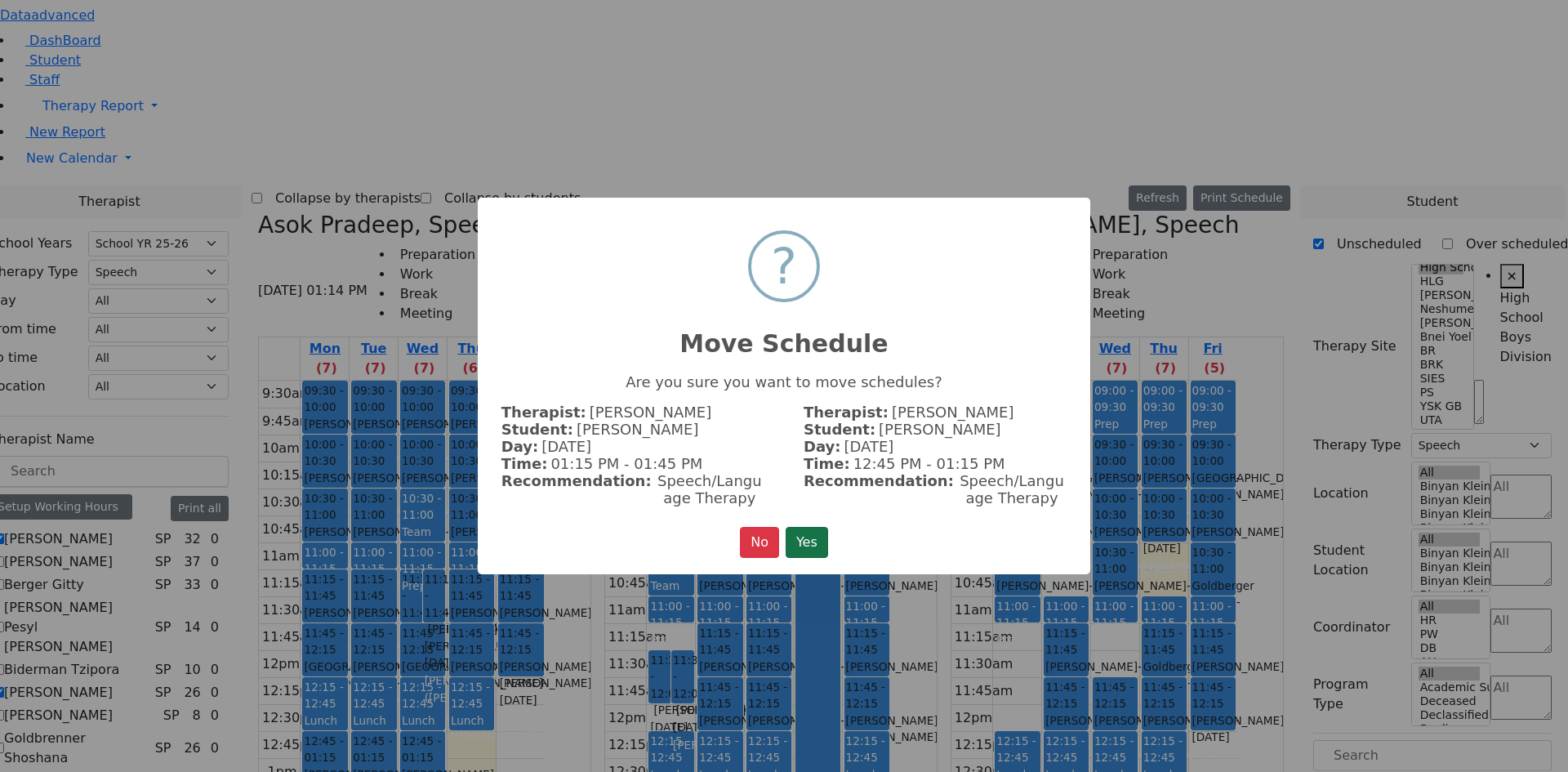
click at [813, 537] on button "Yes" at bounding box center [807, 542] width 42 height 31
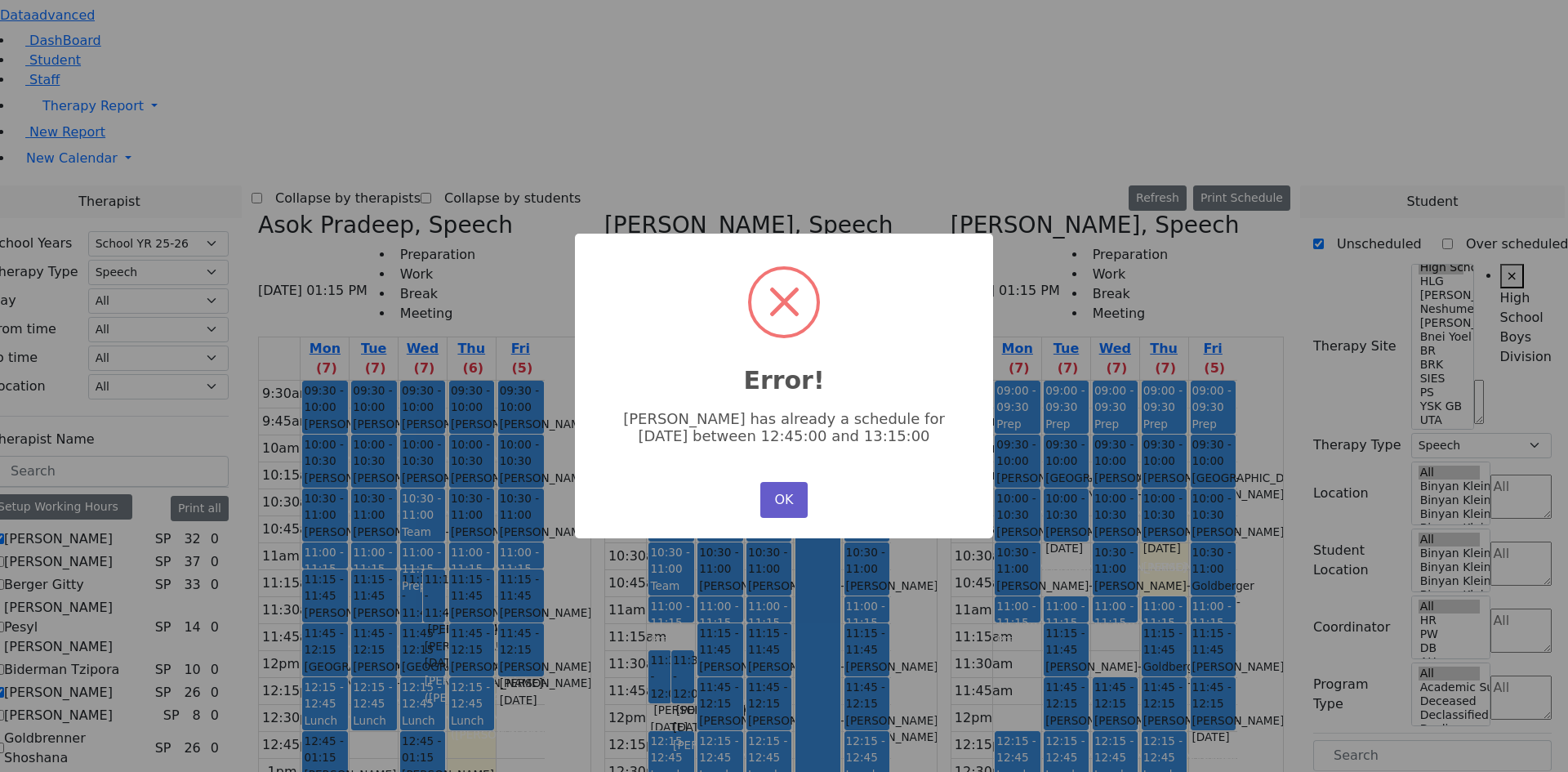
click at [774, 502] on button "OK" at bounding box center [784, 499] width 47 height 36
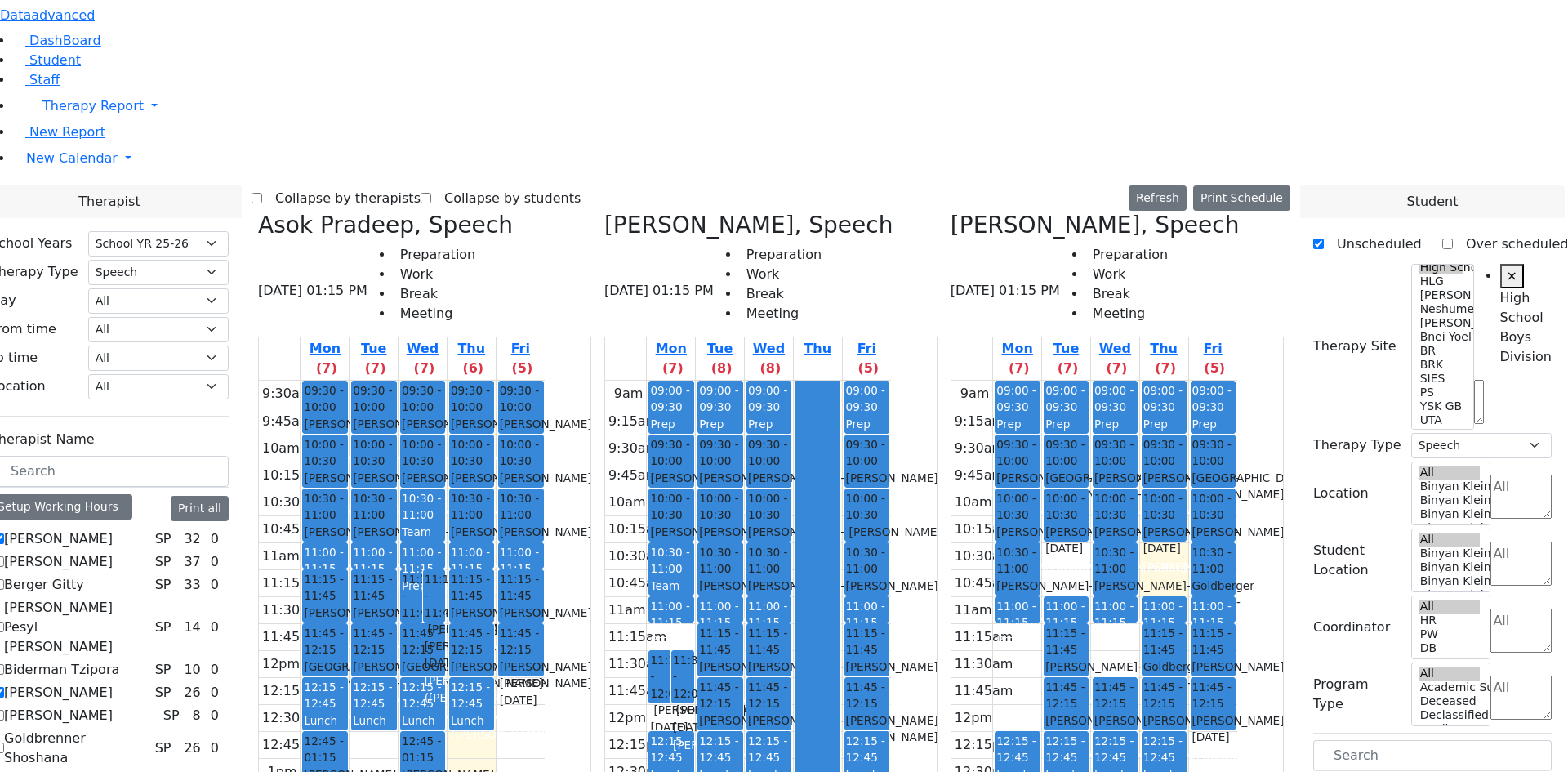
drag, startPoint x: 1065, startPoint y: 575, endPoint x: 473, endPoint y: 577, distance: 592.0
click at [473, 577] on div "Asok Pradeep, Speech 08/28/2025 01:15 PM Preparation Work Break Meeting Mon (7)…" at bounding box center [771, 620] width 1039 height 817
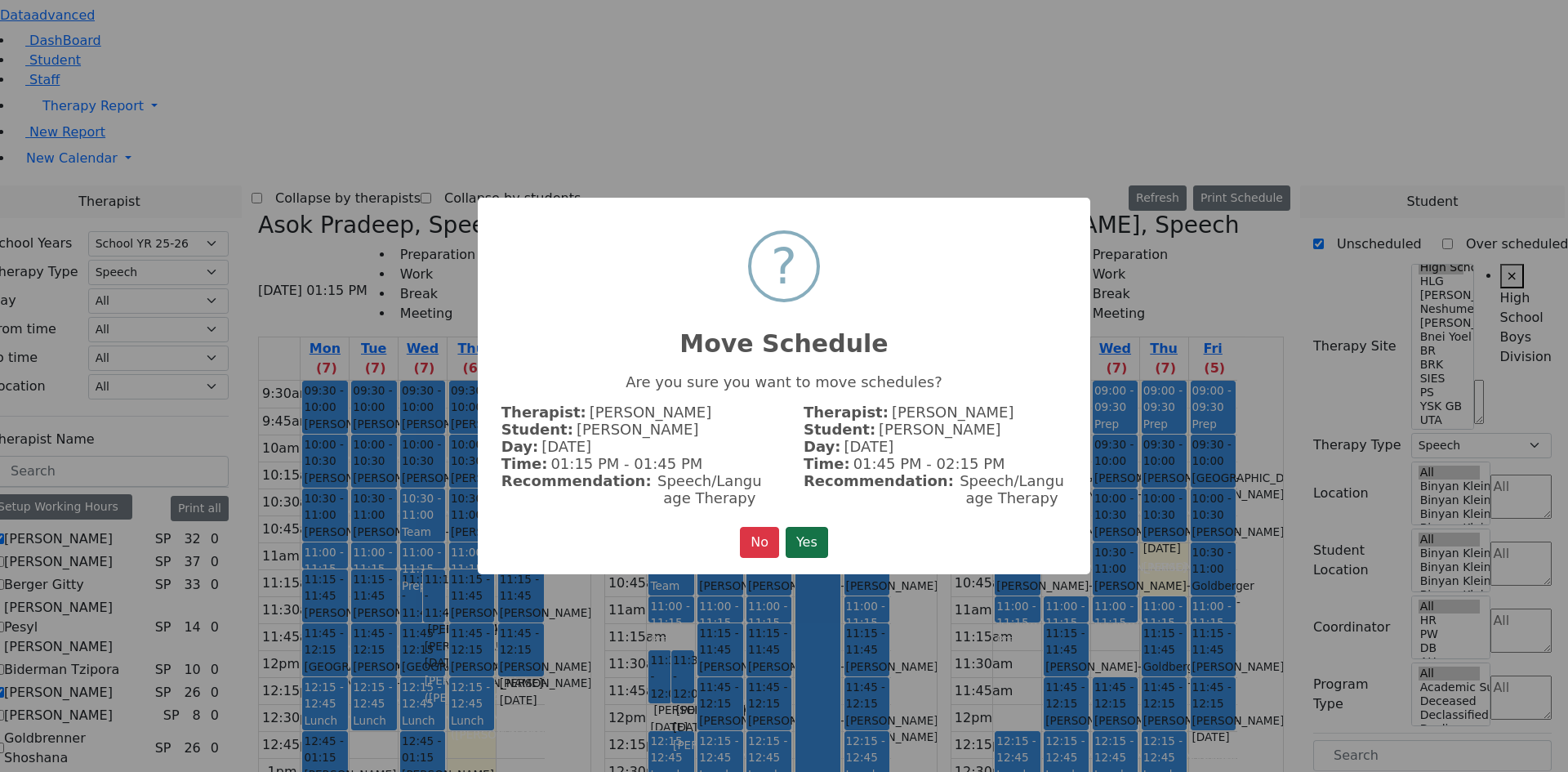
click at [800, 538] on button "Yes" at bounding box center [807, 542] width 42 height 31
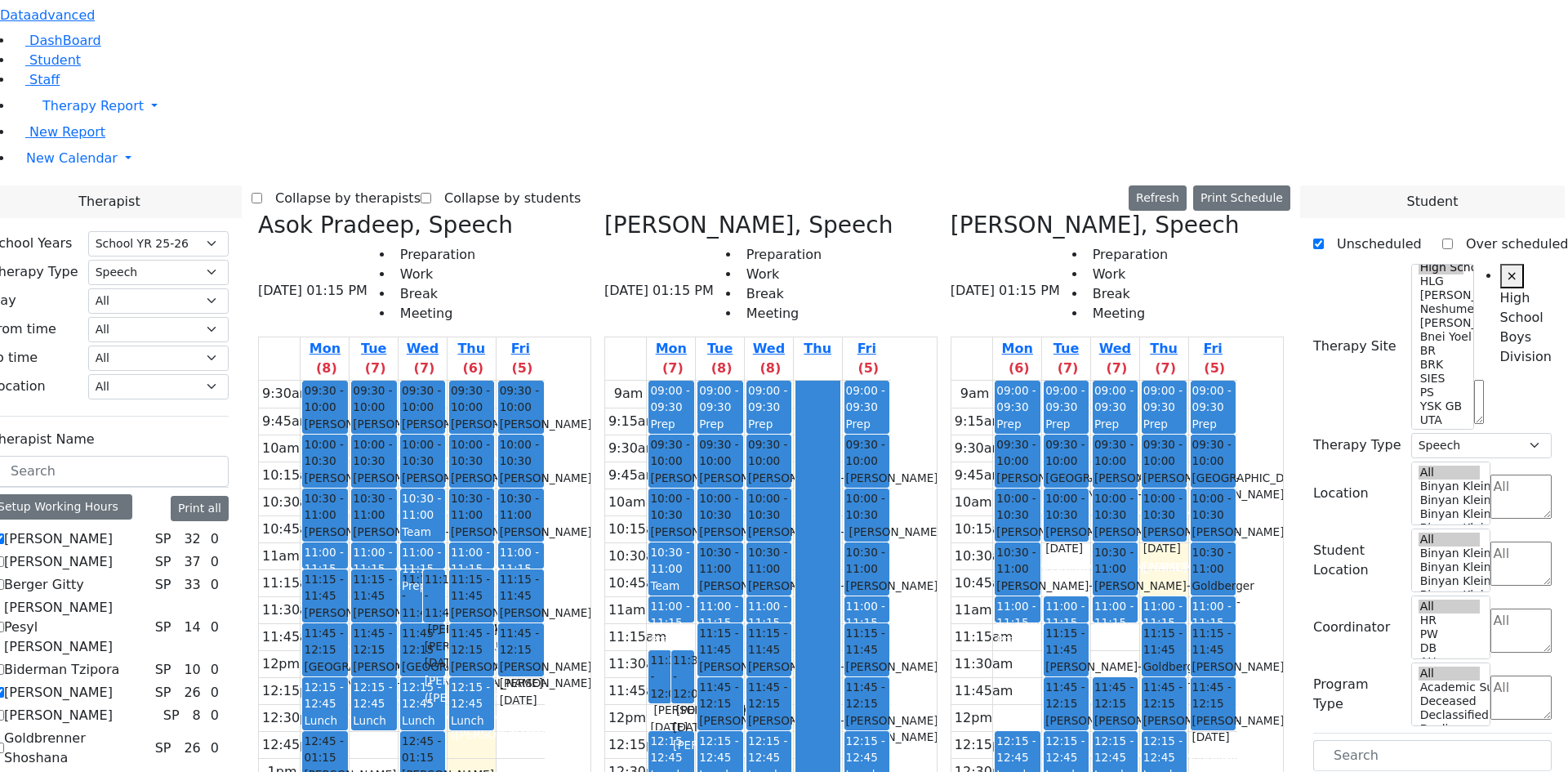
drag, startPoint x: 1162, startPoint y: 576, endPoint x: 573, endPoint y: 573, distance: 589.0
click at [573, 573] on div "Asok Pradeep, Speech 08/28/2025 01:15 PM Preparation Work Break Meeting Mon (8)…" at bounding box center [771, 620] width 1039 height 817
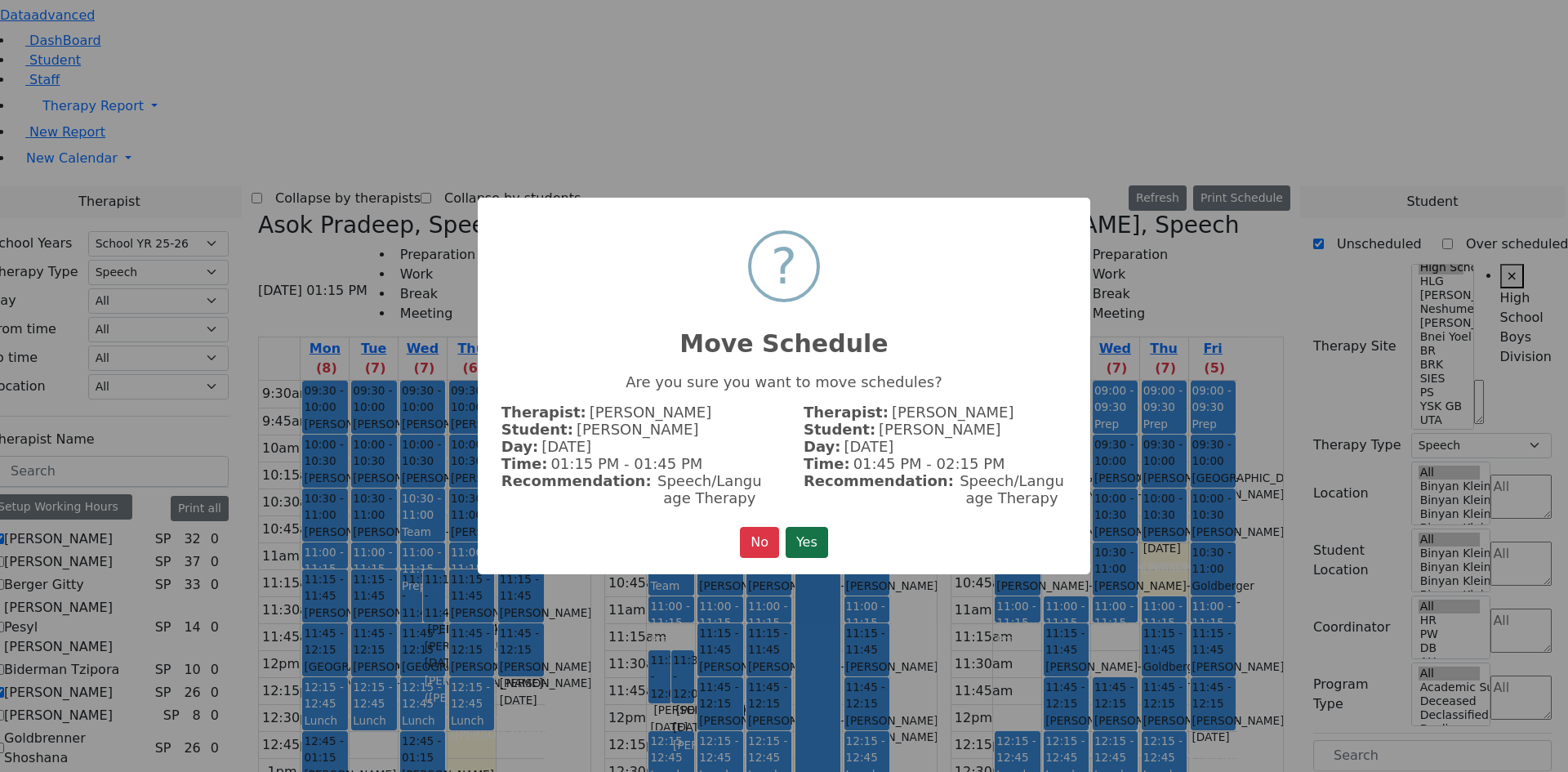
click at [797, 531] on button "Yes" at bounding box center [807, 542] width 42 height 31
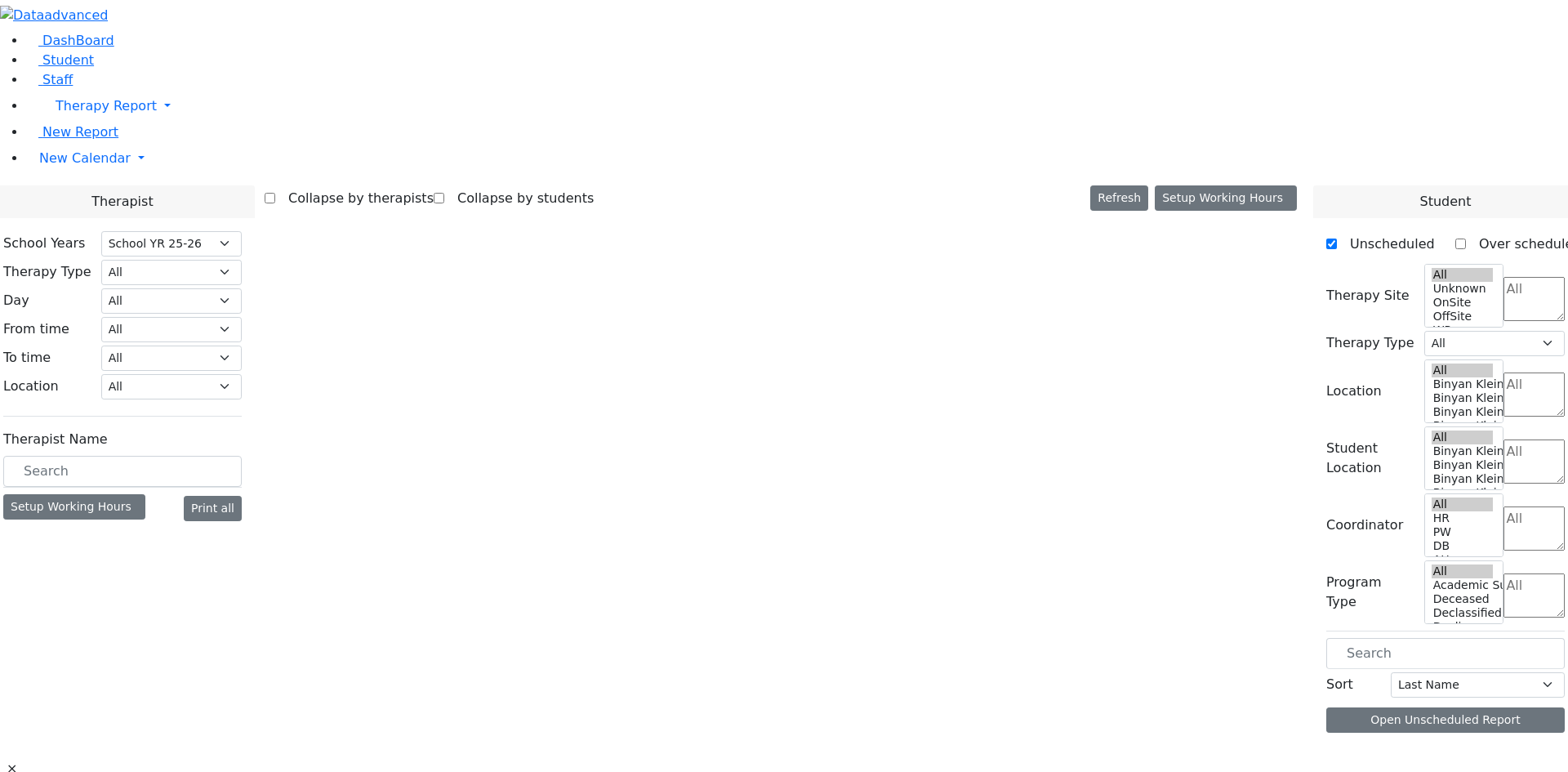
select select "212"
select select "3"
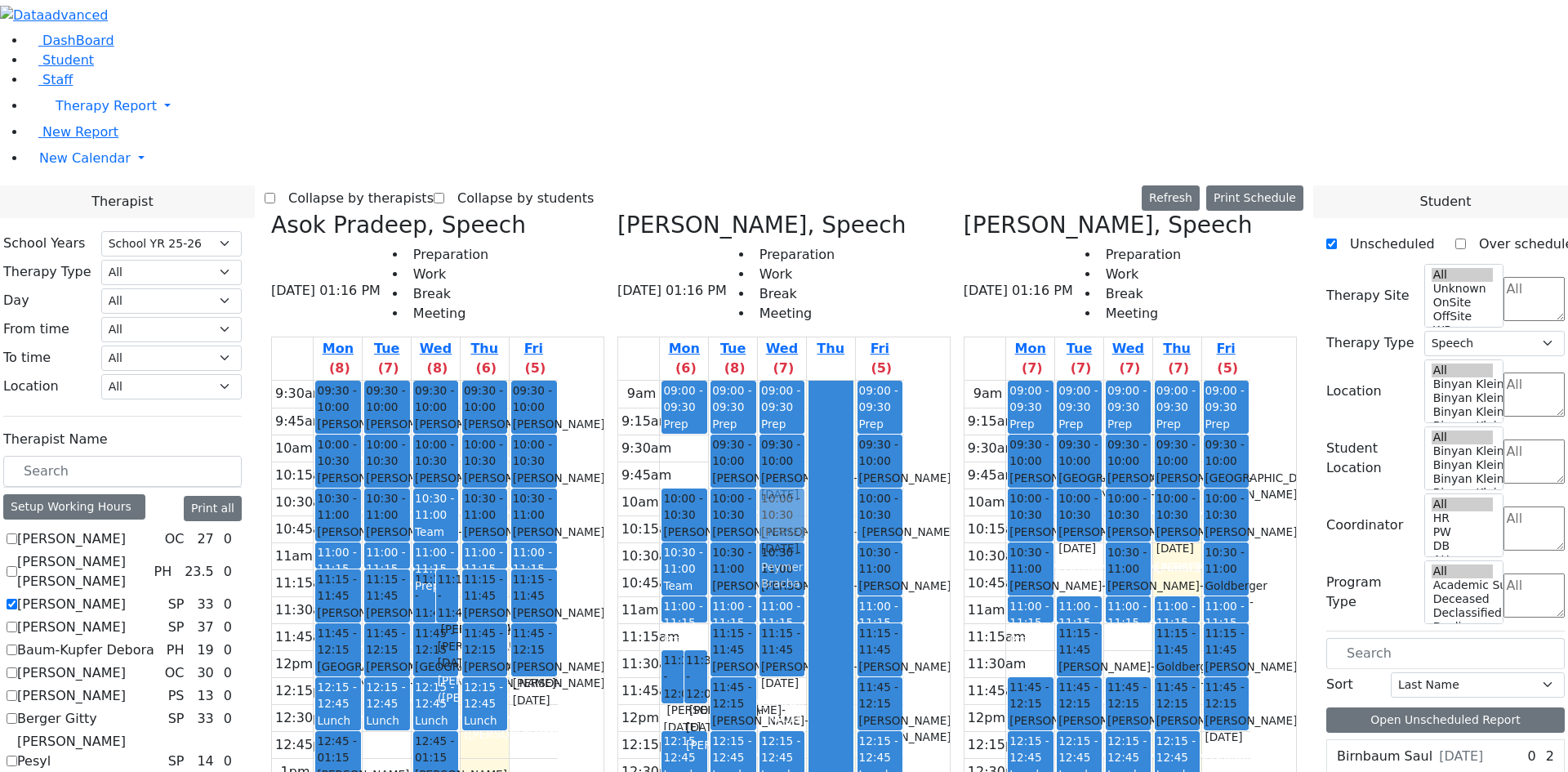
drag, startPoint x: 883, startPoint y: 416, endPoint x: 884, endPoint y: 221, distance: 195.0
click at [806, 381] on div "09:00 - 09:30 Prep 09:30 - 10:00 [PERSON_NAME] - [DATE] [PERSON_NAME] 10:30 - 1…" at bounding box center [781, 704] width 48 height 647
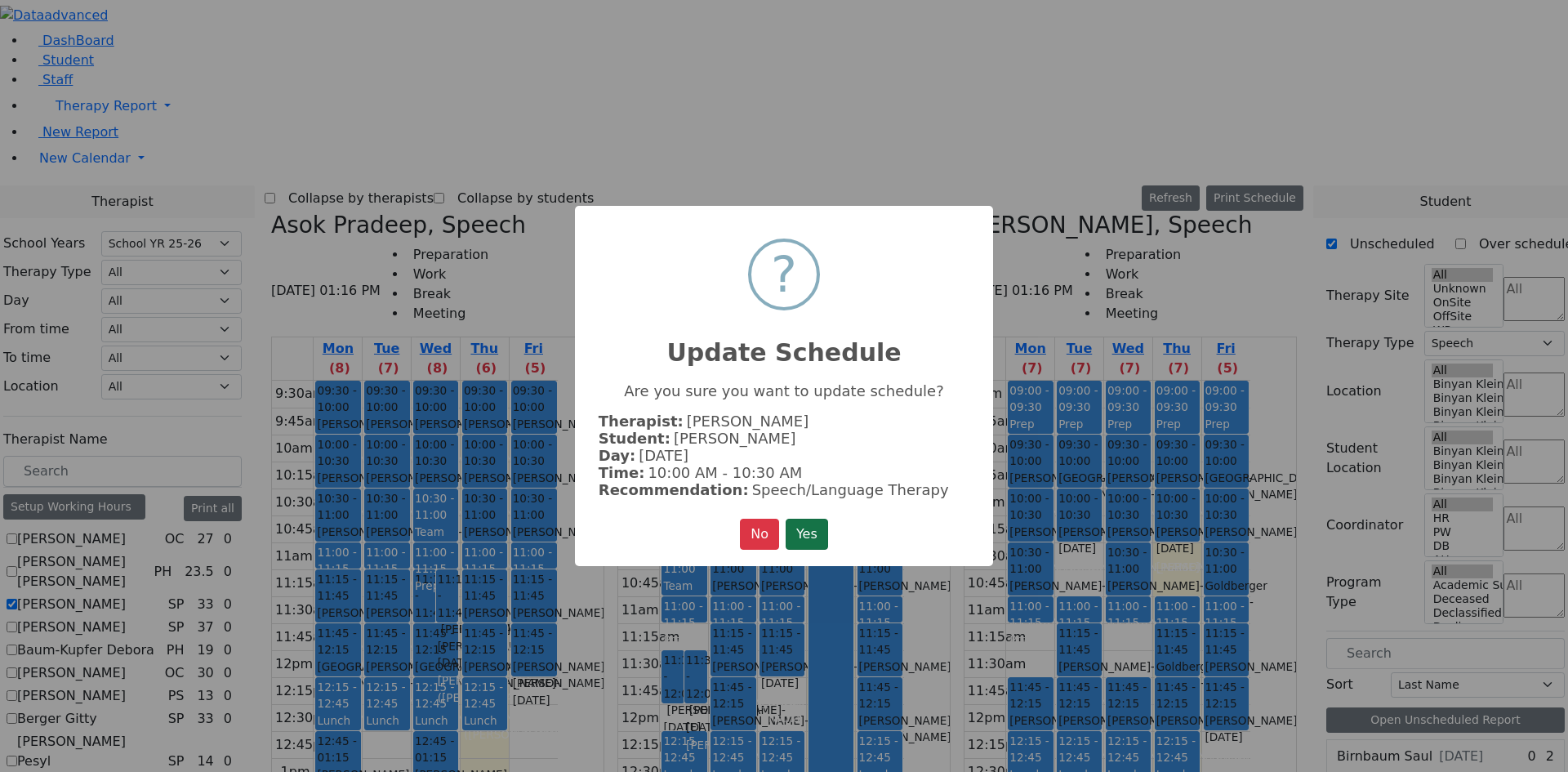
click at [828, 521] on button "Yes" at bounding box center [807, 534] width 42 height 31
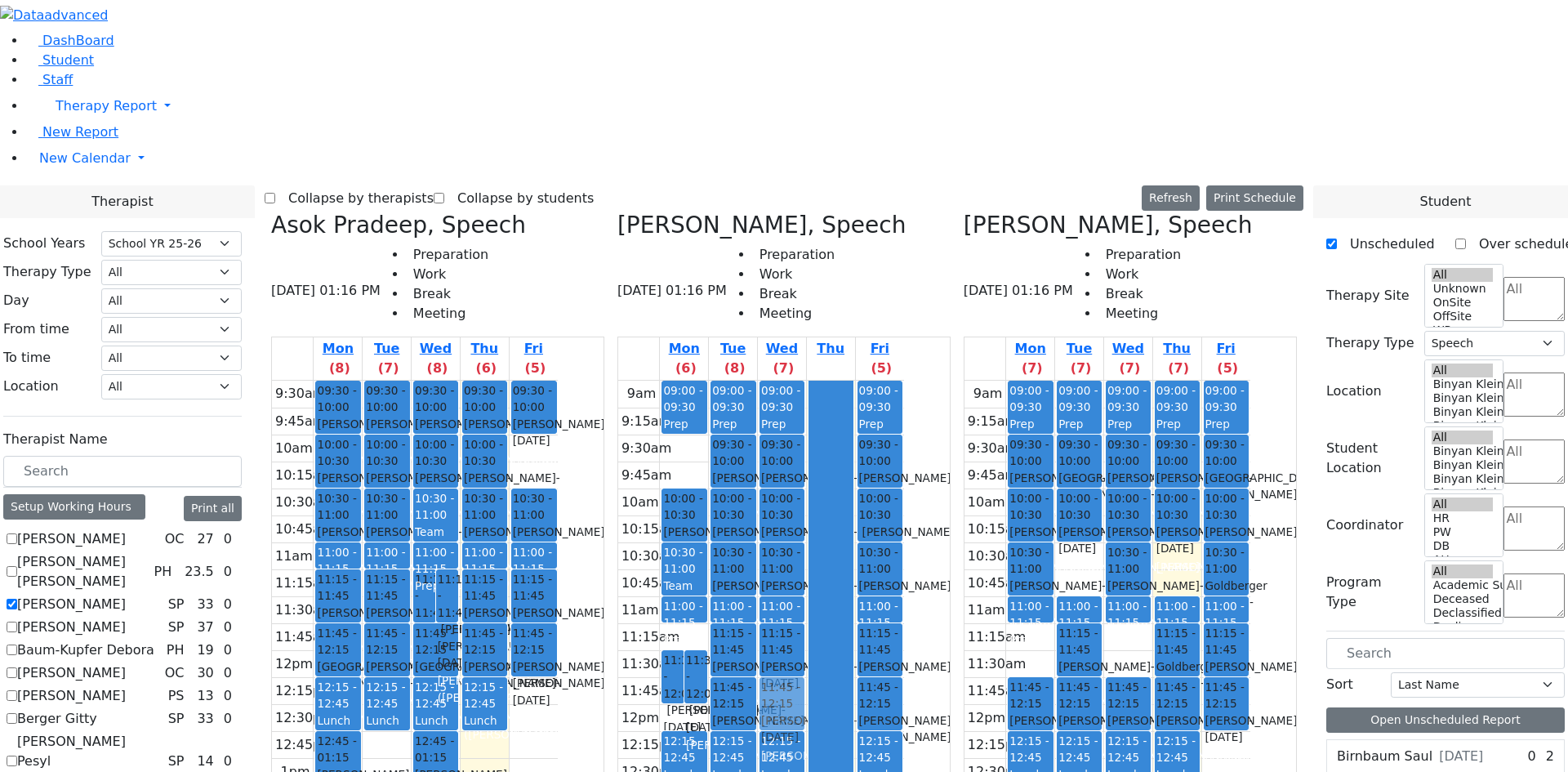
drag, startPoint x: 686, startPoint y: 167, endPoint x: 875, endPoint y: 411, distance: 308.6
click at [875, 411] on div "Asok Pradeep, Speech 08/28/2025 01:16 PM Preparation Work Break Meeting Mon (8)…" at bounding box center [783, 620] width 1039 height 817
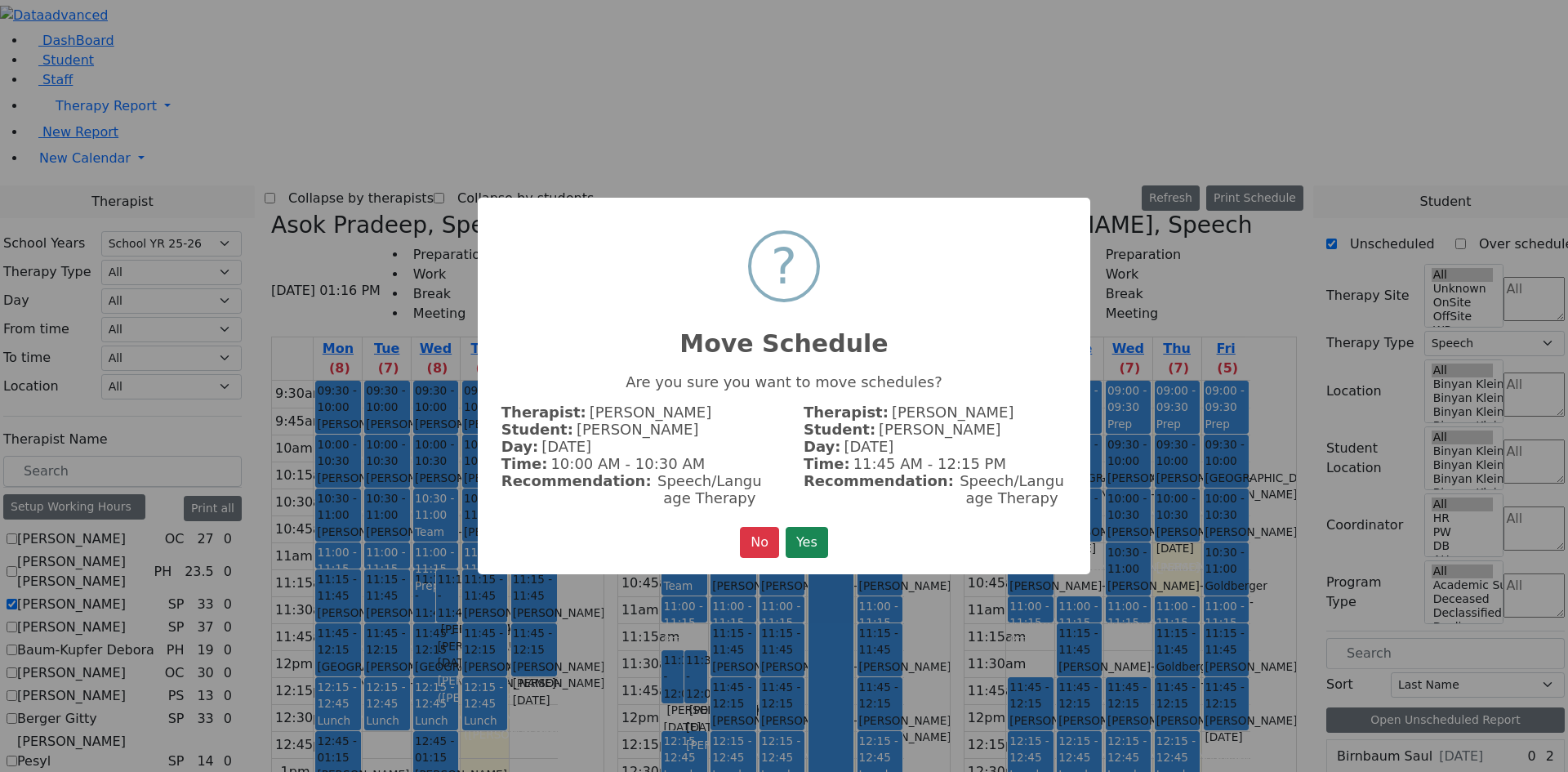
click at [795, 534] on button "Yes" at bounding box center [807, 542] width 42 height 31
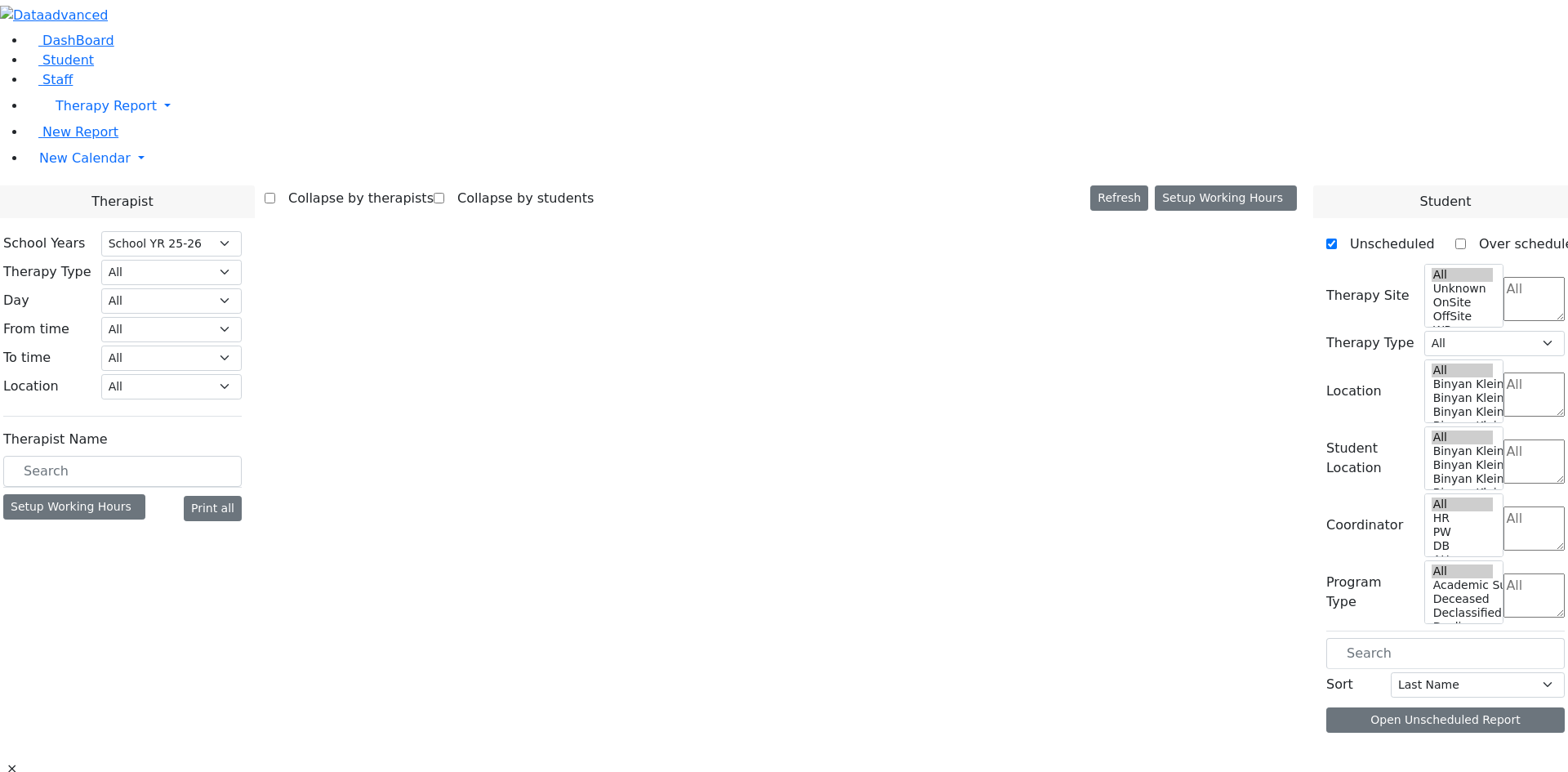
select select "212"
select select "3"
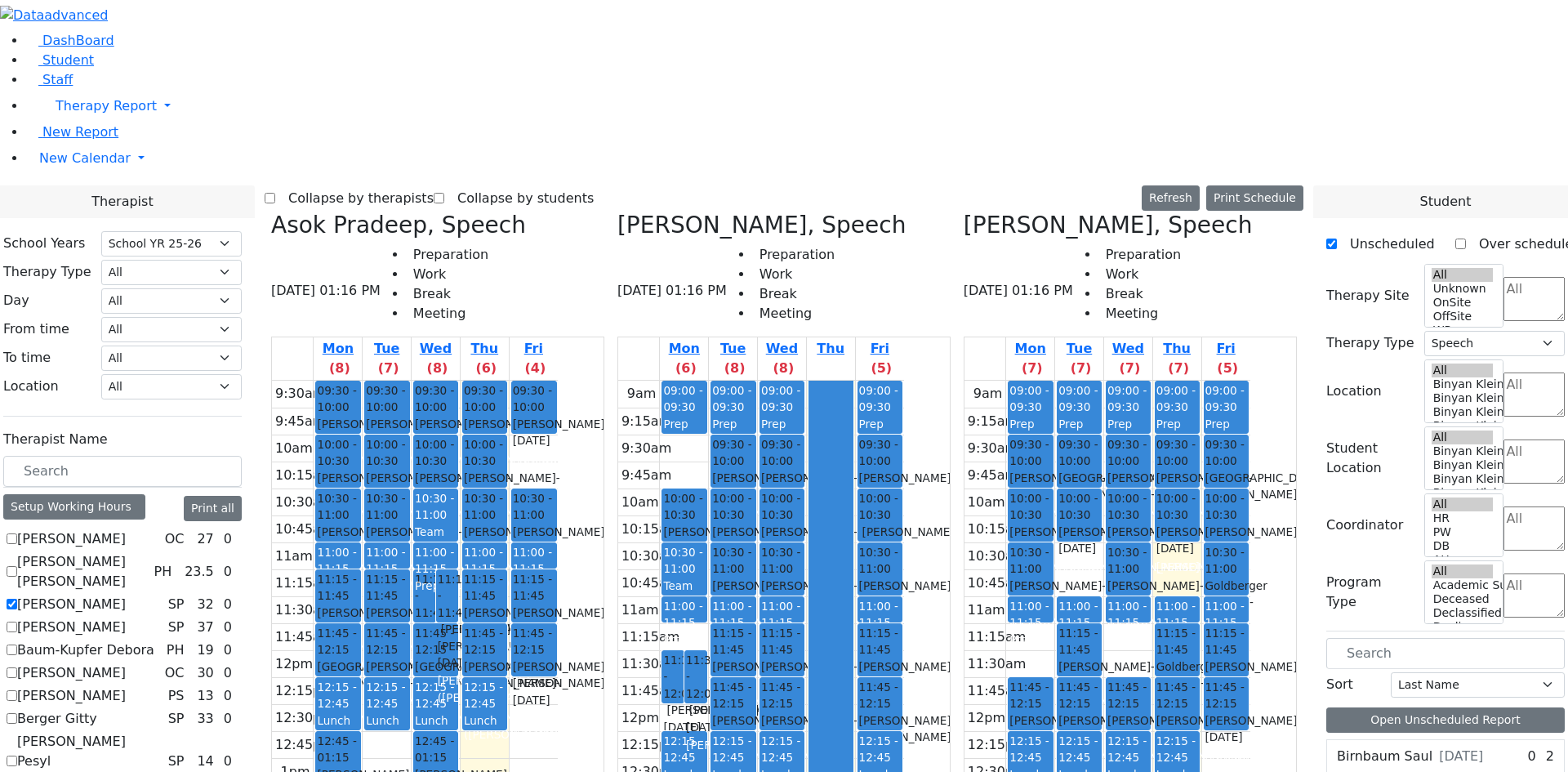
click at [126, 594] on label "[PERSON_NAME]" at bounding box center [71, 604] width 109 height 20
click at [17, 599] on input "[PERSON_NAME]" at bounding box center [11, 604] width 10 height 10
checkbox input "false"
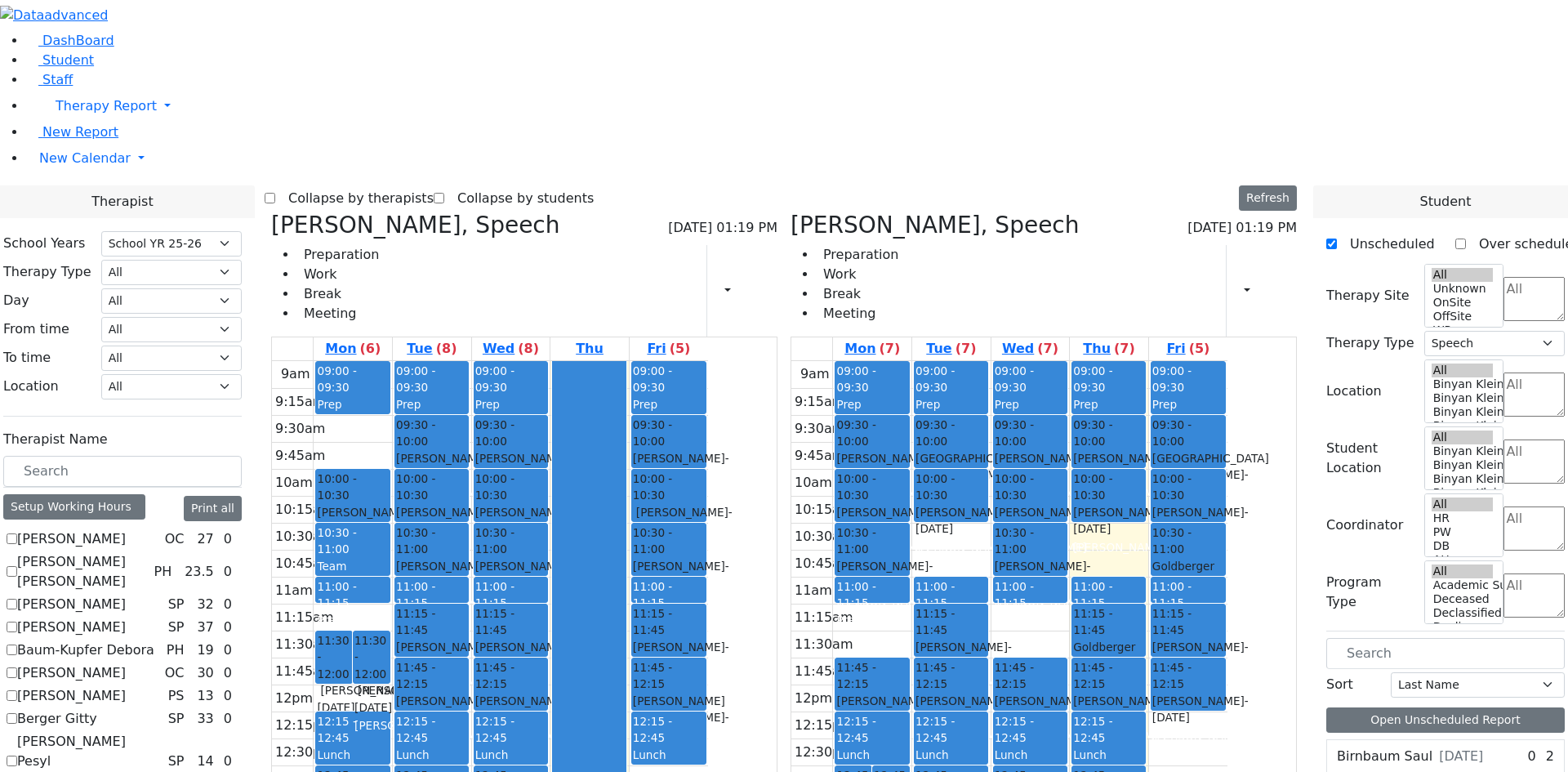
checkbox input "false"
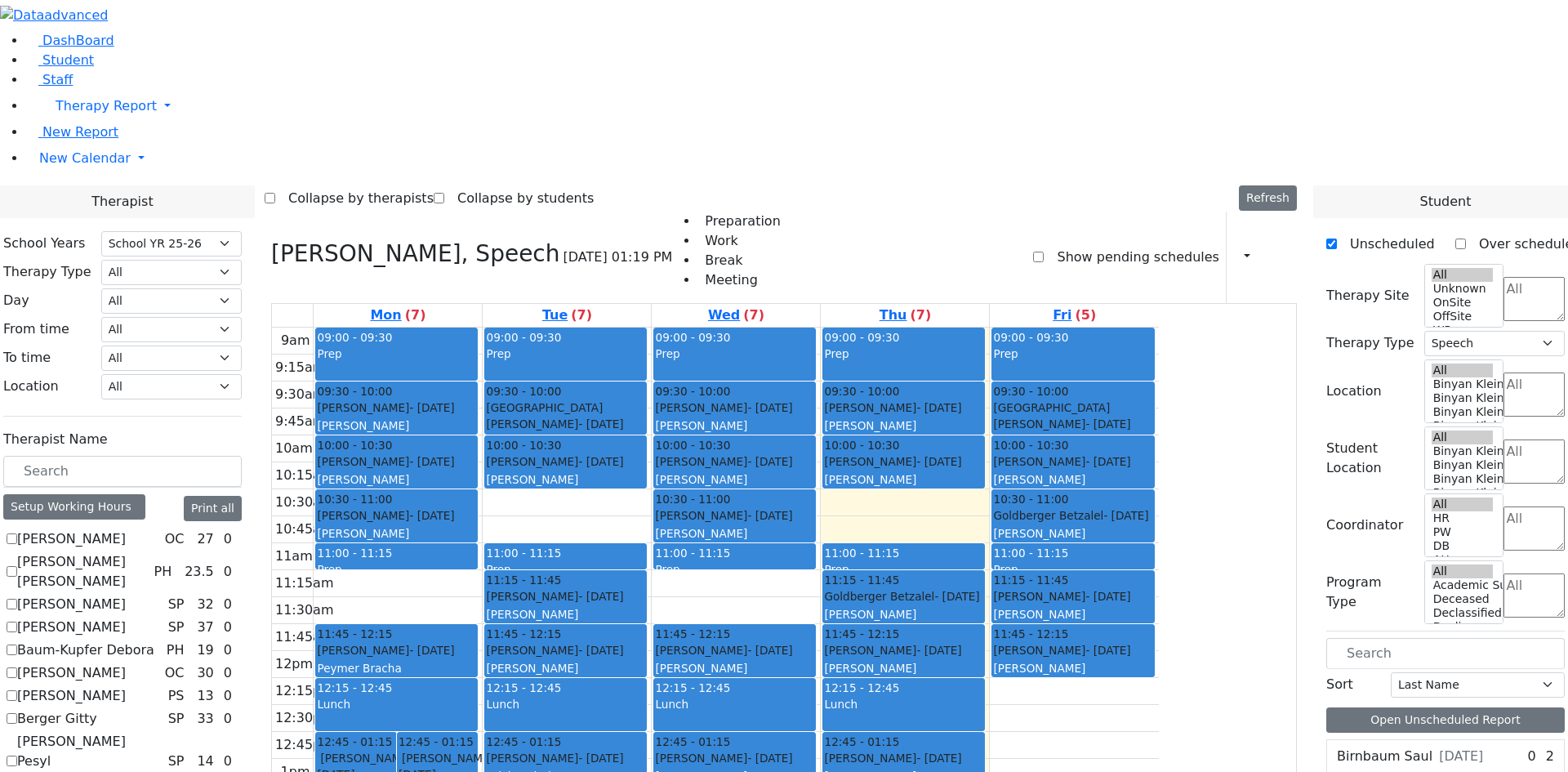
scroll to position [490, 0]
checkbox input "false"
select select
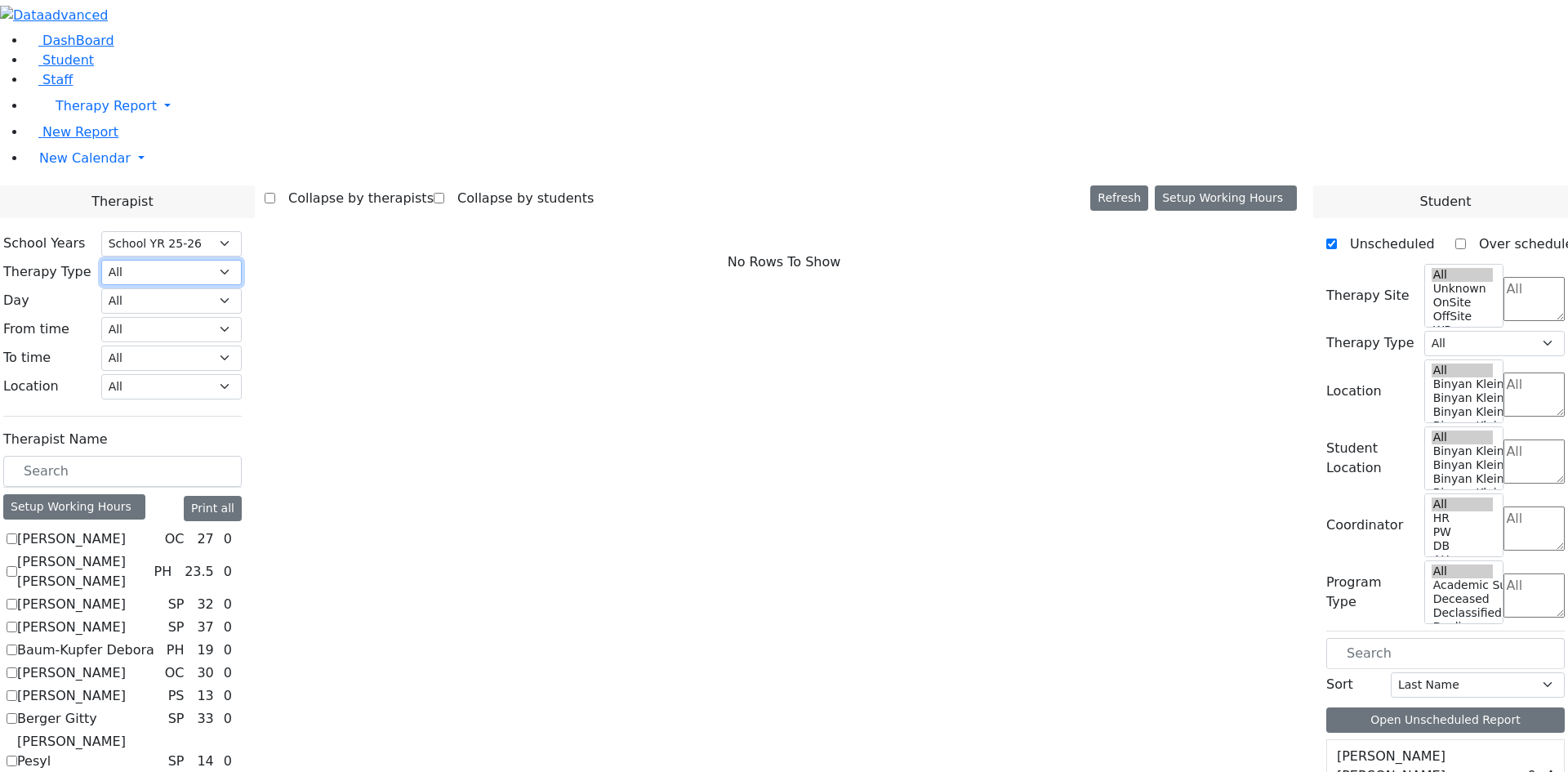
click at [242, 260] on select "All Psych Hearing Vision Speech Physical Occupational" at bounding box center [171, 272] width 140 height 25
select select "3"
click at [242, 260] on select "All Psych Hearing Vision Speech Physical Occupational" at bounding box center [171, 272] width 140 height 25
select select "3"
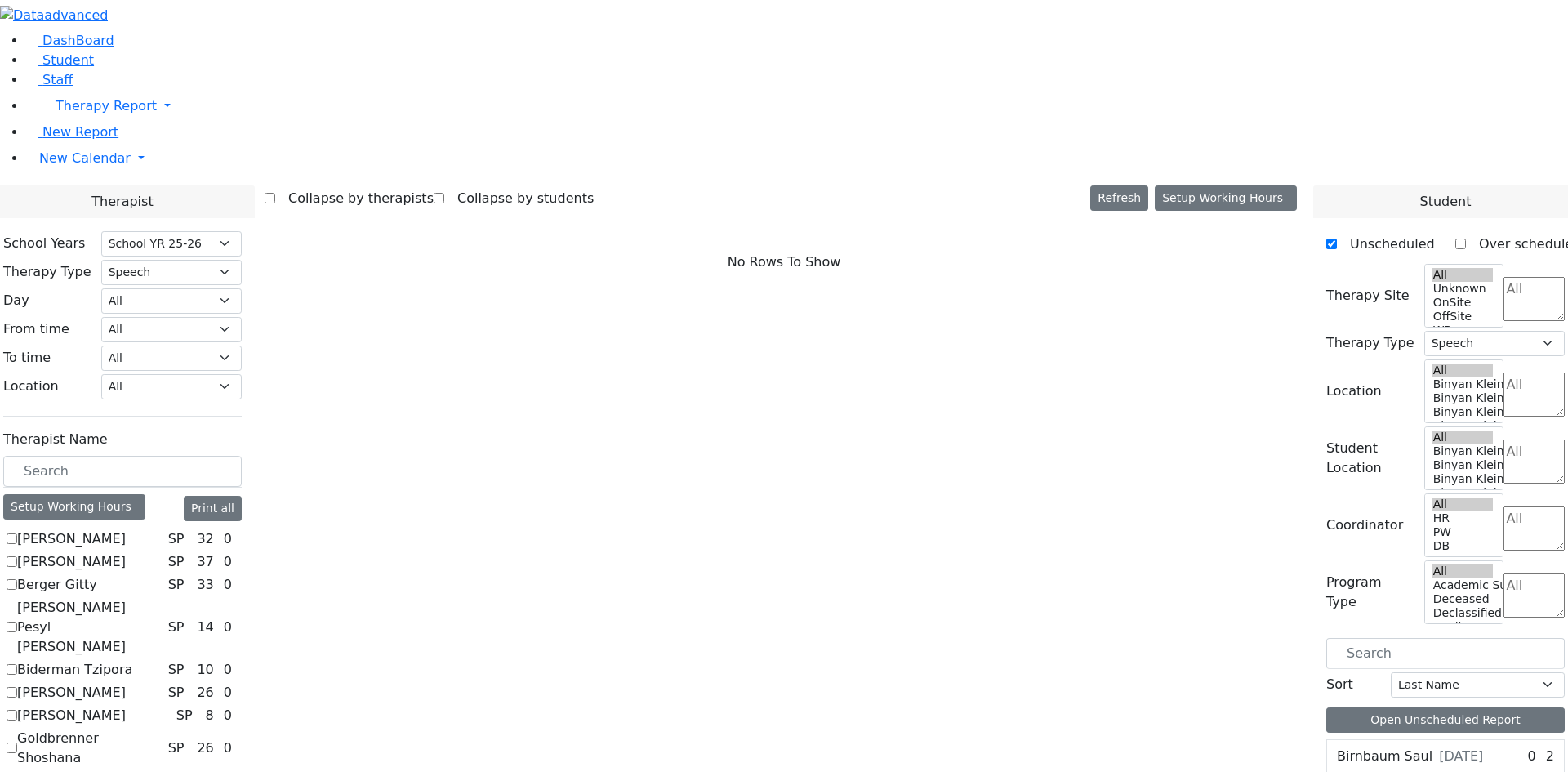
click at [126, 529] on label "[PERSON_NAME]" at bounding box center [71, 539] width 109 height 20
click at [17, 533] on input "[PERSON_NAME]" at bounding box center [11, 538] width 10 height 10
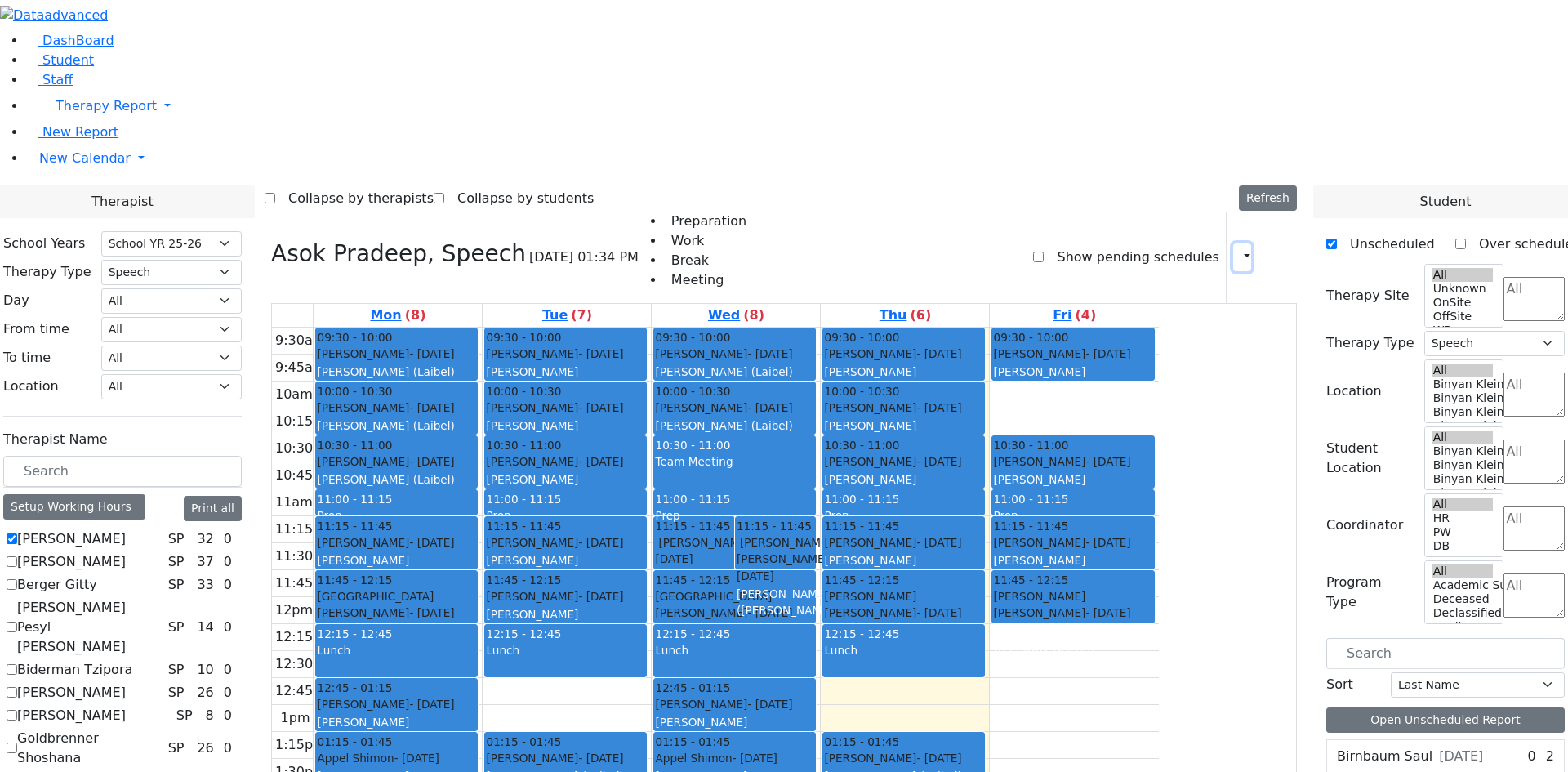
click at [1237, 249] on icon "button" at bounding box center [1237, 257] width 0 height 16
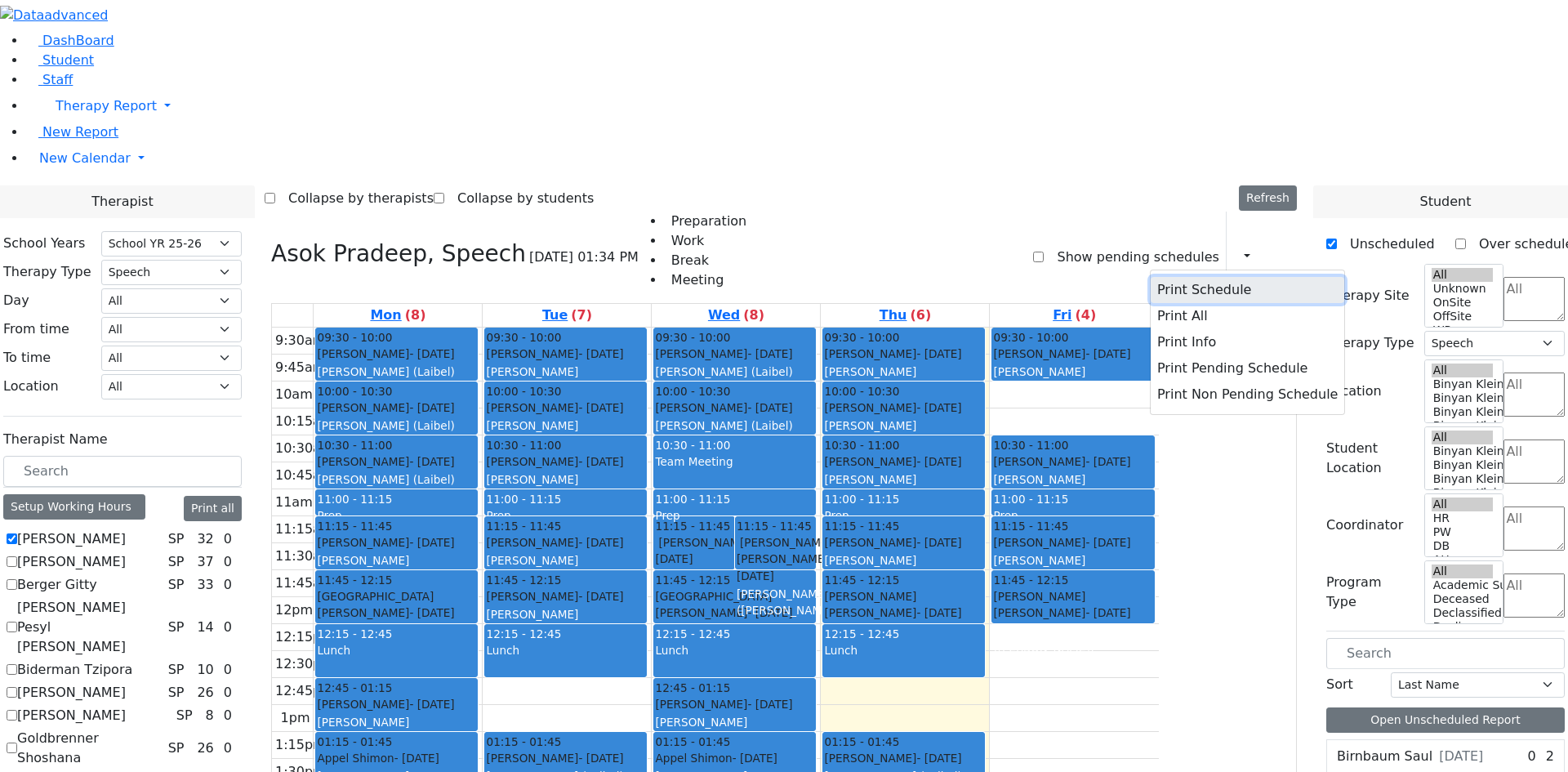
click at [1158, 276] on button "Print Schedule" at bounding box center [1247, 290] width 194 height 26
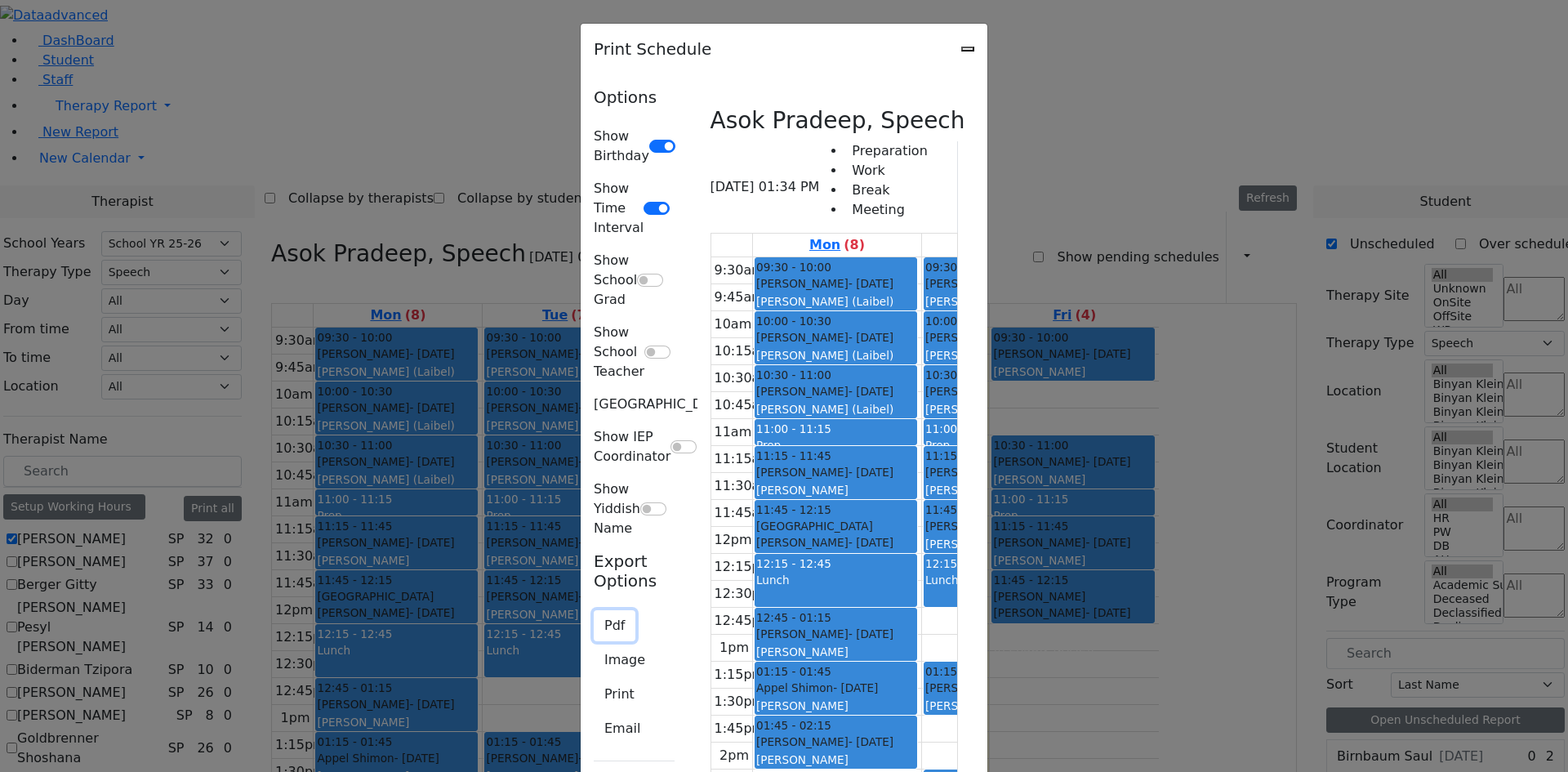
click at [593, 610] on button "Pdf" at bounding box center [614, 625] width 41 height 31
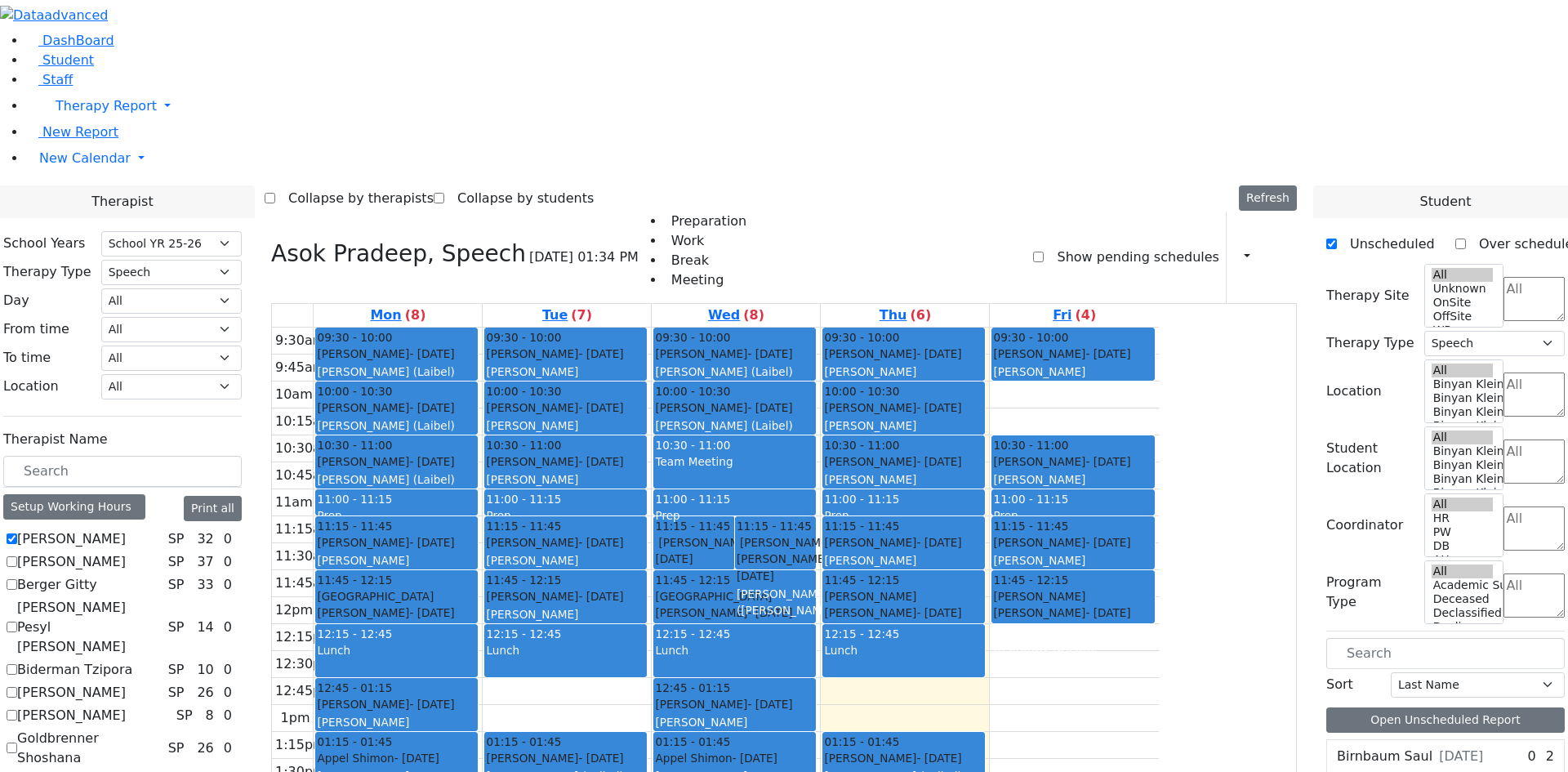
click at [126, 529] on label "[PERSON_NAME]" at bounding box center [71, 539] width 109 height 20
click at [17, 533] on input "[PERSON_NAME]" at bounding box center [11, 538] width 10 height 10
checkbox input "false"
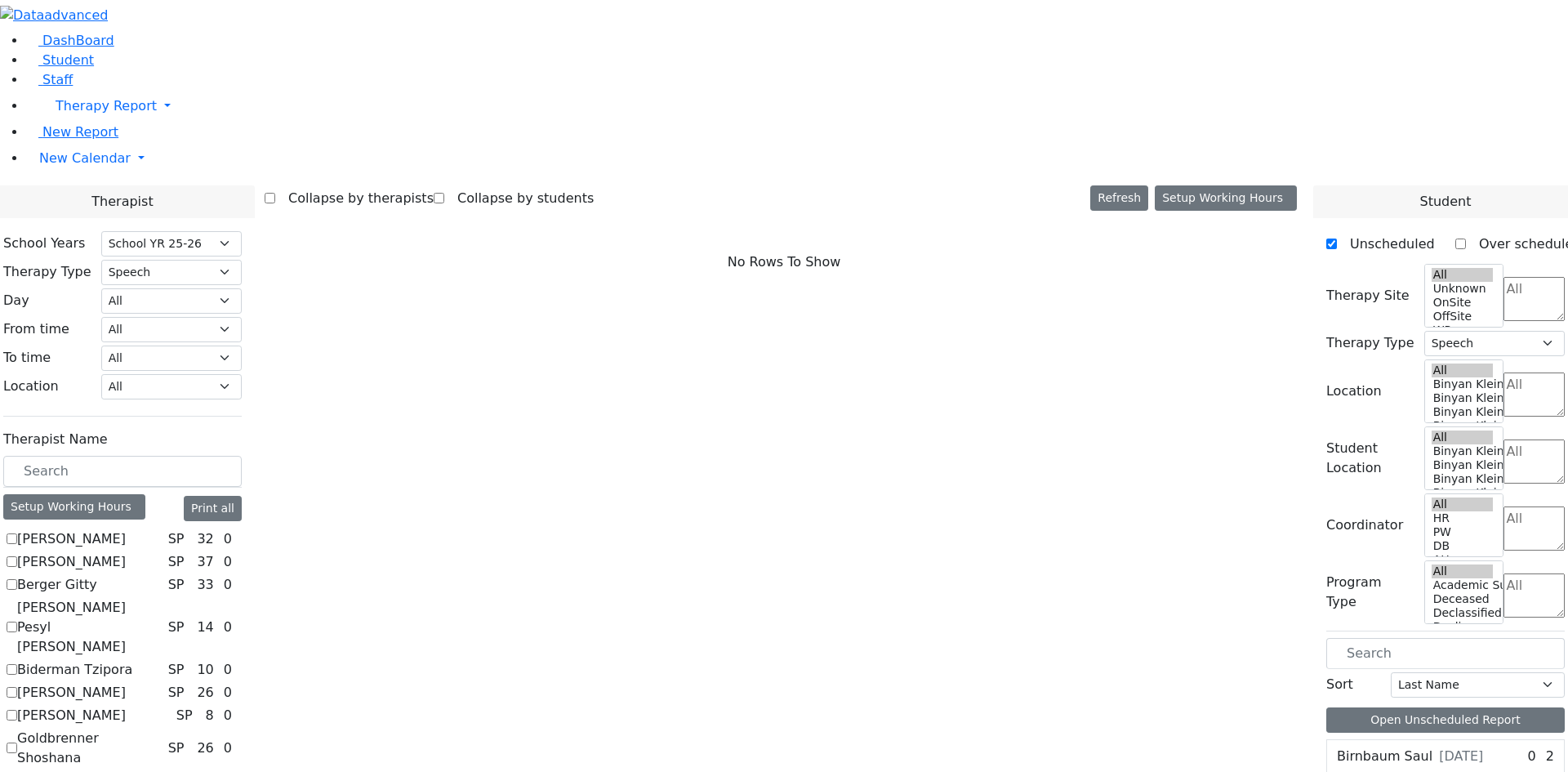
click at [162, 598] on label "[PERSON_NAME] Pesyl [PERSON_NAME]" at bounding box center [89, 627] width 145 height 59
click at [17, 622] on input "[PERSON_NAME] Pesyl [PERSON_NAME]" at bounding box center [11, 626] width 10 height 10
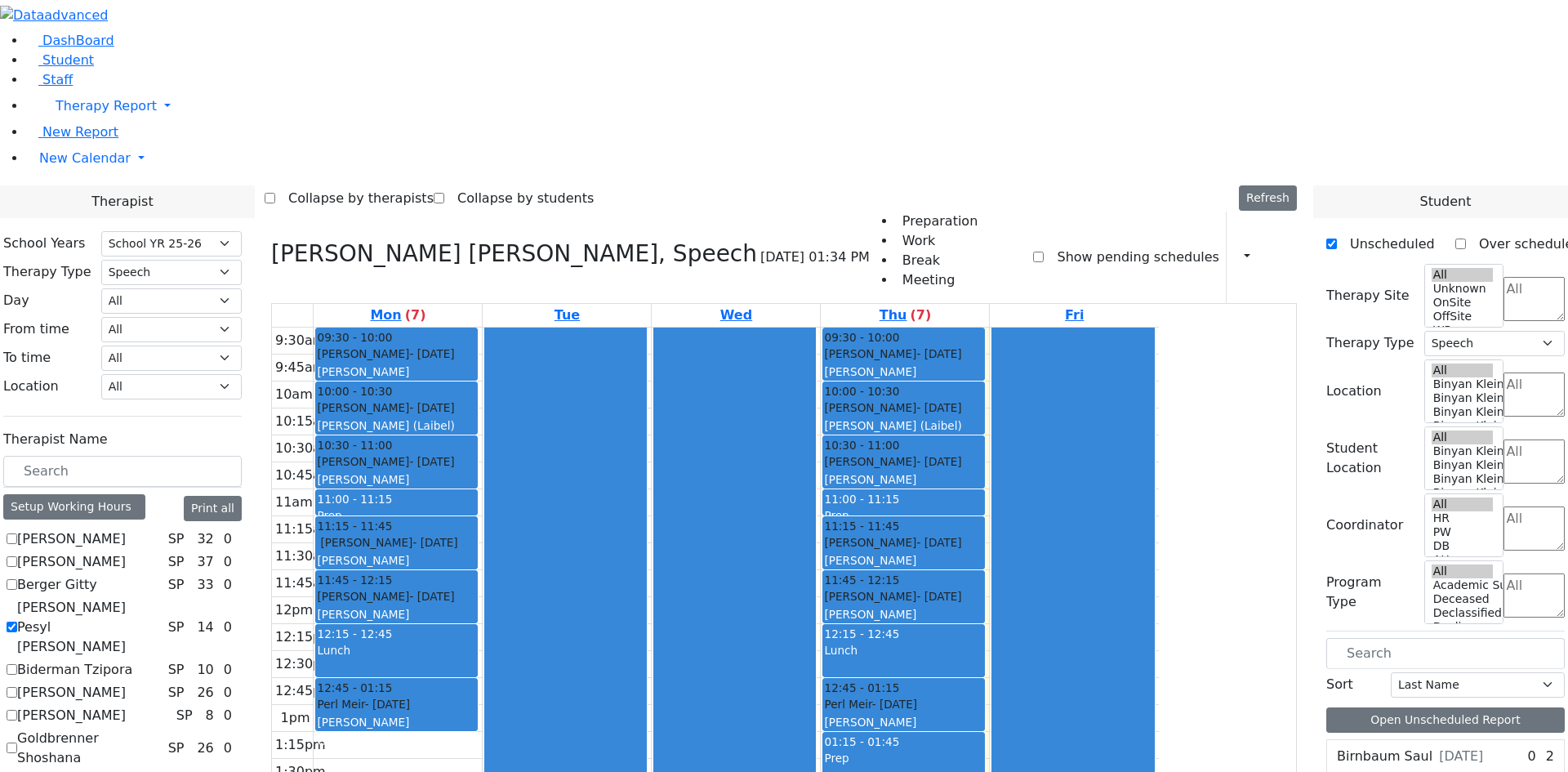
click at [1237, 249] on icon "button" at bounding box center [1237, 257] width 0 height 16
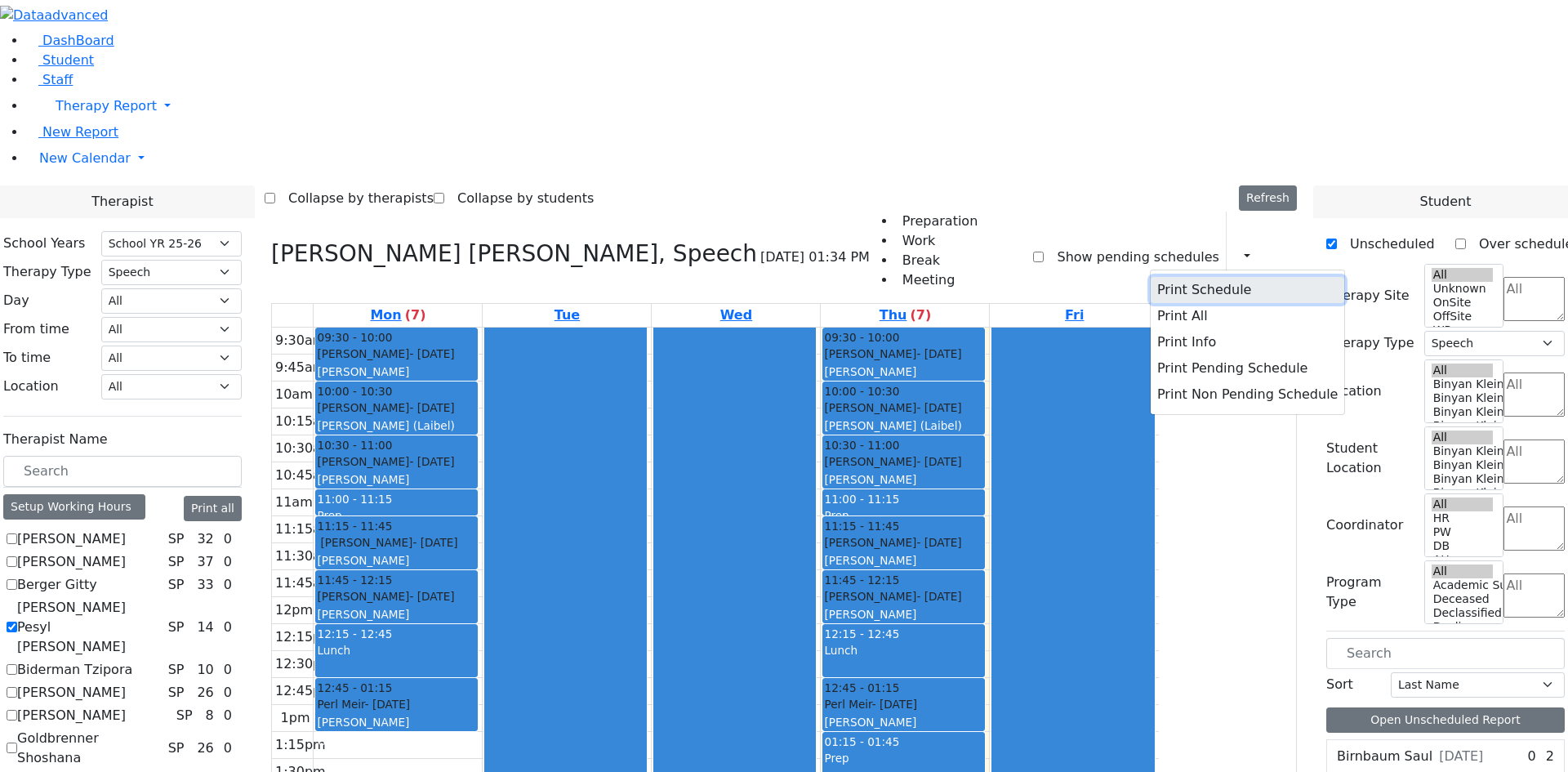
click at [1173, 276] on button "Print Schedule" at bounding box center [1247, 290] width 194 height 26
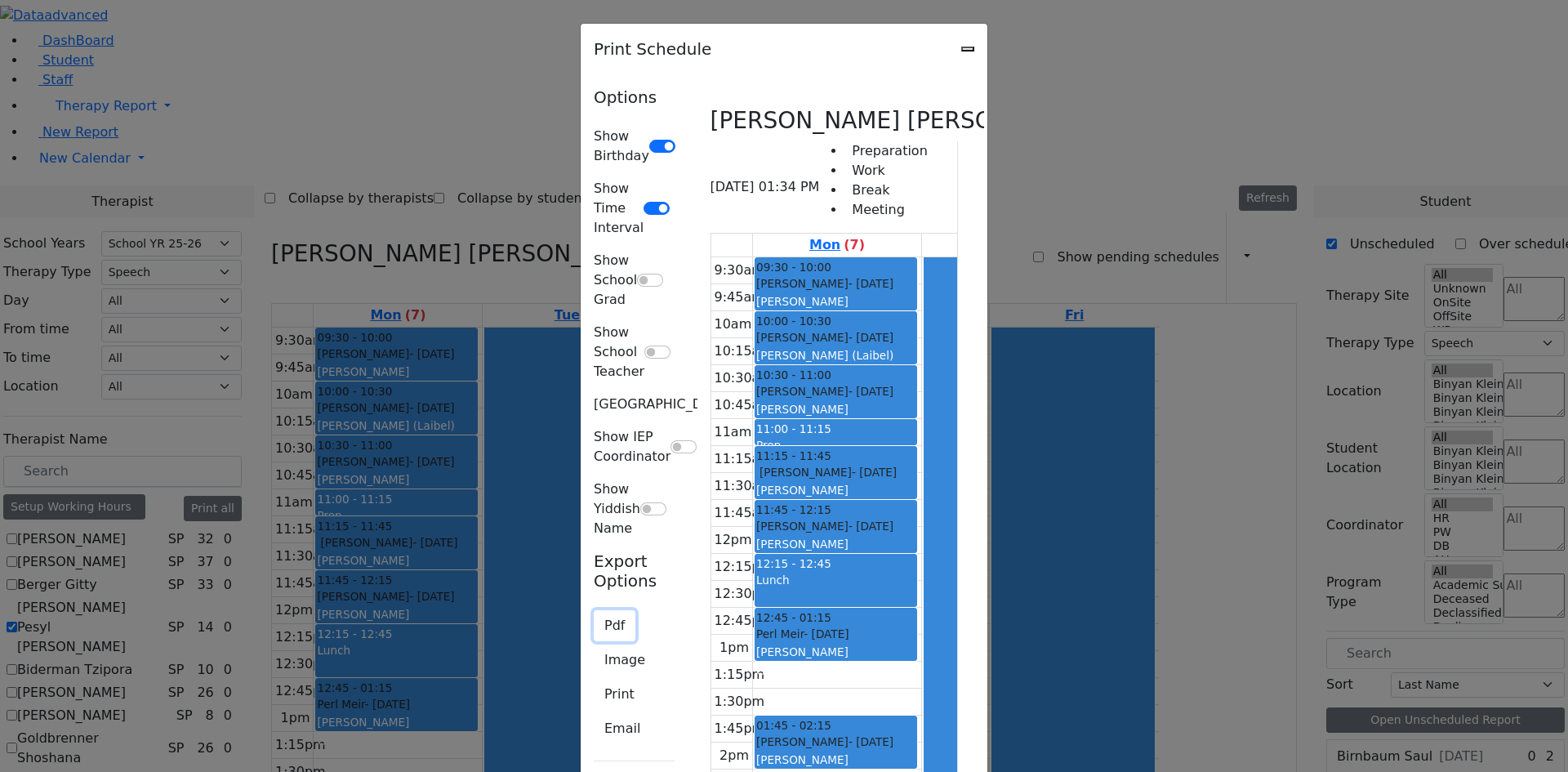
click at [593, 610] on button "Pdf" at bounding box center [614, 625] width 41 height 31
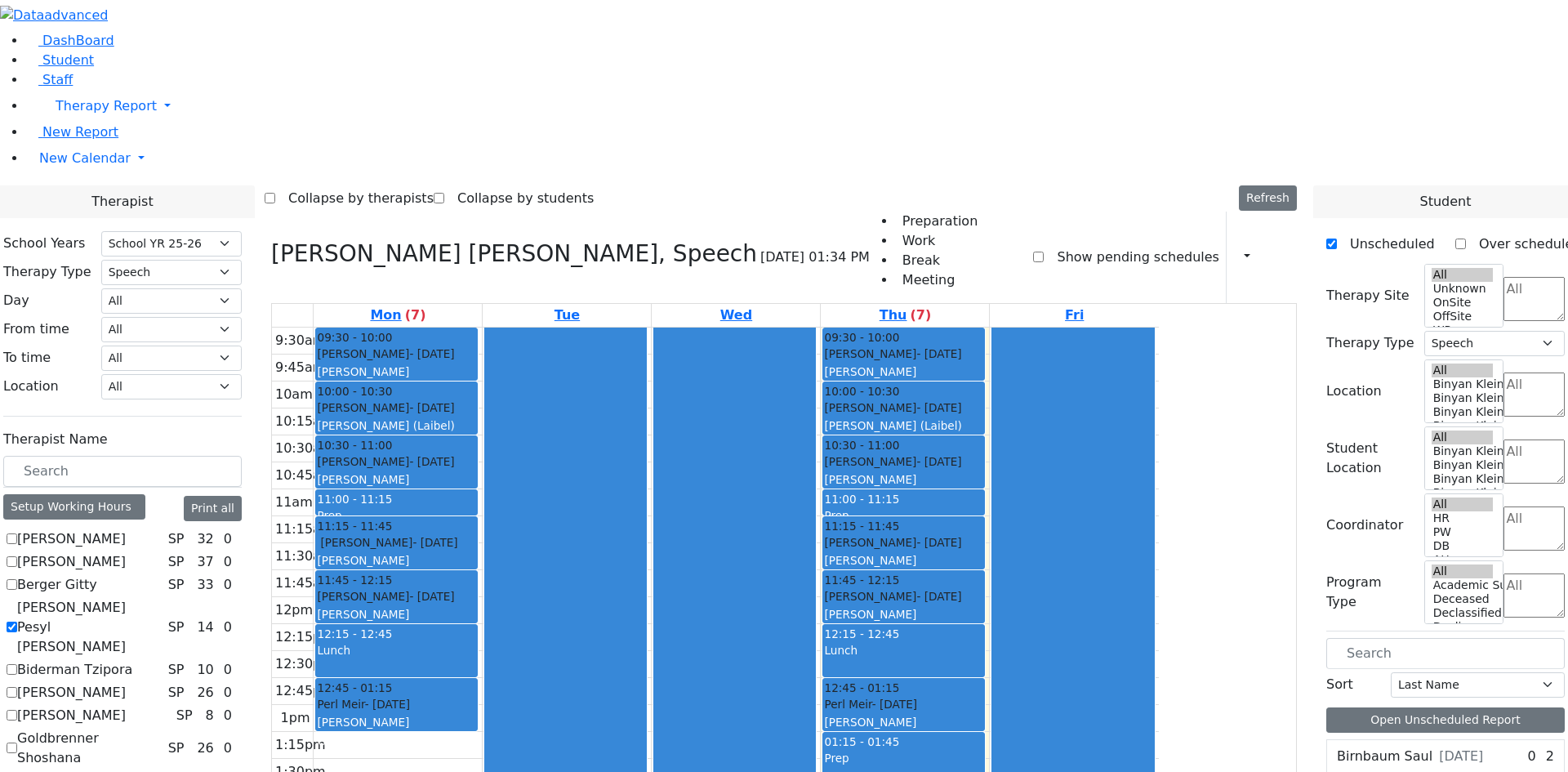
click at [162, 598] on label "[PERSON_NAME] Pesyl [PERSON_NAME]" at bounding box center [89, 627] width 145 height 59
click at [17, 622] on input "[PERSON_NAME] Pesyl [PERSON_NAME]" at bounding box center [11, 626] width 10 height 10
checkbox input "false"
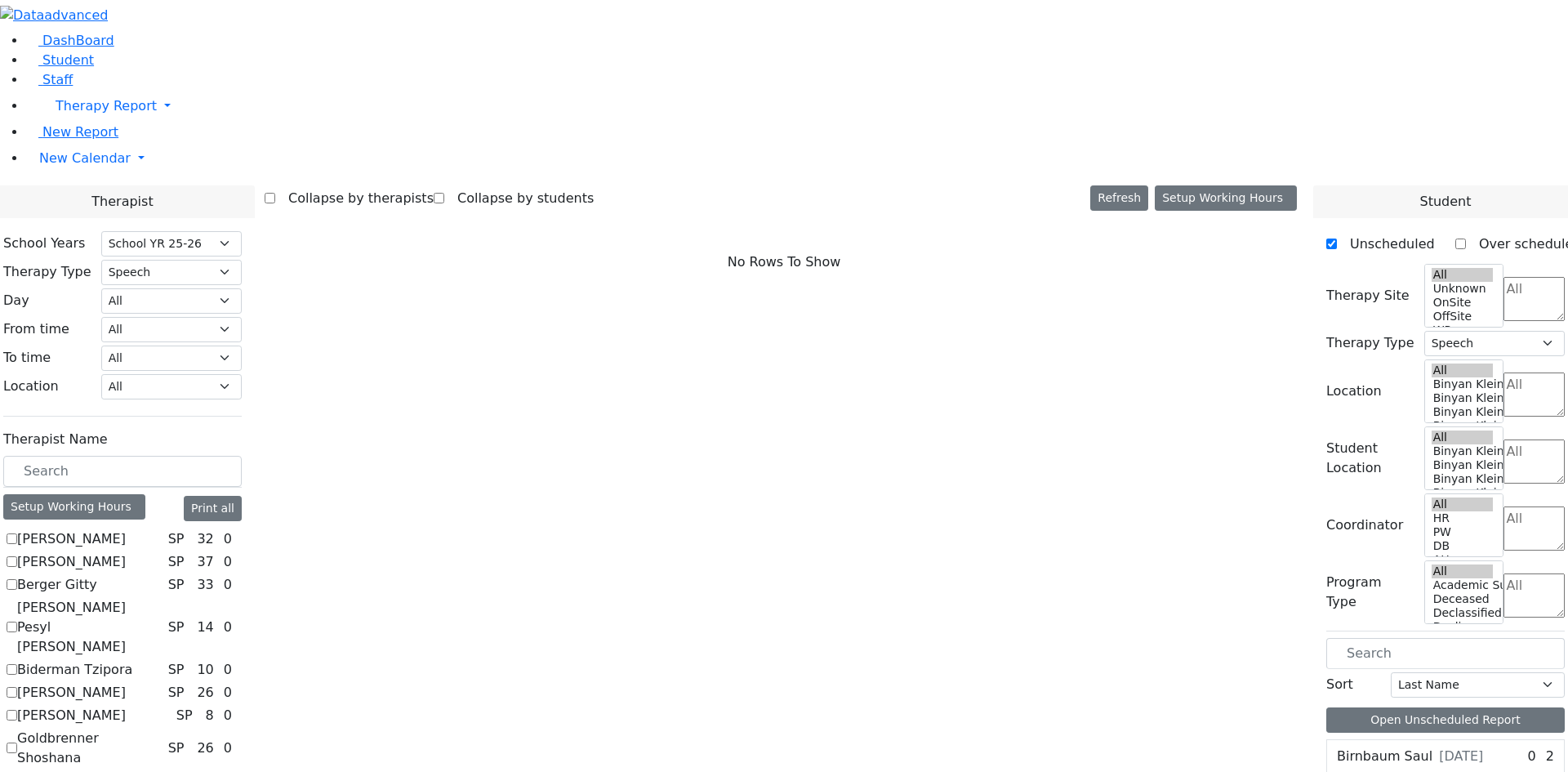
click at [126, 683] on label "[PERSON_NAME]" at bounding box center [71, 692] width 109 height 20
click at [17, 686] on input "[PERSON_NAME]" at bounding box center [11, 691] width 10 height 10
click at [126, 683] on label "[PERSON_NAME]" at bounding box center [71, 692] width 109 height 20
click at [17, 686] on input "[PERSON_NAME]" at bounding box center [11, 691] width 10 height 10
click at [126, 683] on label "[PERSON_NAME]" at bounding box center [71, 692] width 109 height 20
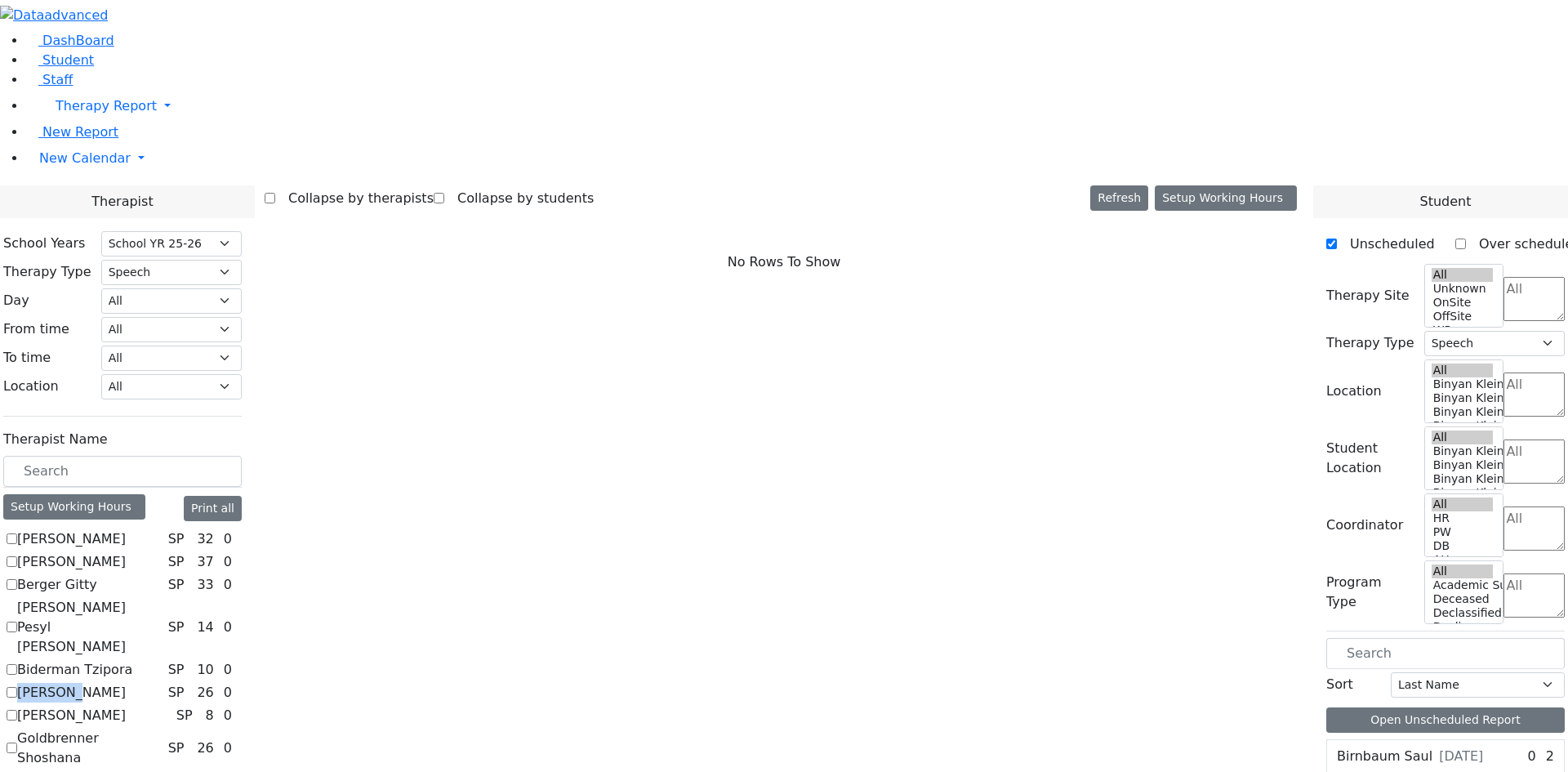
click at [17, 686] on input "[PERSON_NAME]" at bounding box center [11, 691] width 10 height 10
click at [126, 683] on label "[PERSON_NAME]" at bounding box center [71, 692] width 109 height 20
click at [17, 686] on input "[PERSON_NAME]" at bounding box center [11, 691] width 10 height 10
click at [126, 683] on label "[PERSON_NAME]" at bounding box center [71, 692] width 109 height 20
click at [17, 686] on input "[PERSON_NAME]" at bounding box center [11, 691] width 10 height 10
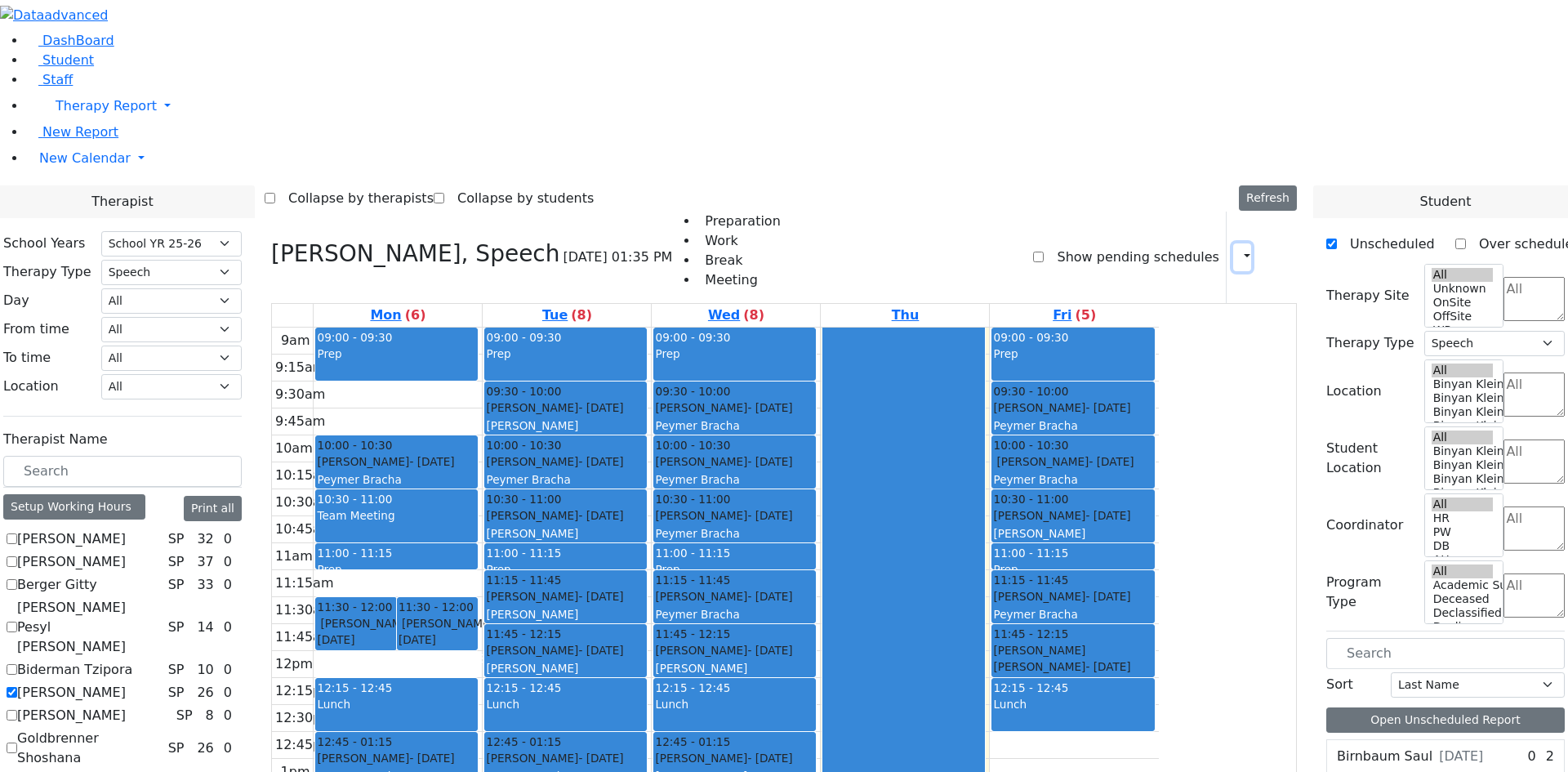
click at [1237, 249] on icon "button" at bounding box center [1237, 257] width 0 height 16
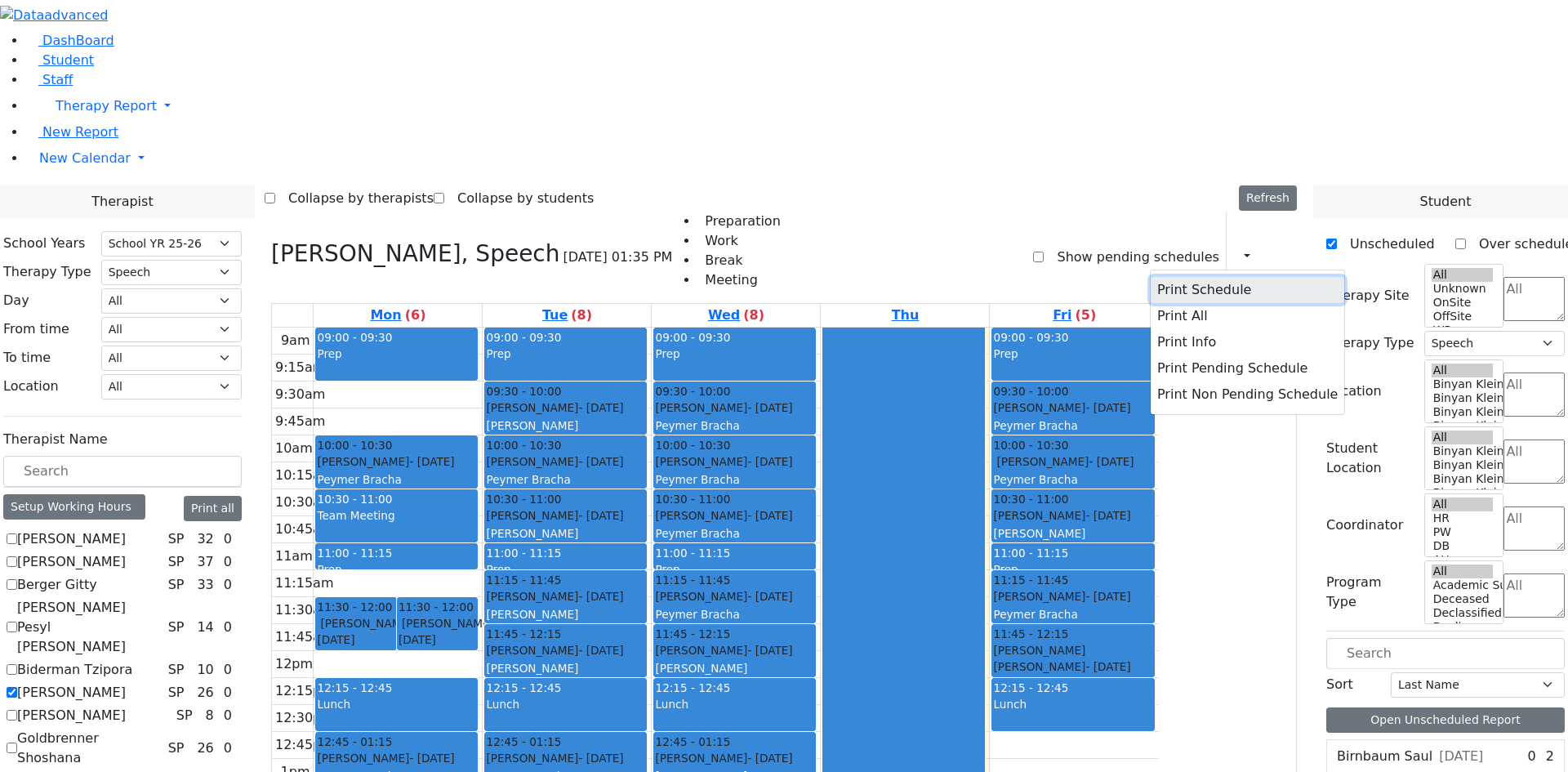
click at [1168, 276] on button "Print Schedule" at bounding box center [1247, 290] width 194 height 26
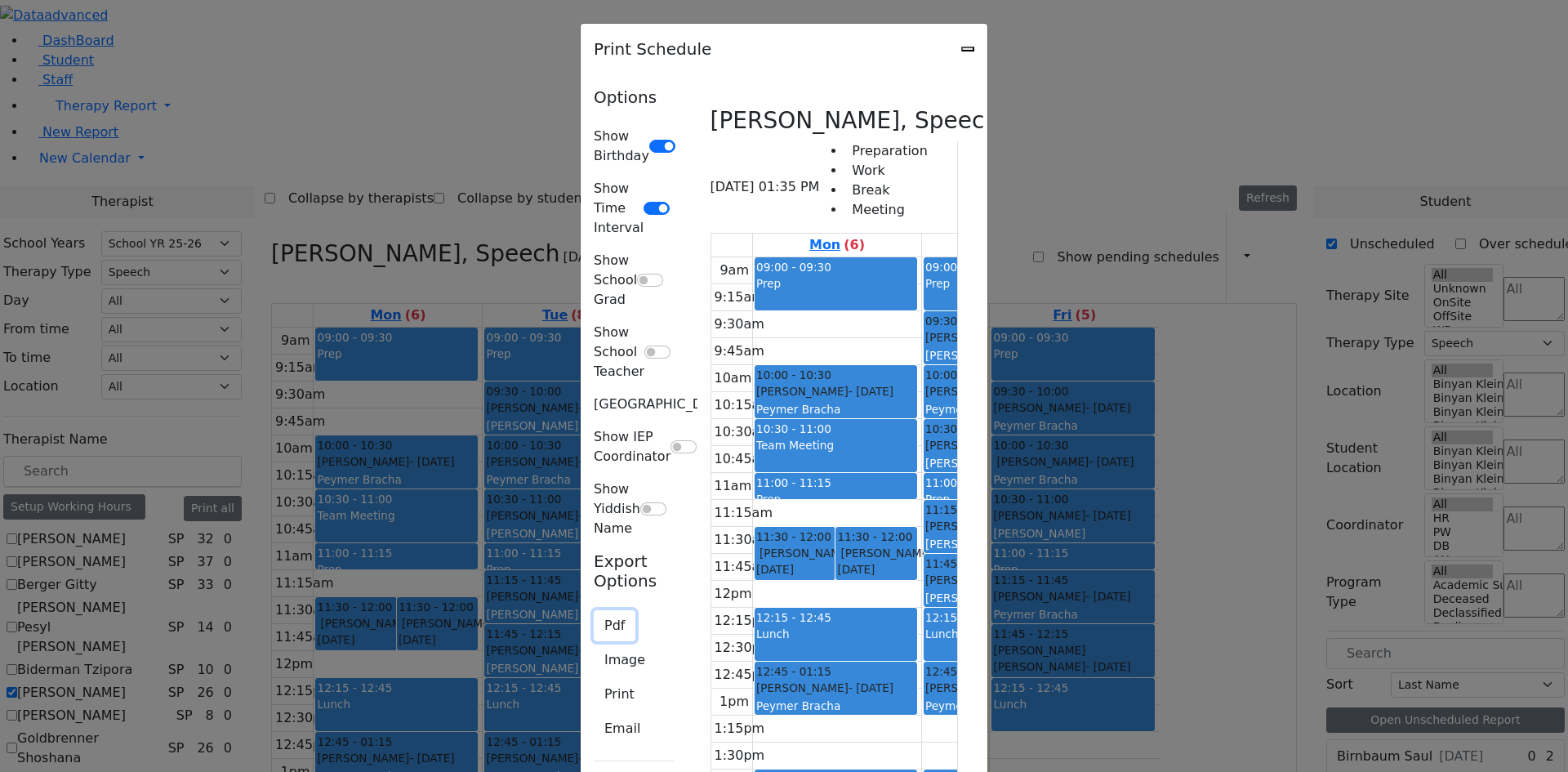
click at [593, 610] on button "Pdf" at bounding box center [614, 625] width 41 height 31
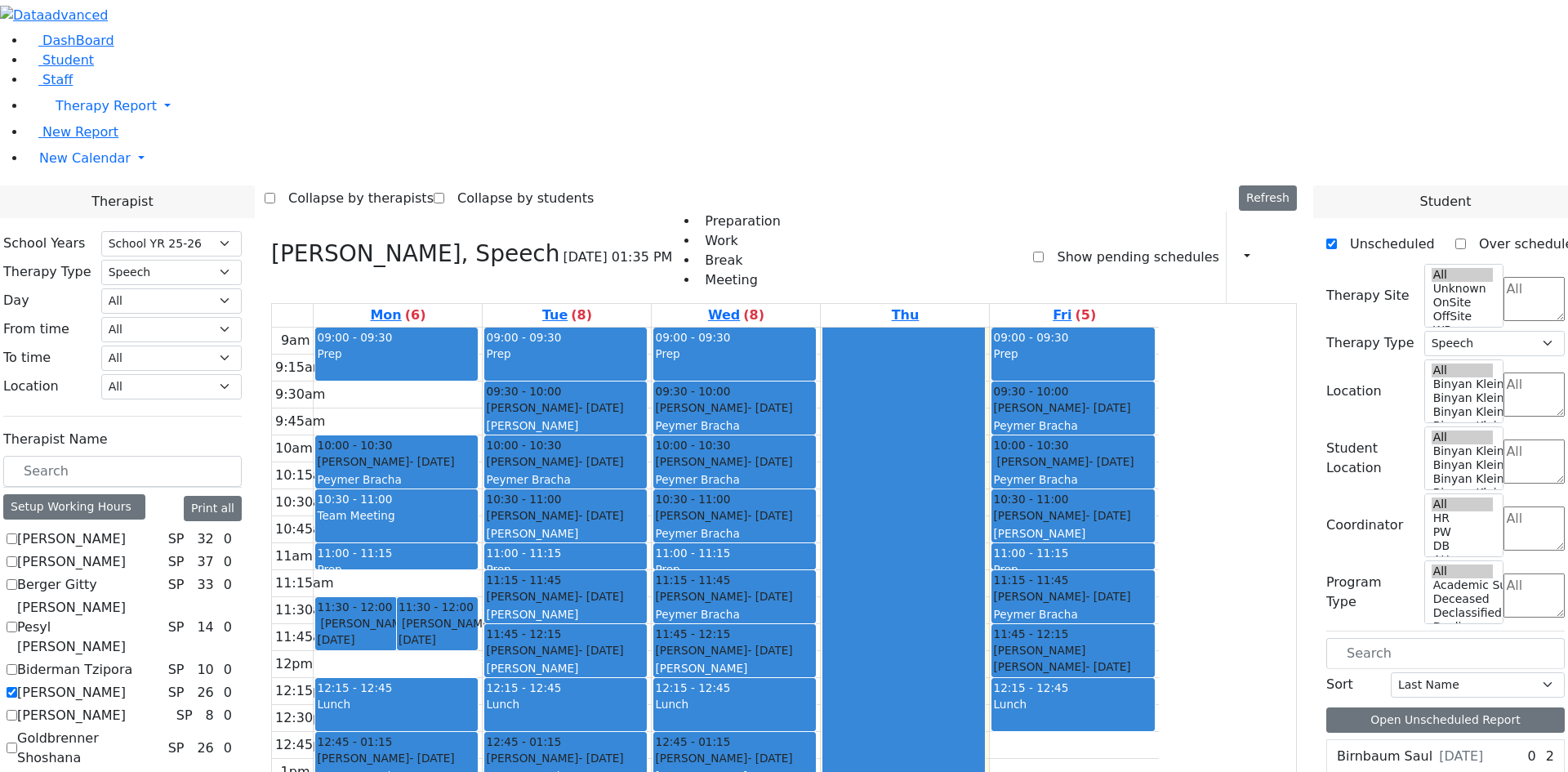
click at [126, 683] on label "[PERSON_NAME]" at bounding box center [71, 692] width 109 height 20
click at [17, 686] on input "[PERSON_NAME]" at bounding box center [11, 691] width 10 height 10
checkbox input "false"
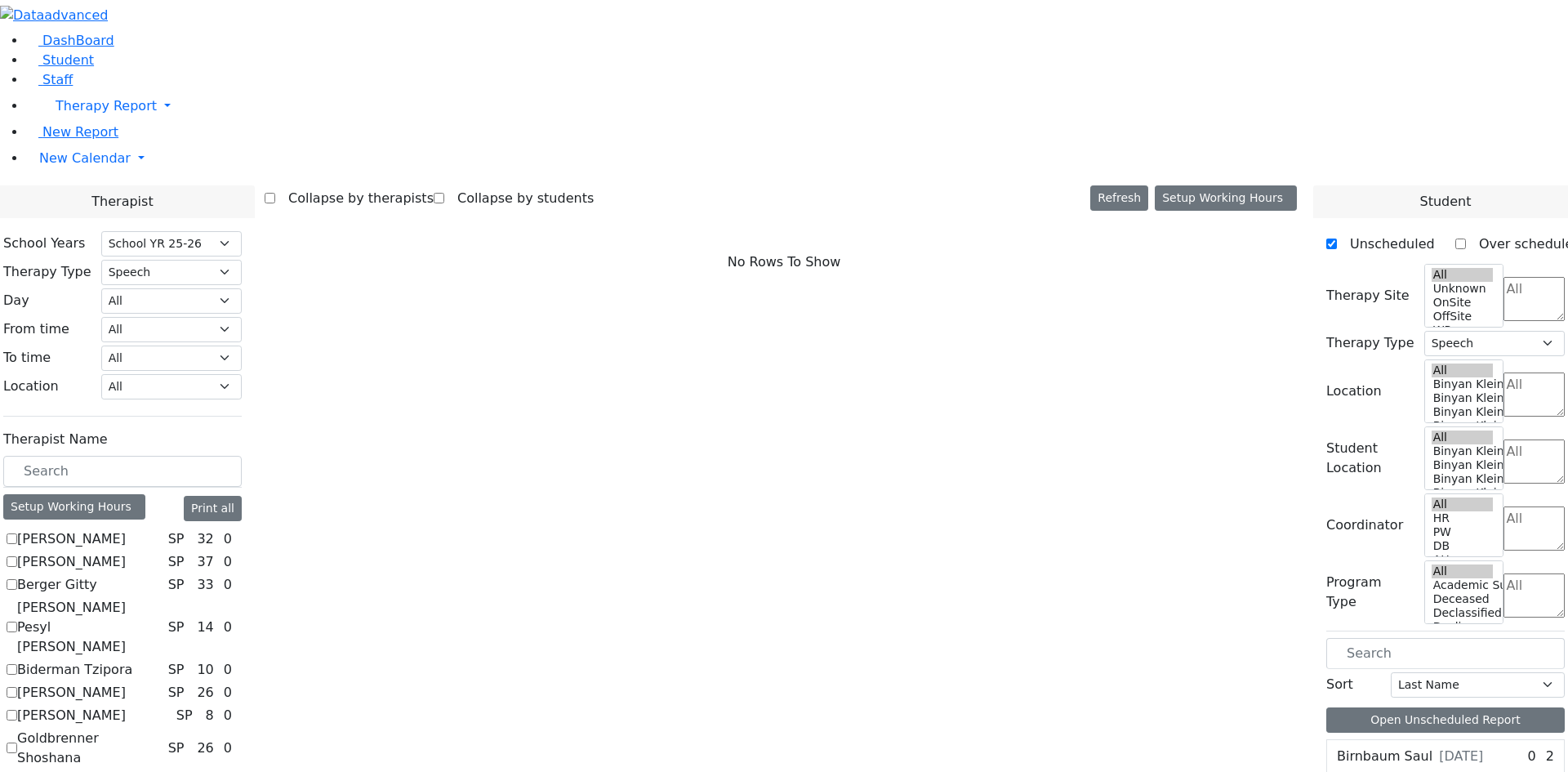
scroll to position [392, 0]
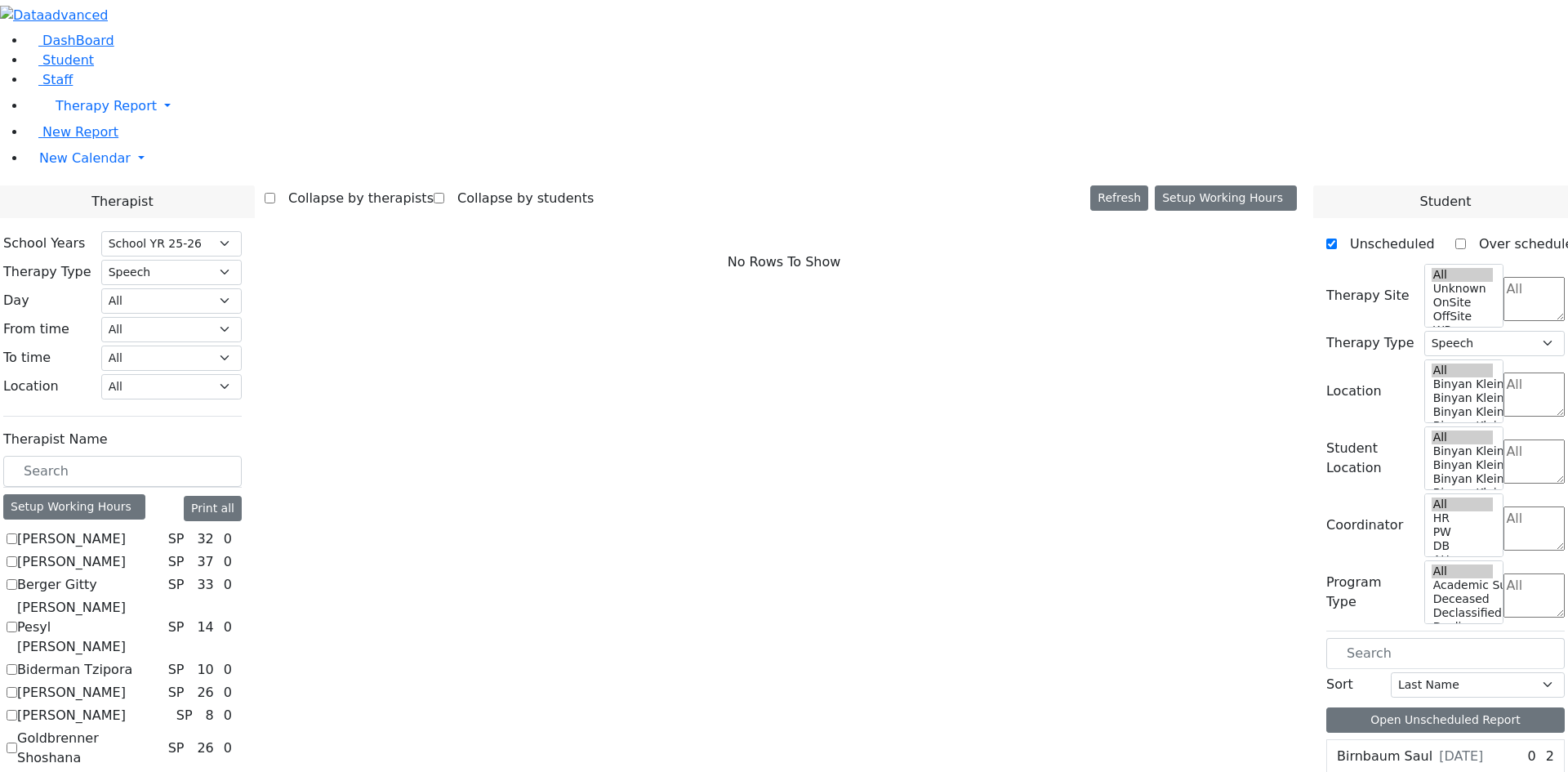
checkbox input "true"
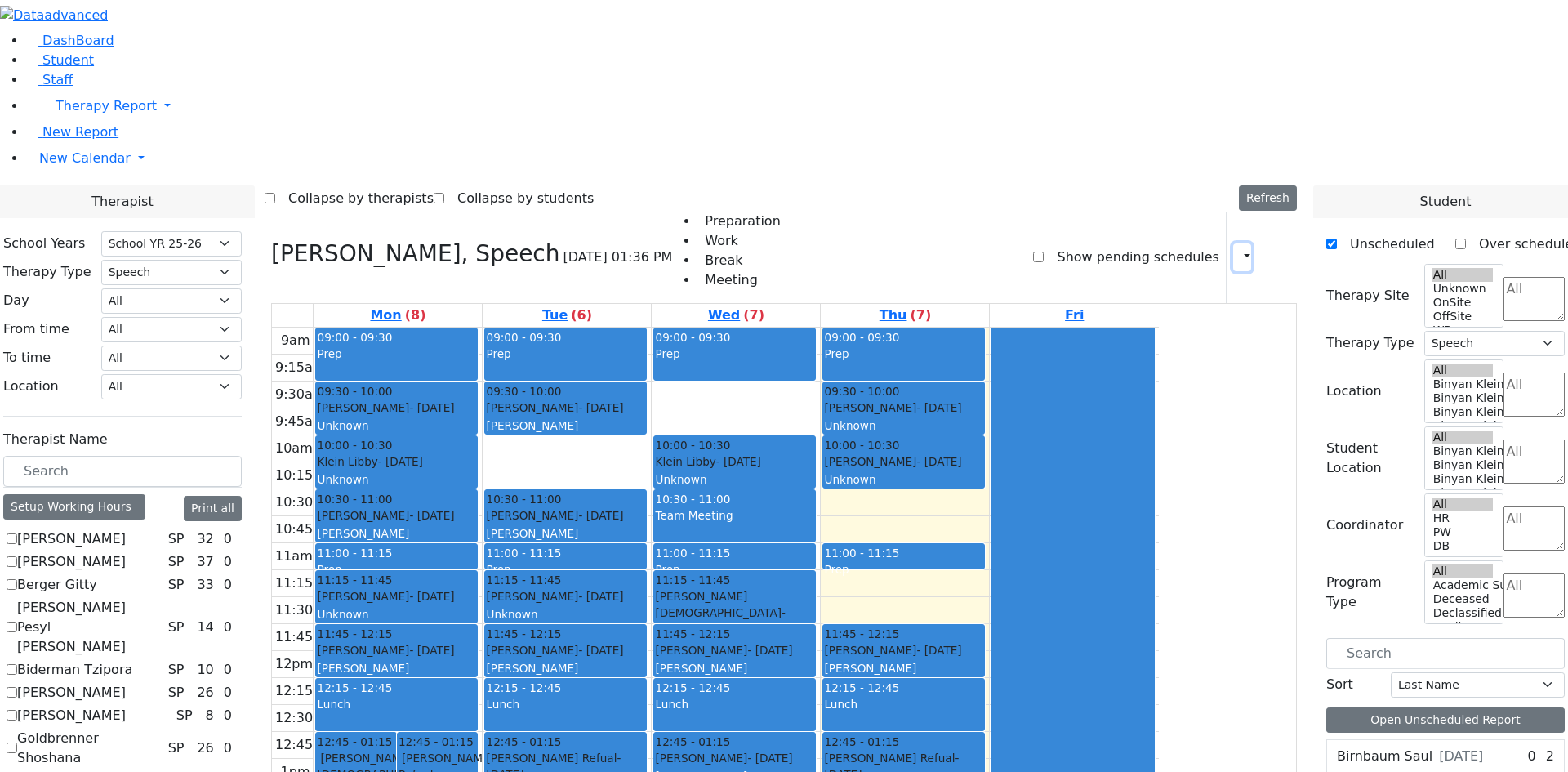
click at [1237, 249] on icon "button" at bounding box center [1237, 257] width 0 height 16
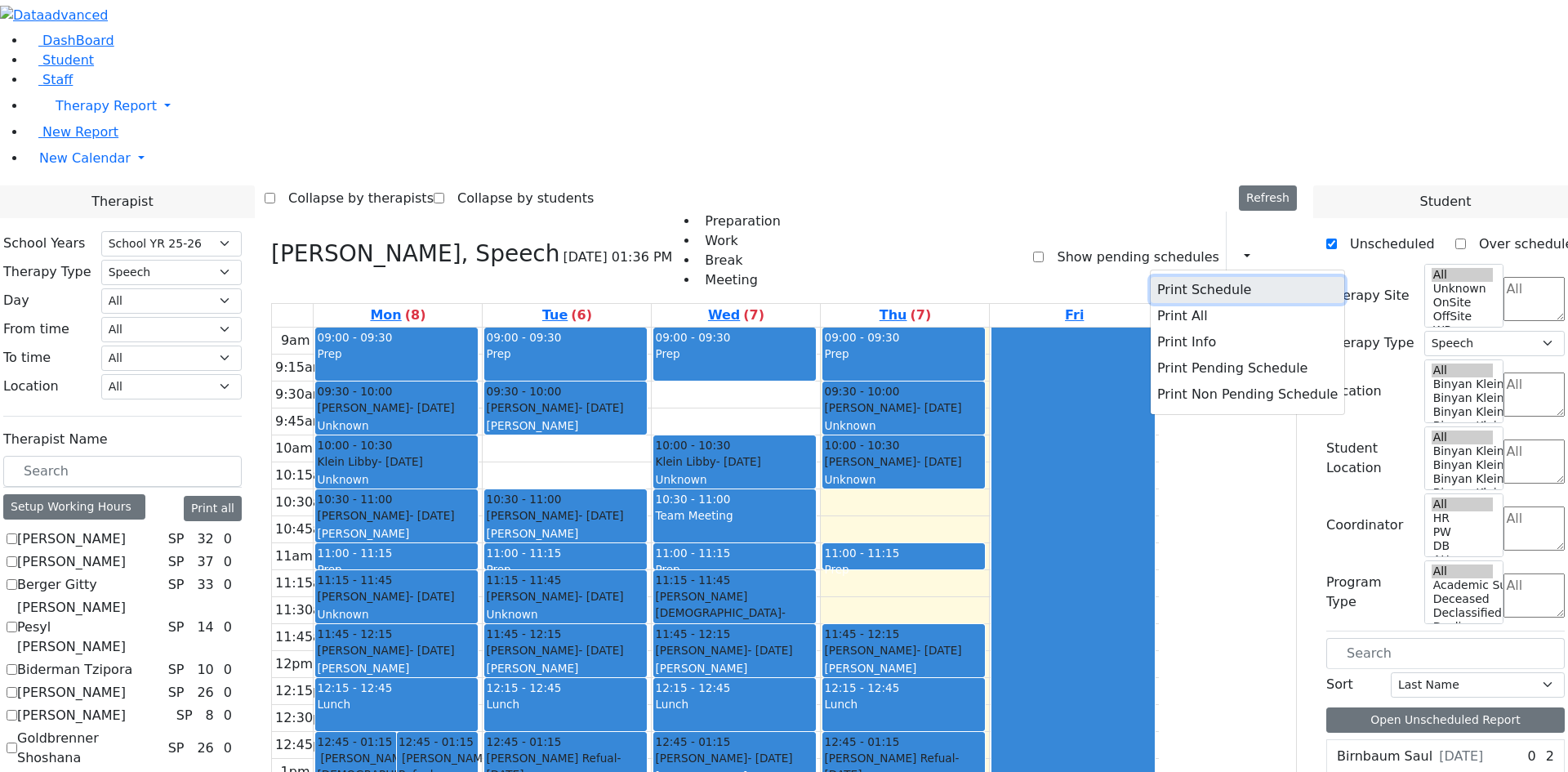
click at [1189, 276] on button "Print Schedule" at bounding box center [1247, 290] width 194 height 26
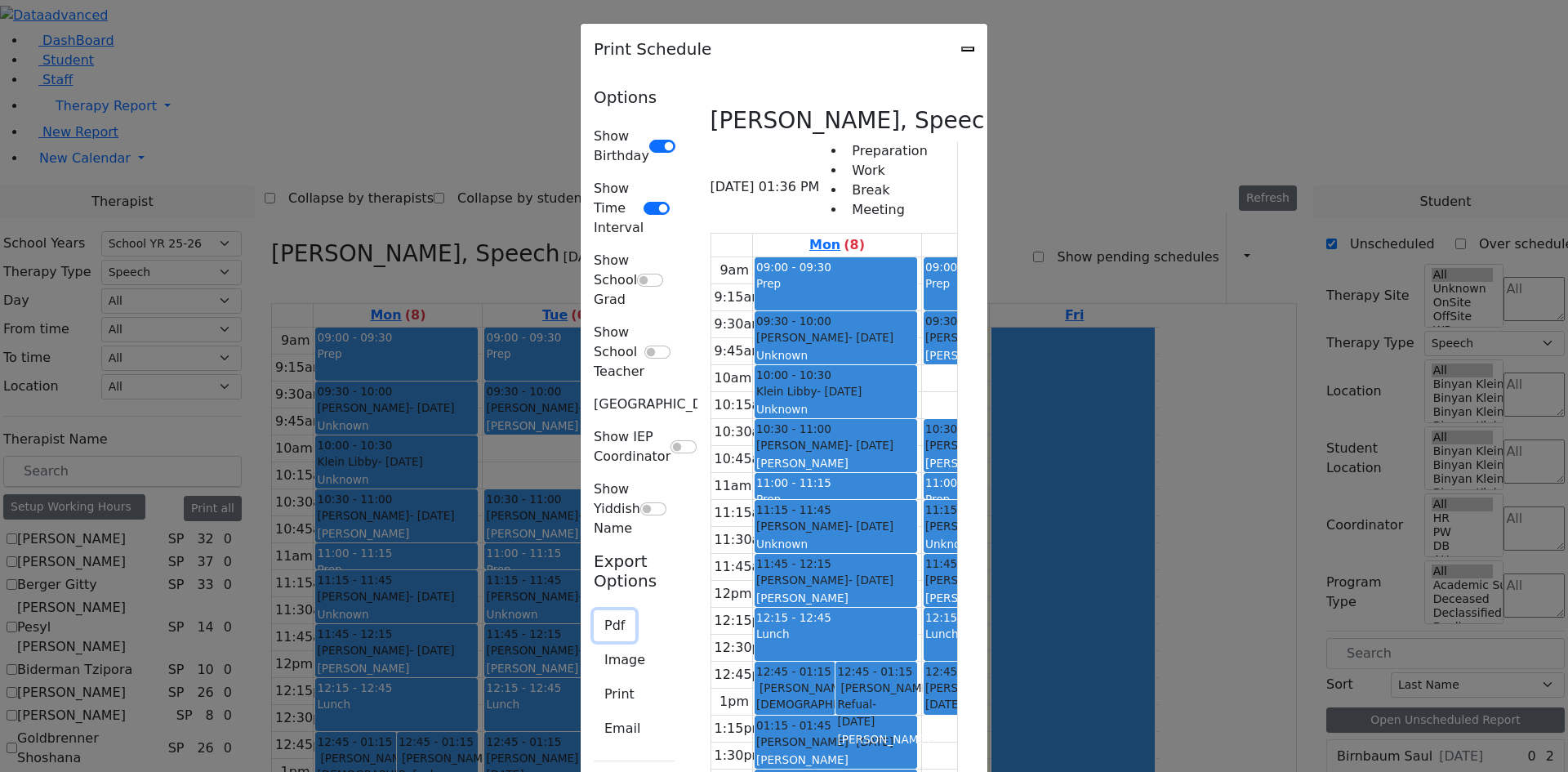
click at [593, 610] on button "Pdf" at bounding box center [614, 625] width 41 height 31
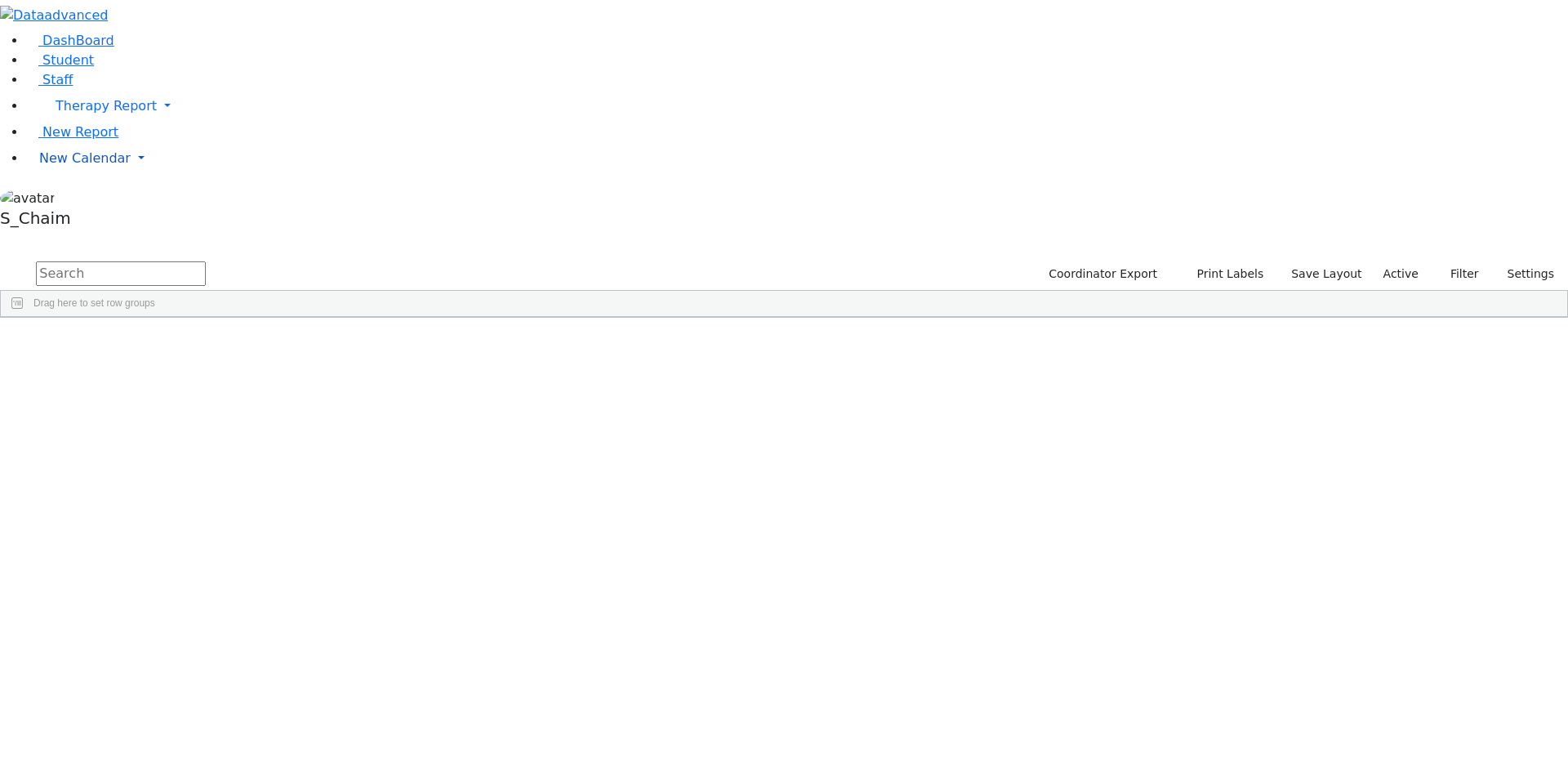
click at [84, 114] on span "New Calendar" at bounding box center [106, 105] width 102 height 16
click at [85, 198] on span "Calendar" at bounding box center [64, 191] width 59 height 16
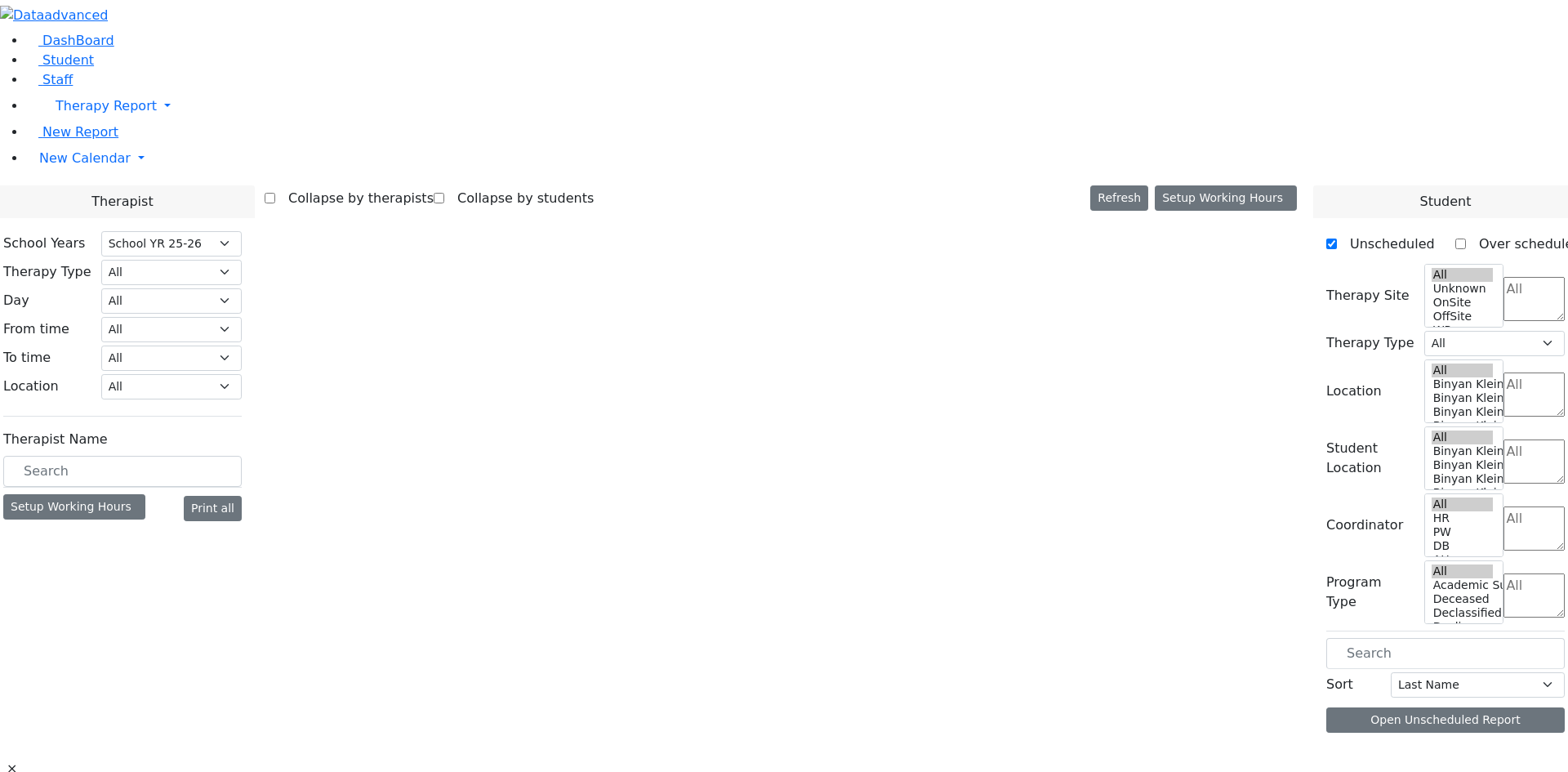
select select "212"
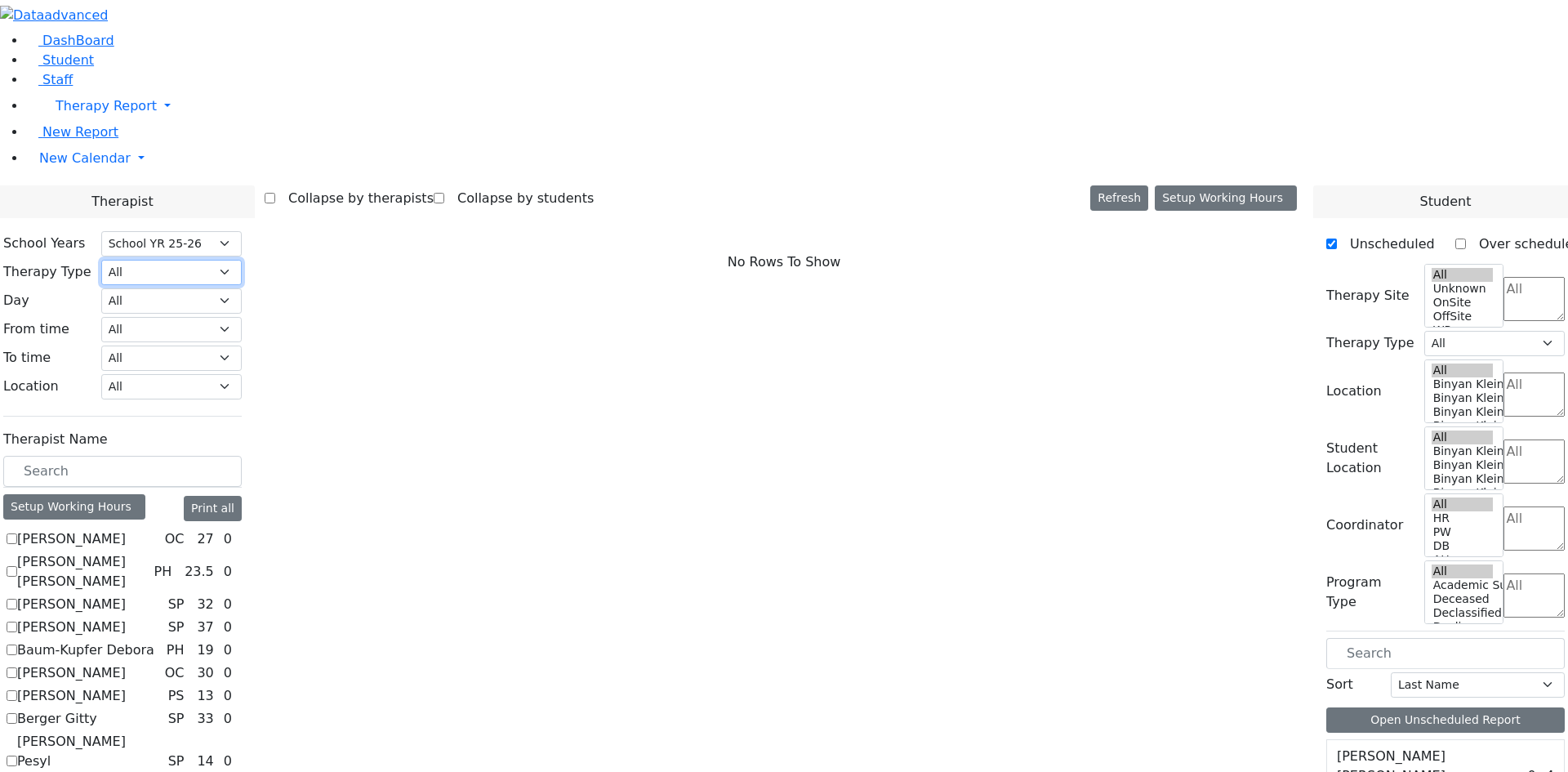
click at [242, 260] on select "All Psych Hearing Vision Speech Physical Occupational" at bounding box center [171, 272] width 140 height 25
select select "3"
click at [242, 260] on select "All Psych Hearing Vision Speech Physical Occupational" at bounding box center [171, 272] width 140 height 25
select select "3"
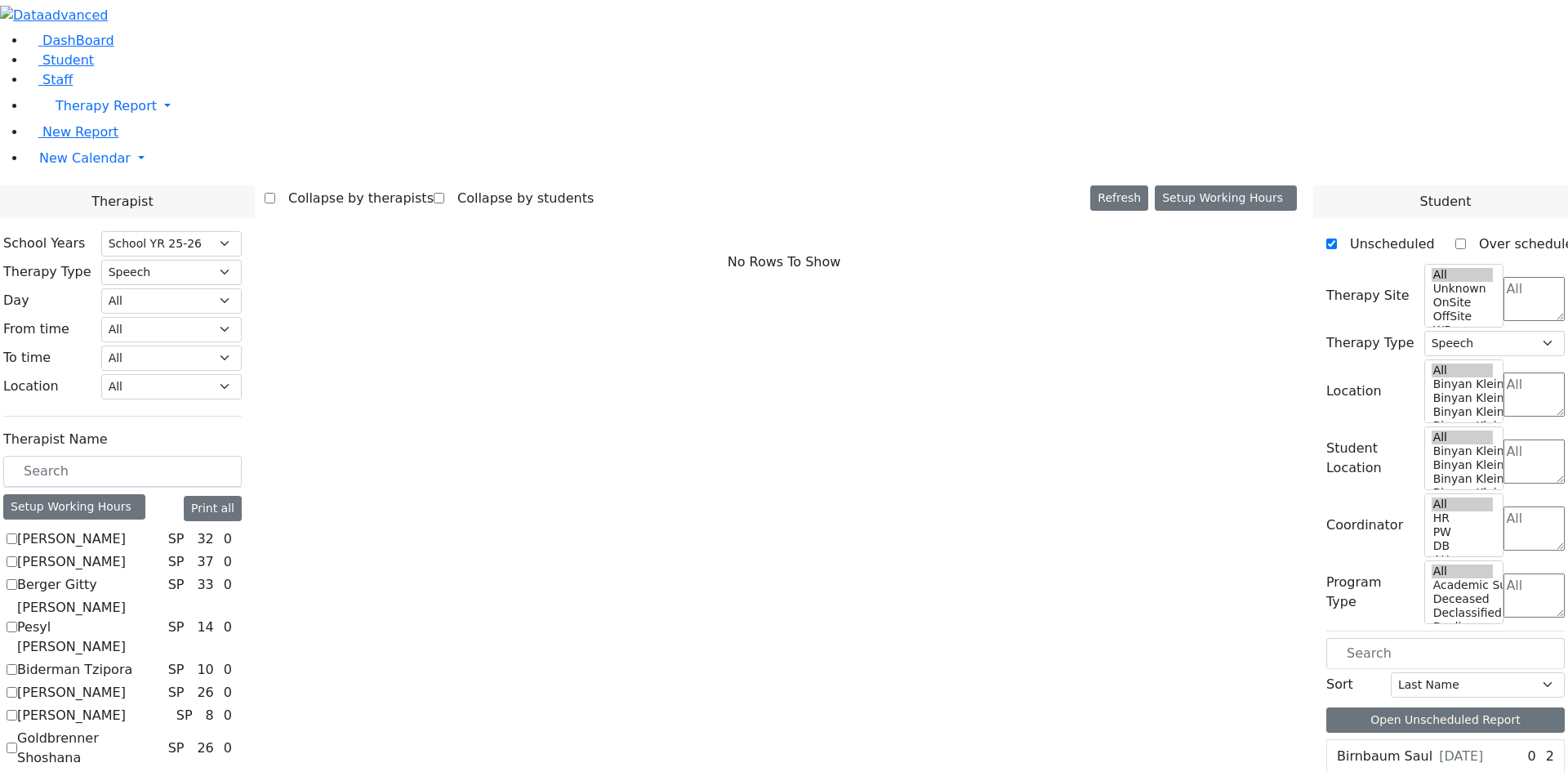
click at [126, 529] on label "[PERSON_NAME]" at bounding box center [71, 539] width 109 height 20
click at [17, 533] on input "[PERSON_NAME]" at bounding box center [11, 538] width 10 height 10
checkbox input "true"
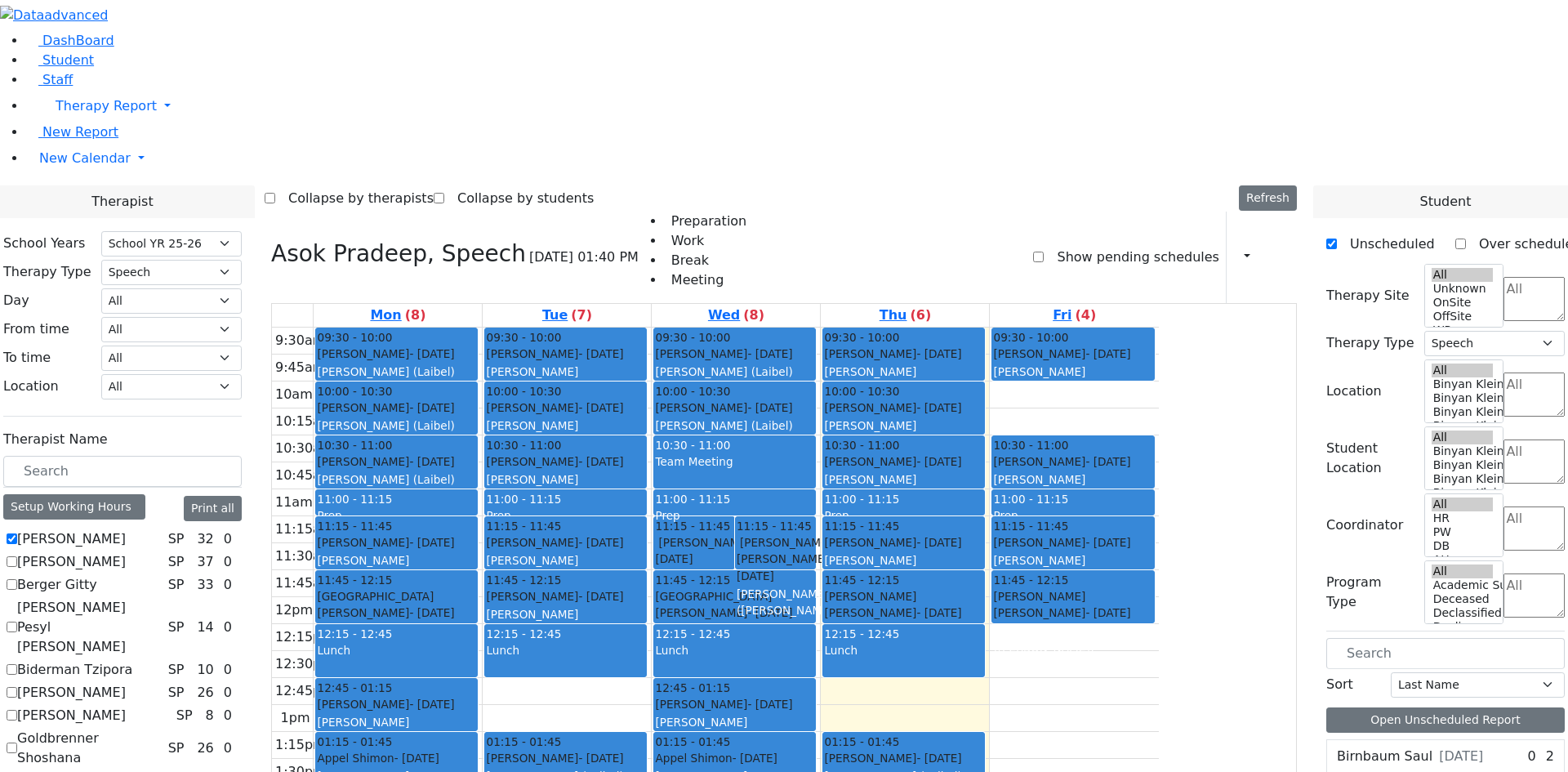
scroll to position [310, 0]
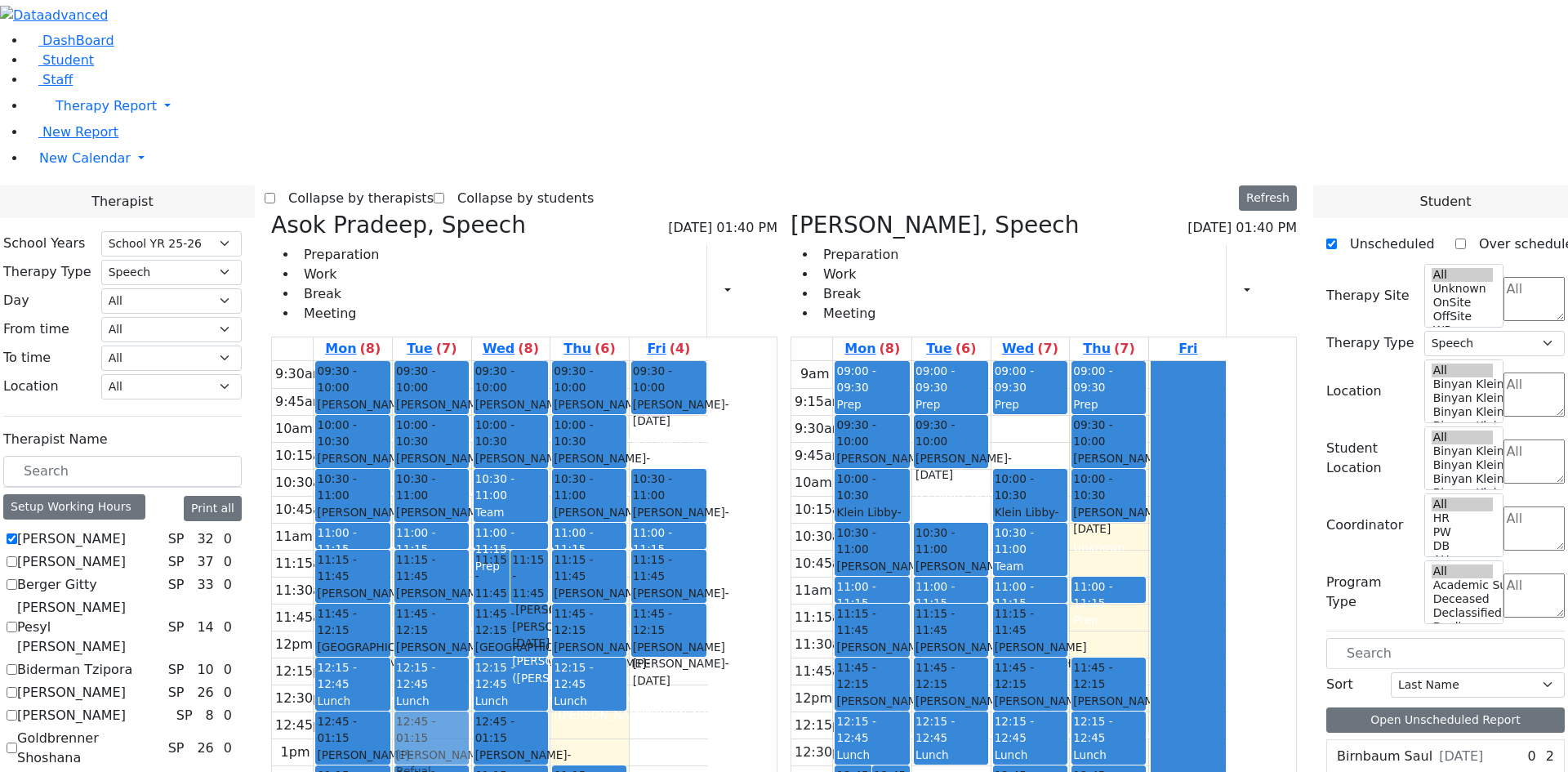
drag, startPoint x: 1050, startPoint y: 544, endPoint x: 583, endPoint y: 488, distance: 470.3
click at [583, 488] on div "Asok Pradeep, Speech [DATE] 01:40 PM Preparation Work Break Meeting Print Sched…" at bounding box center [783, 610] width 1039 height 798
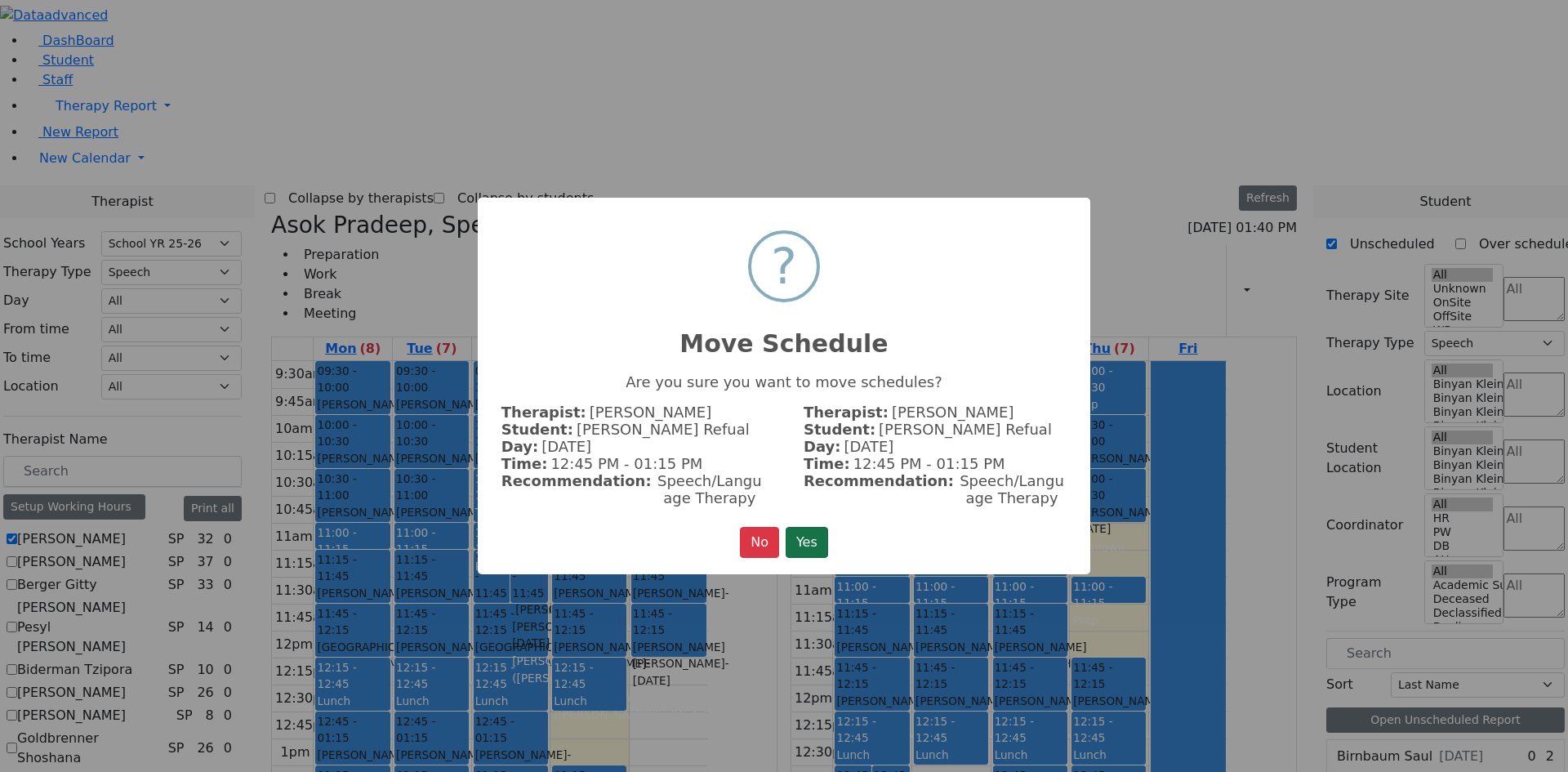
click at [805, 537] on button "Yes" at bounding box center [807, 542] width 42 height 31
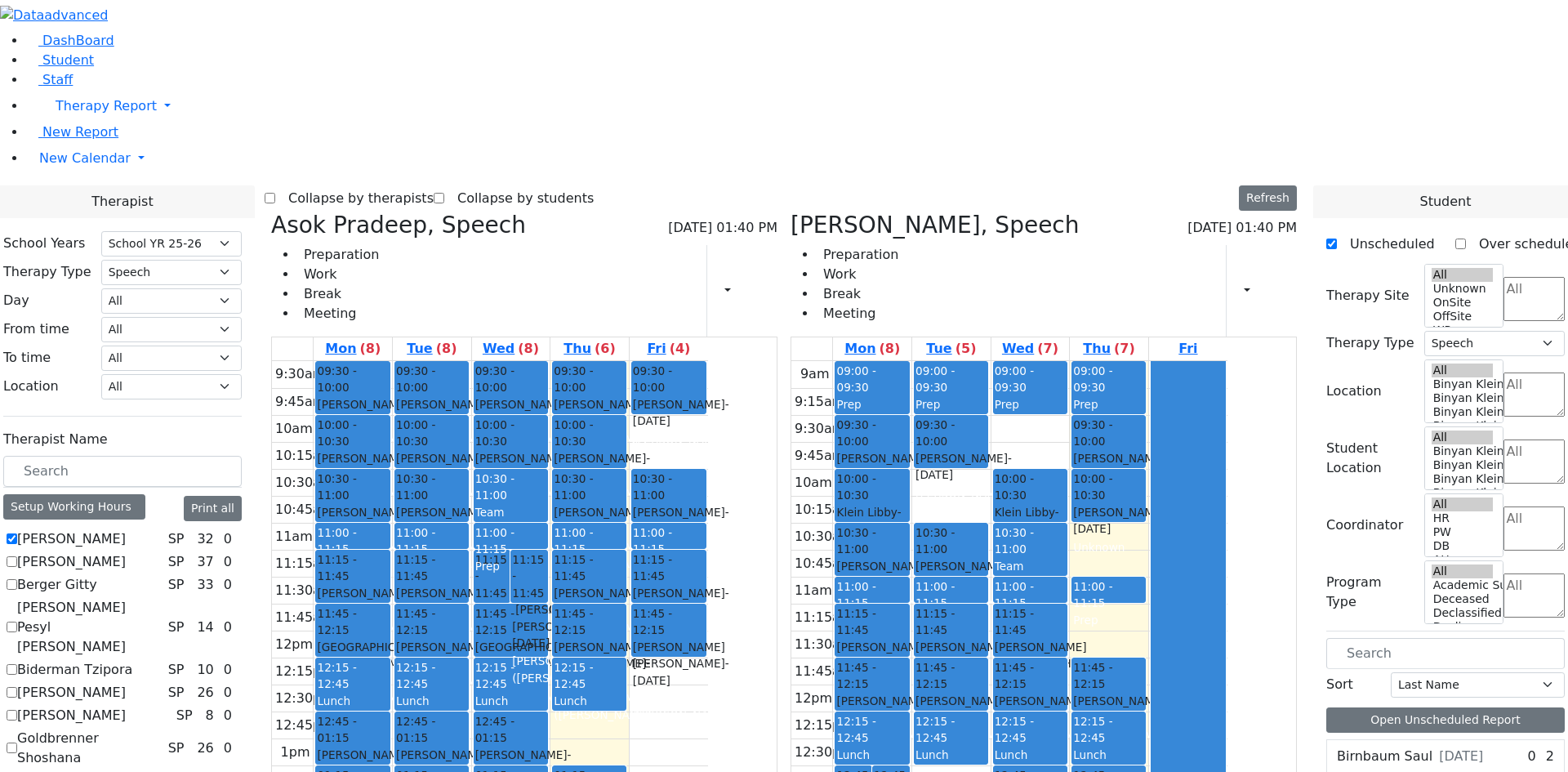
checkbox input "false"
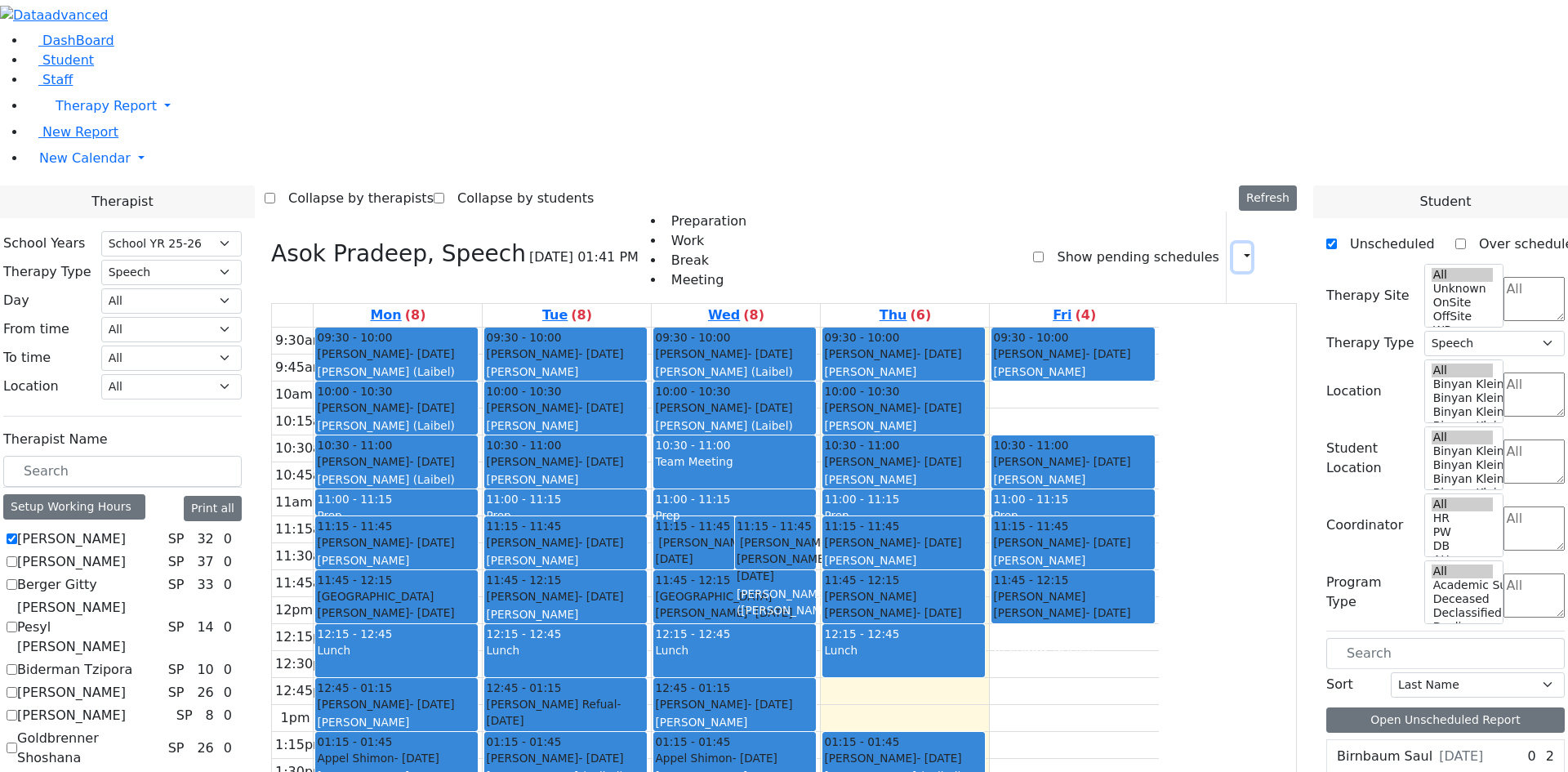
click at [1237, 249] on icon "button" at bounding box center [1237, 257] width 0 height 16
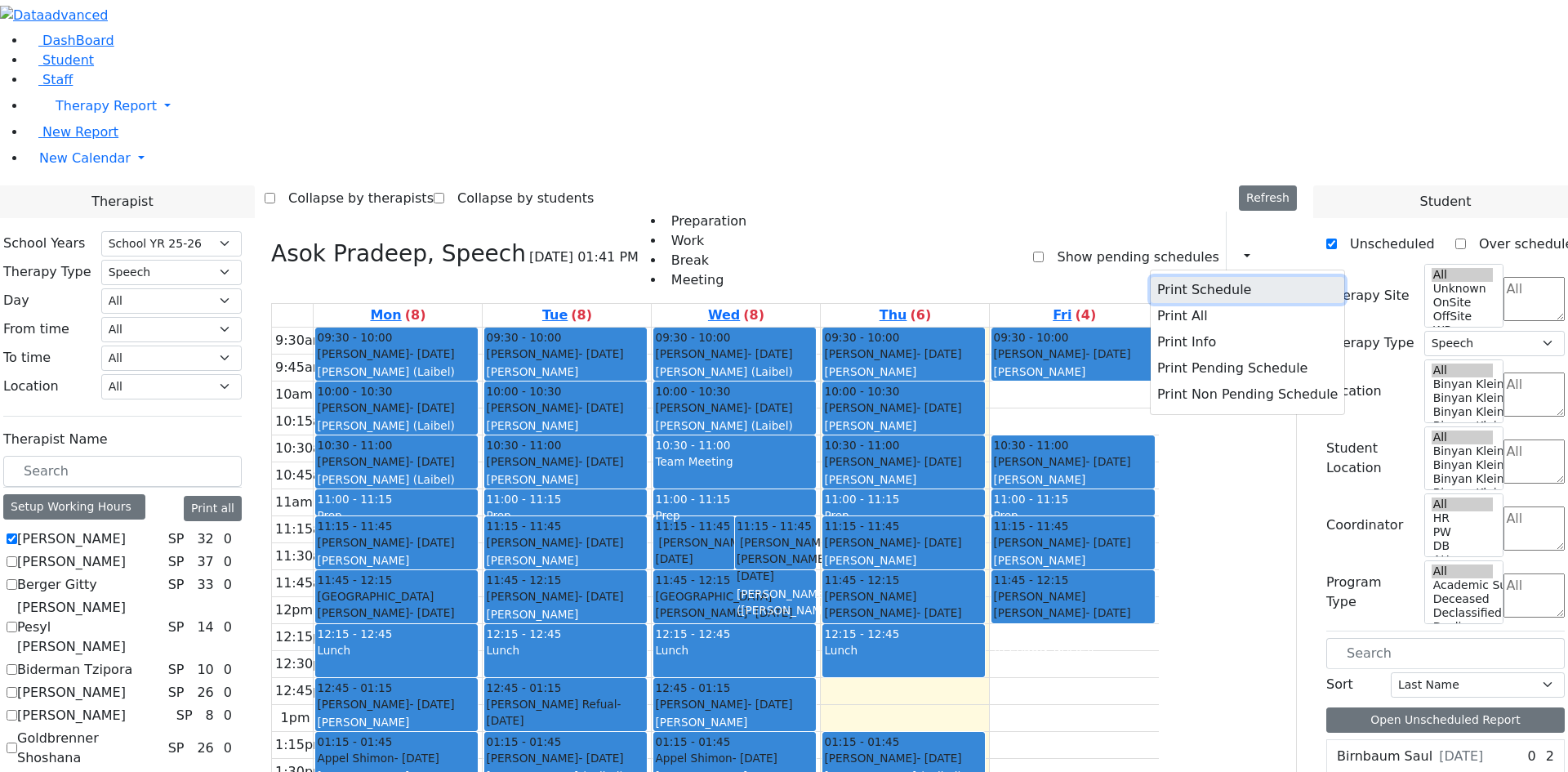
click at [1189, 276] on button "Print Schedule" at bounding box center [1247, 290] width 194 height 26
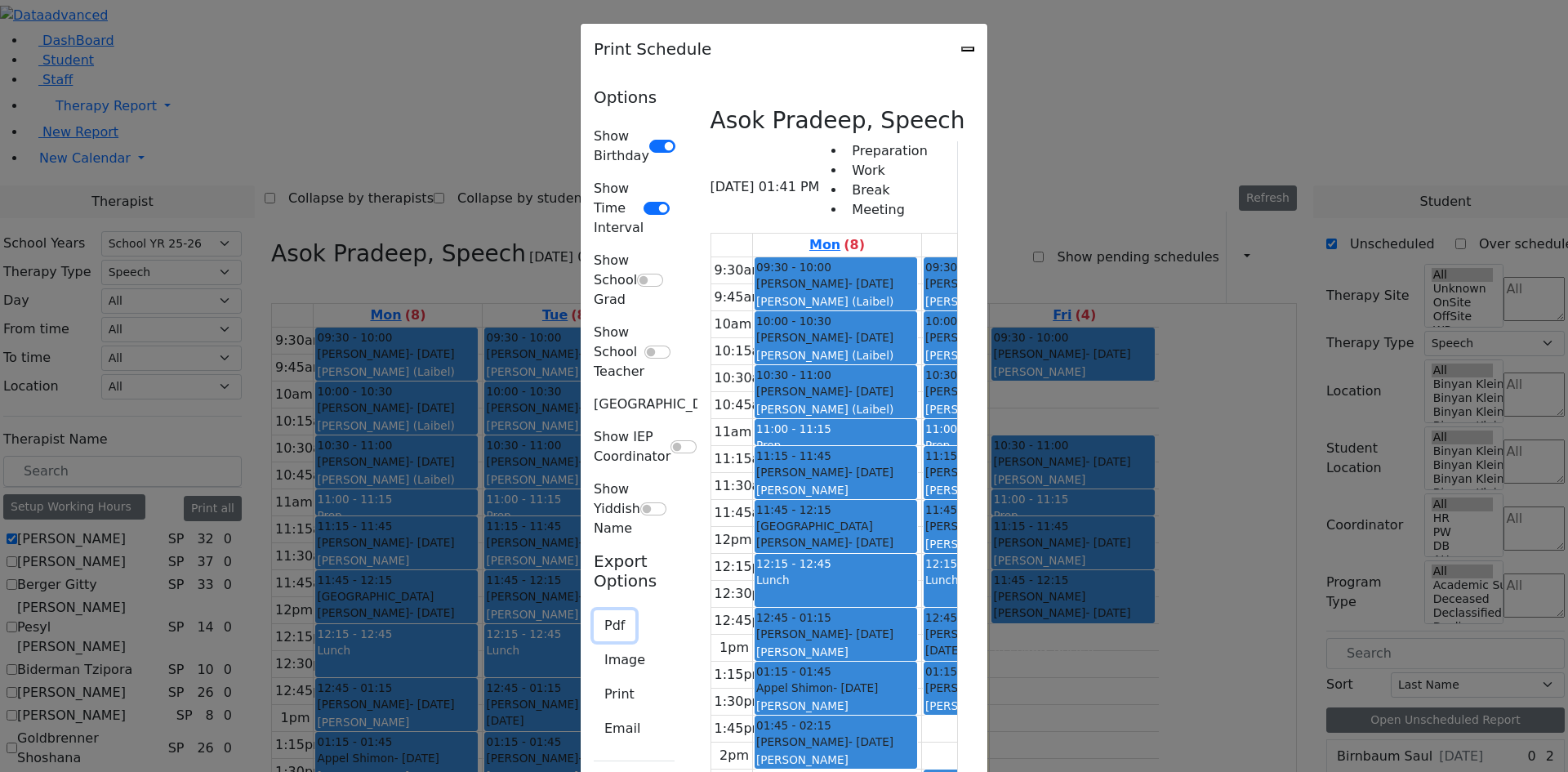
click at [593, 610] on button "Pdf" at bounding box center [614, 625] width 41 height 31
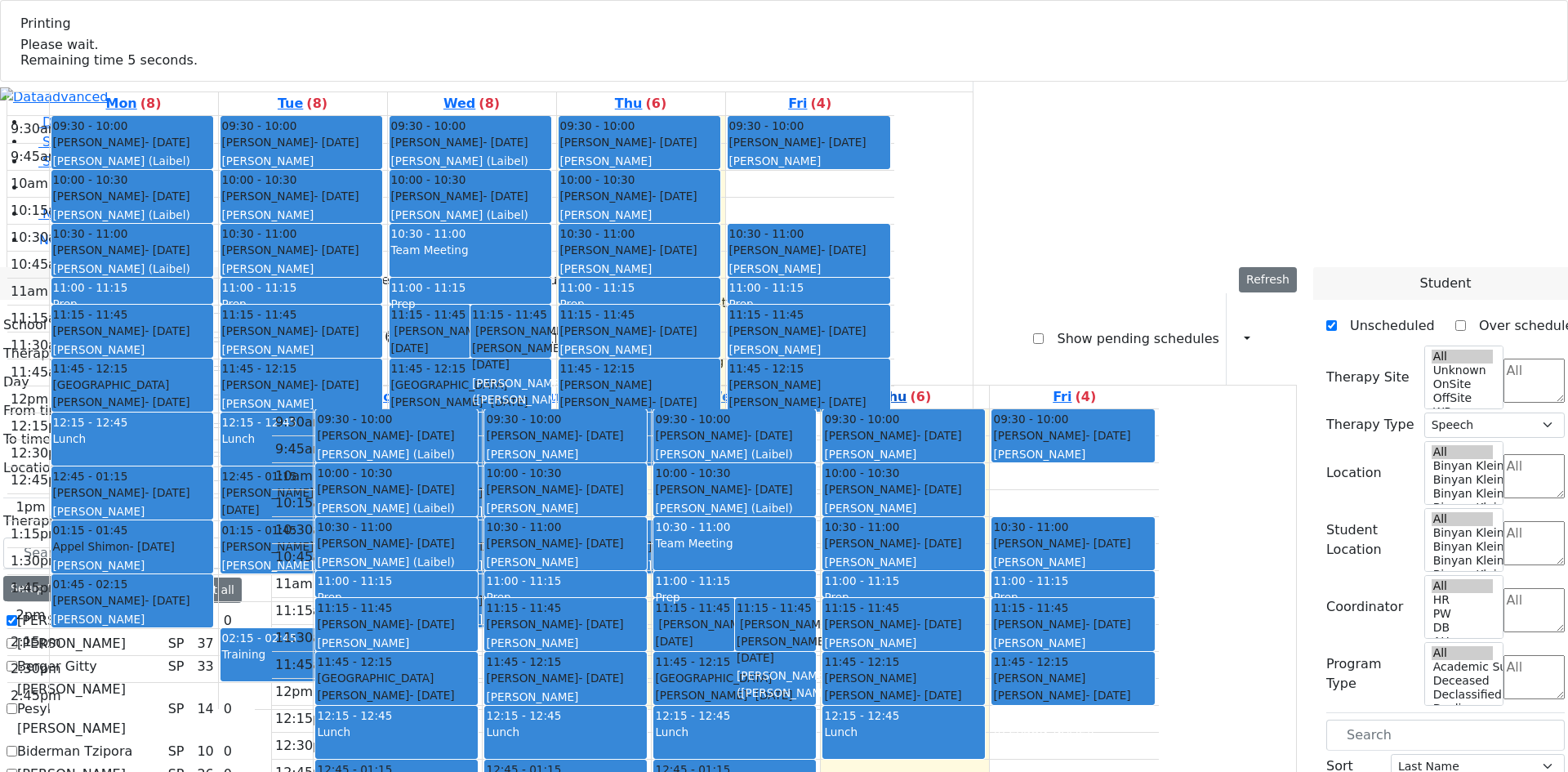
select select "212"
select select "3"
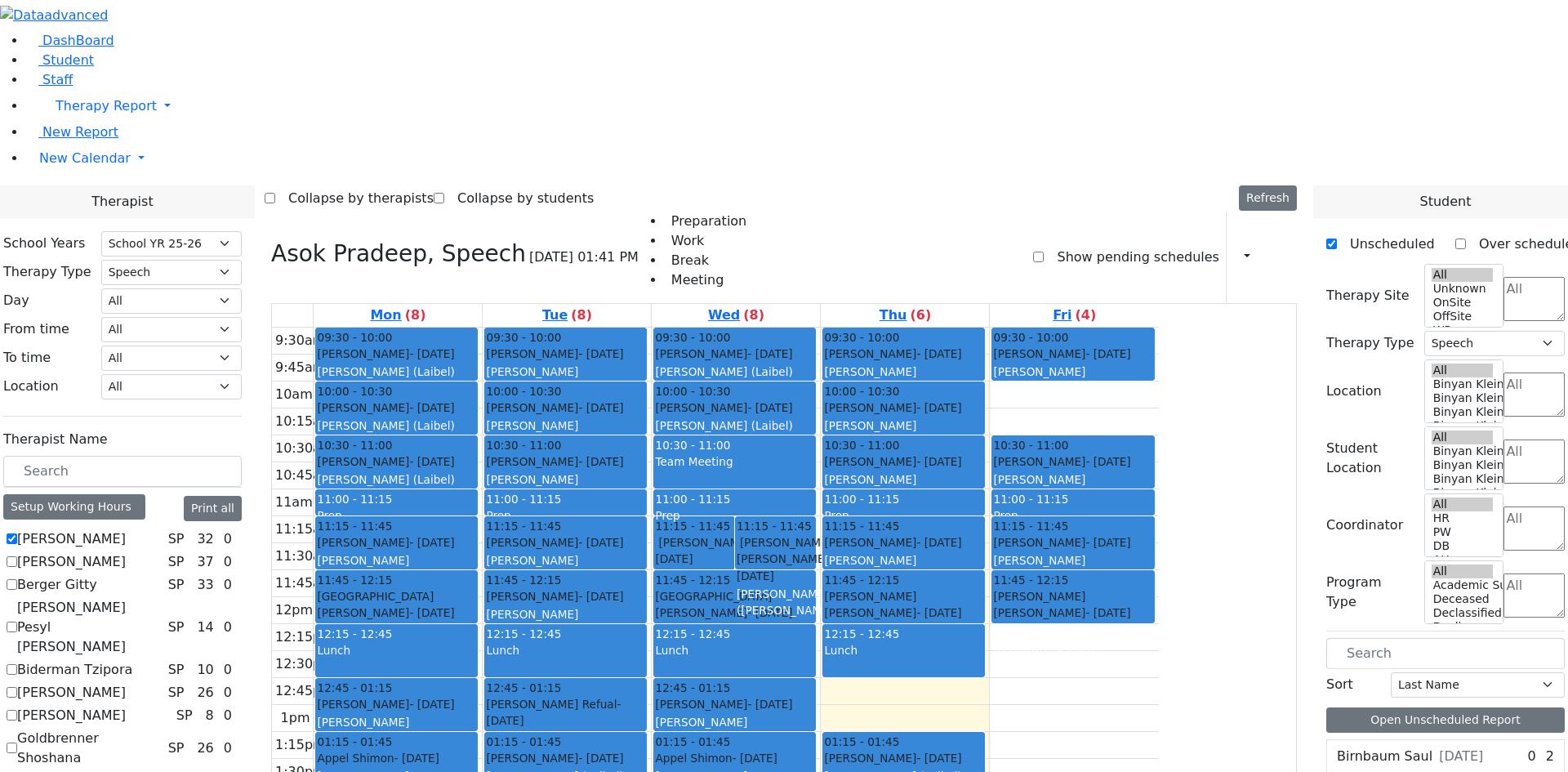
scroll to position [0, 0]
click at [126, 529] on label "[PERSON_NAME]" at bounding box center [71, 539] width 109 height 20
click at [17, 533] on input "[PERSON_NAME]" at bounding box center [11, 538] width 10 height 10
checkbox input "false"
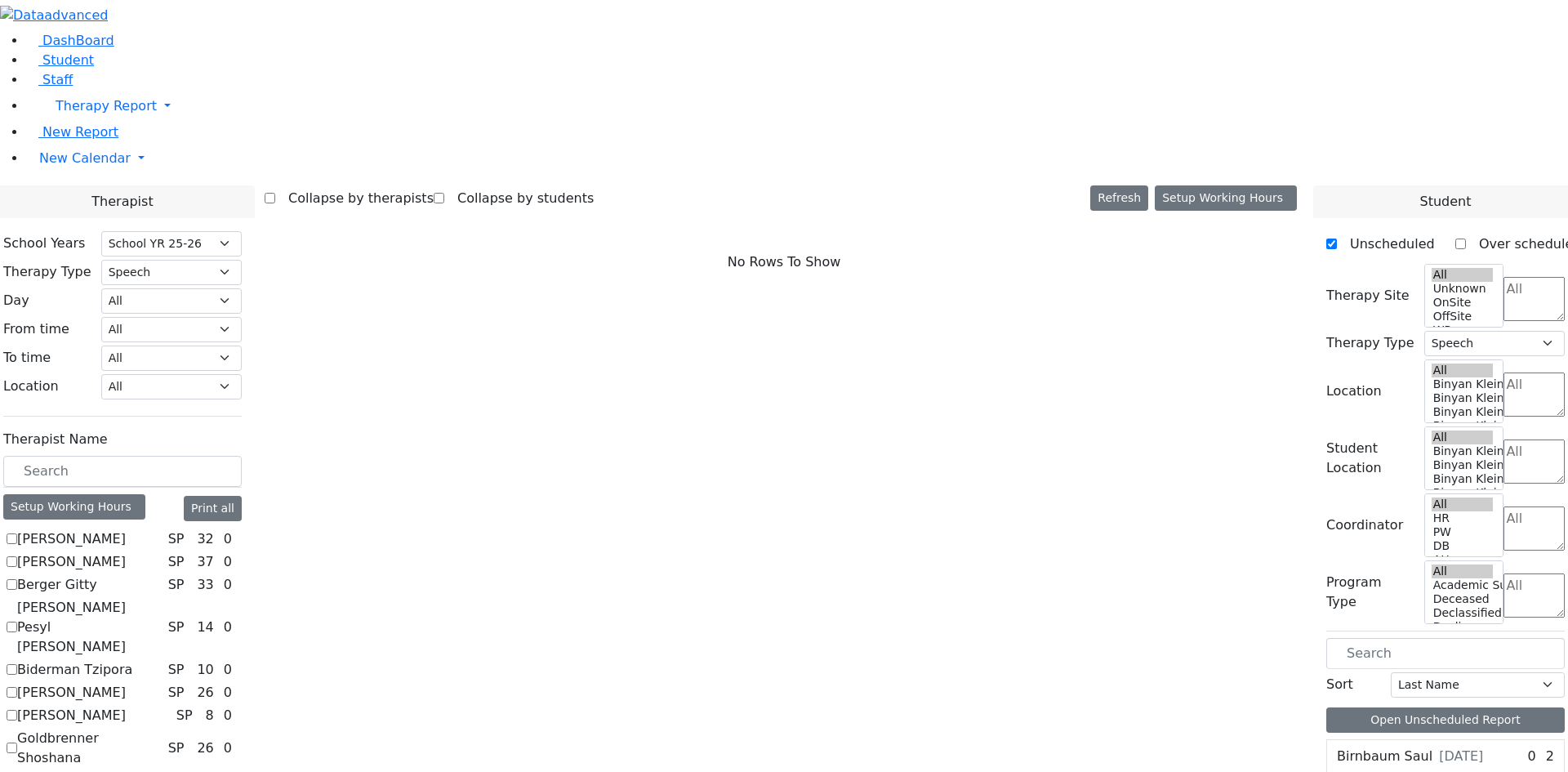
scroll to position [164, 0]
checkbox input "true"
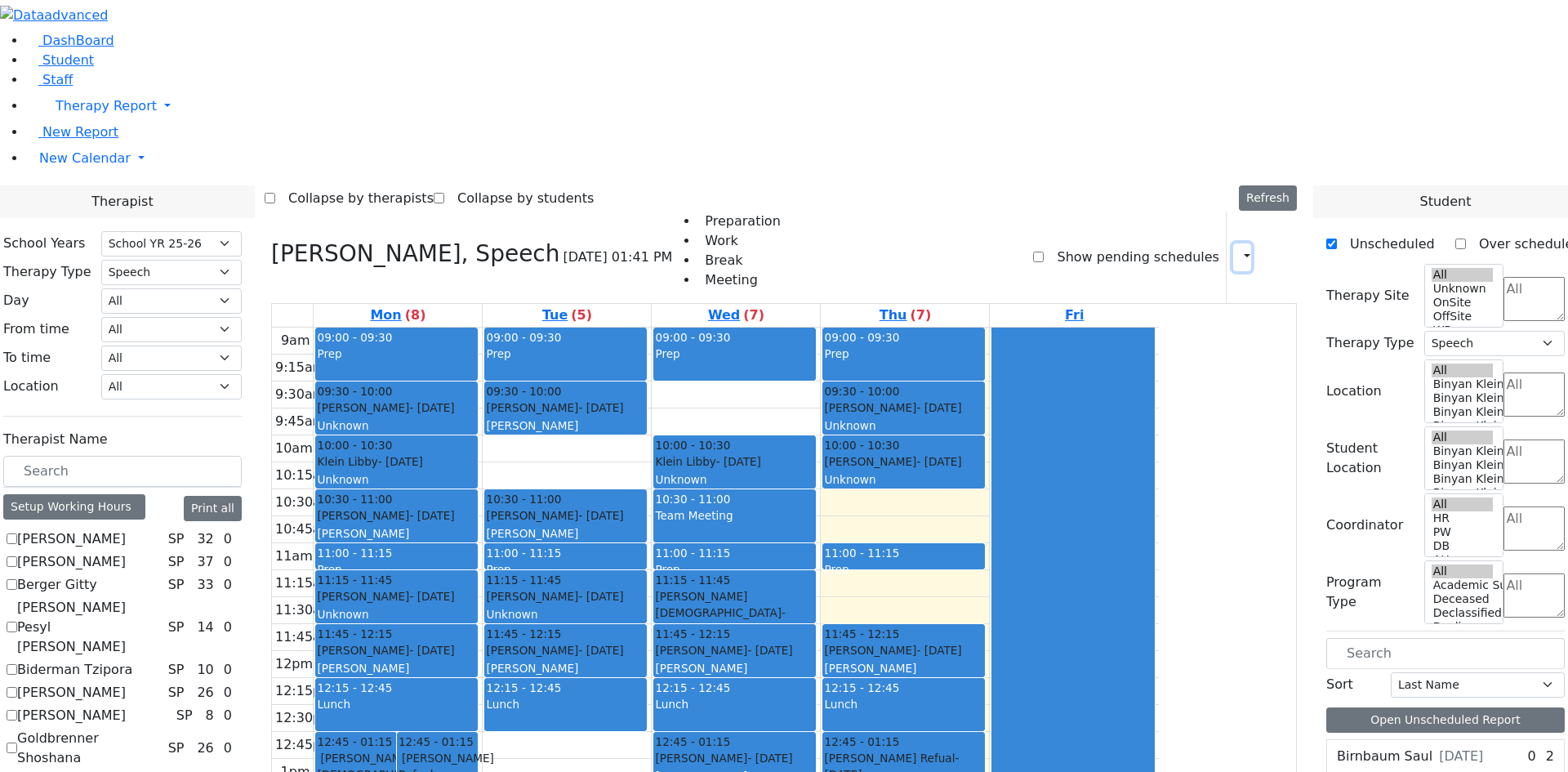
click at [1237, 249] on icon "button" at bounding box center [1237, 257] width 0 height 16
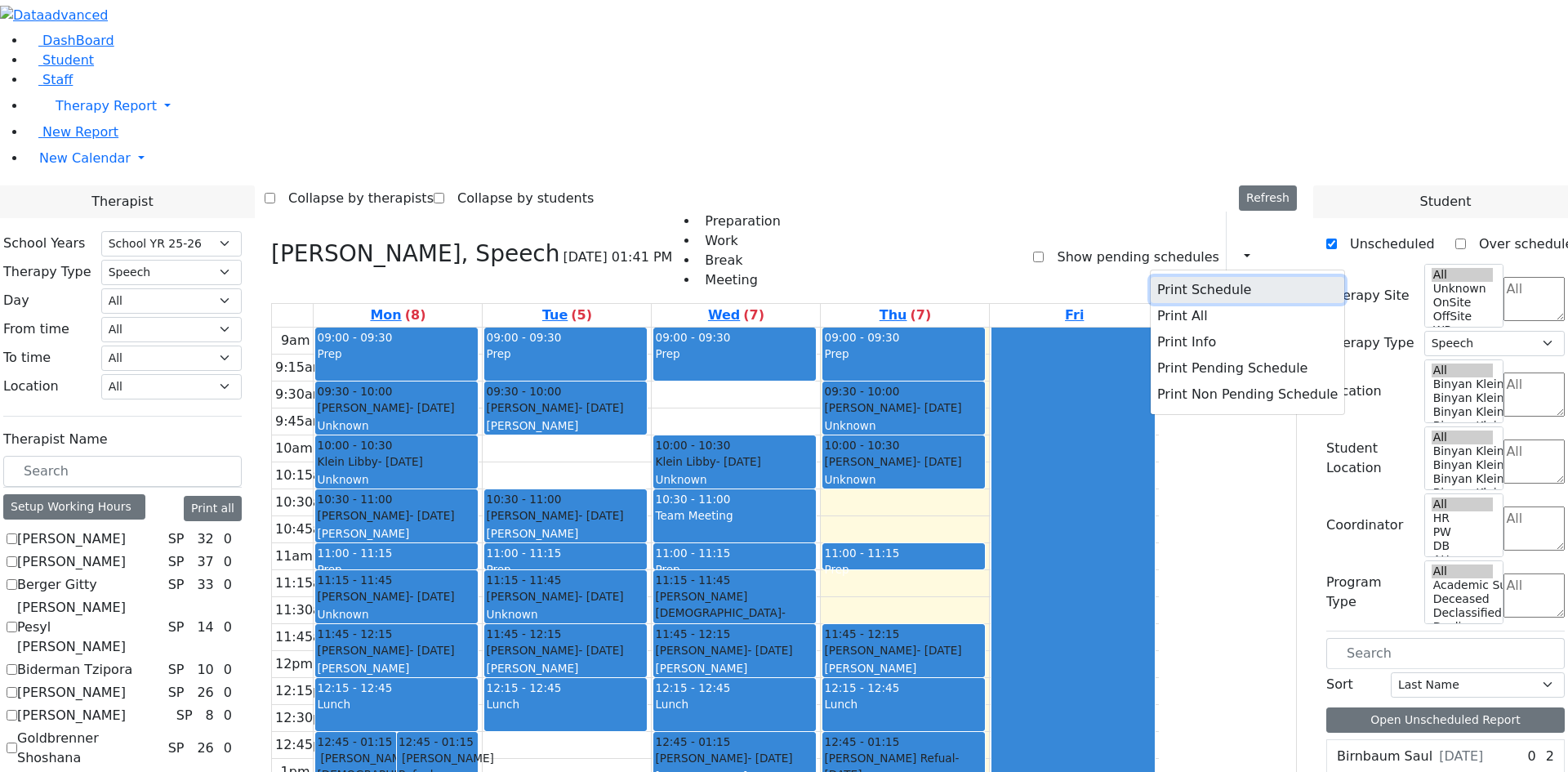
click at [1197, 276] on button "Print Schedule" at bounding box center [1247, 290] width 194 height 26
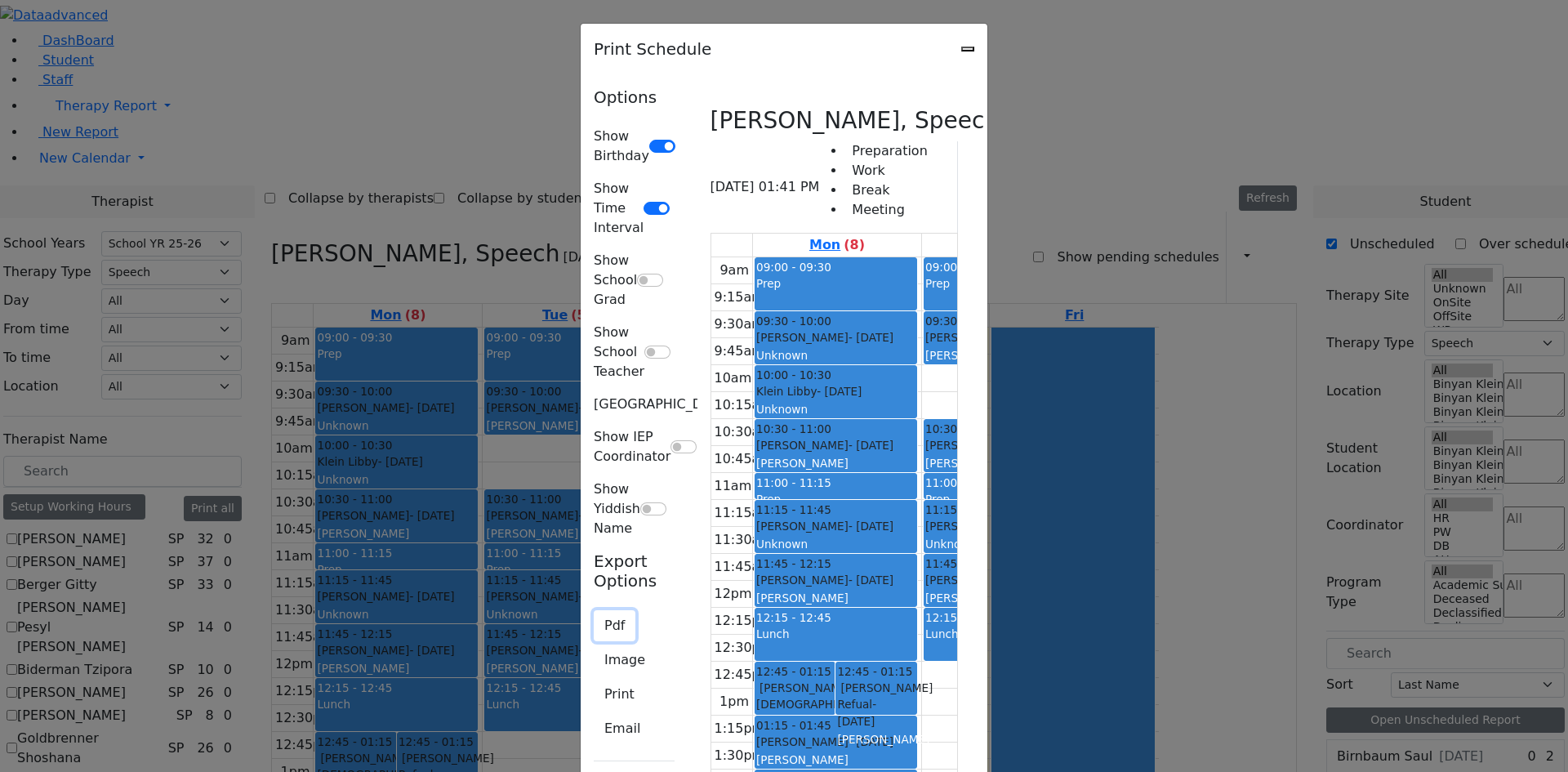
click at [593, 610] on button "Pdf" at bounding box center [614, 625] width 41 height 31
